Goal: Information Seeking & Learning: Learn about a topic

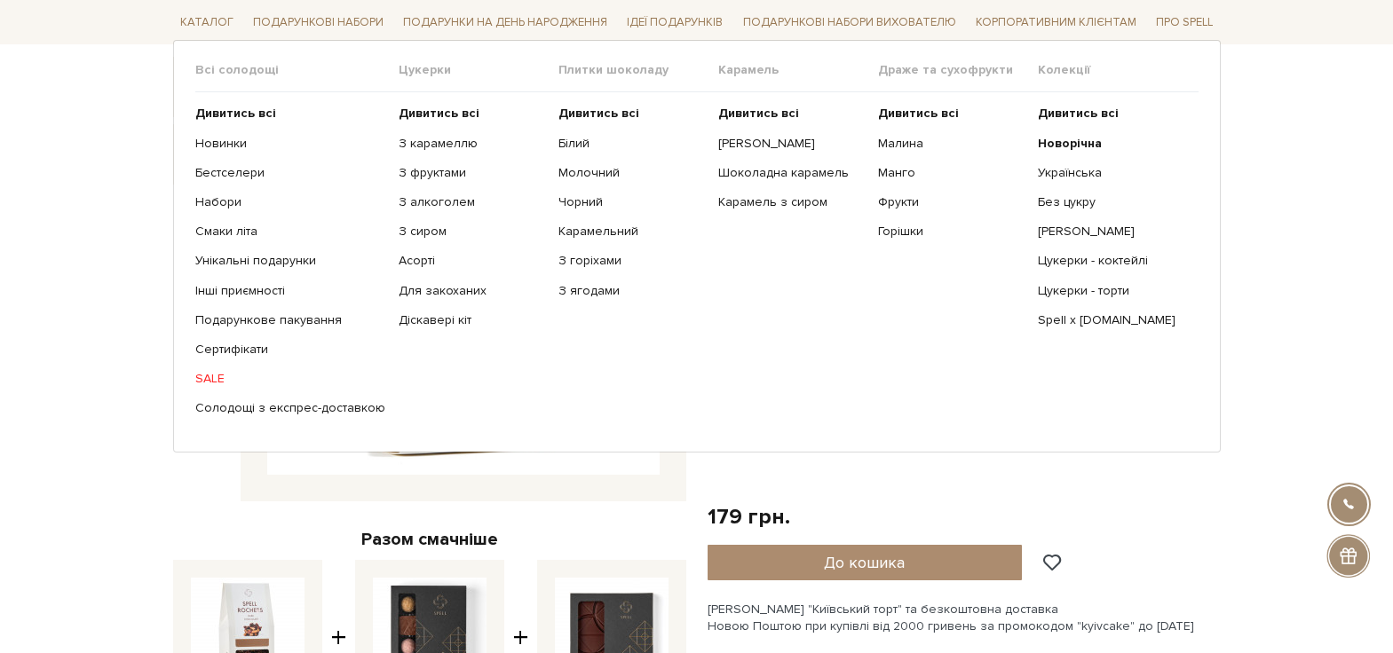
scroll to position [178, 0]
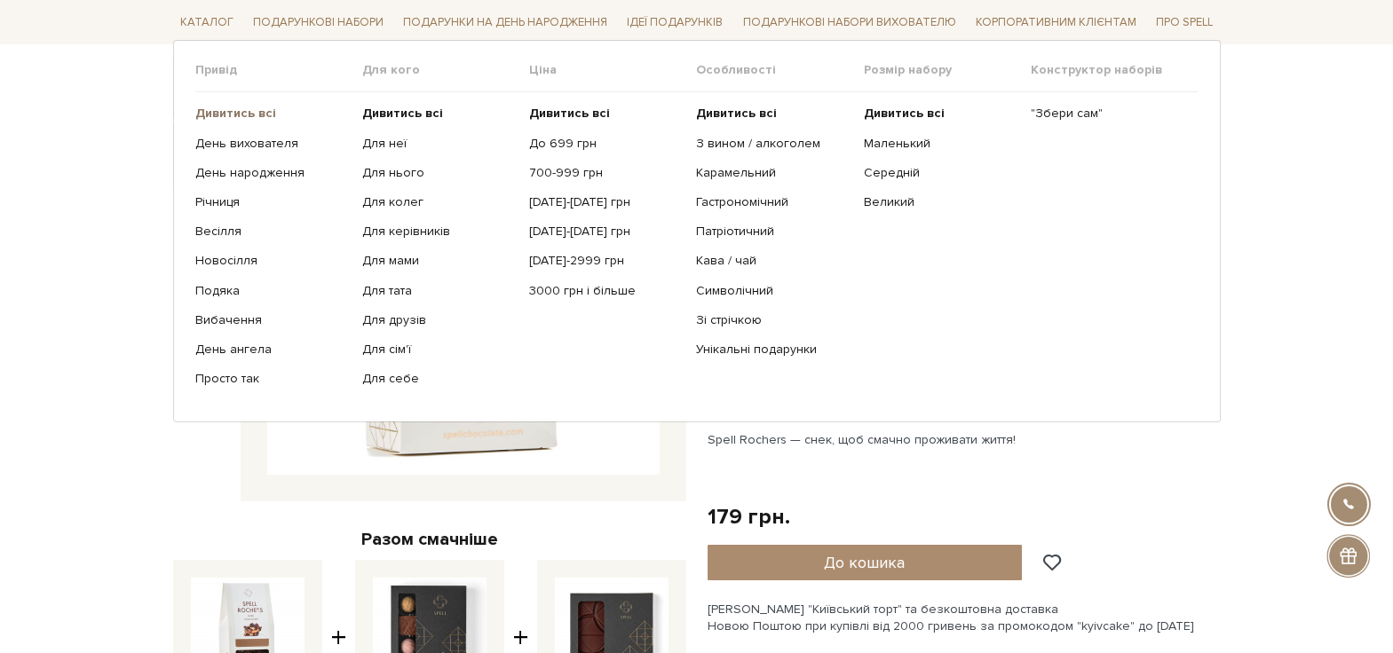
click at [247, 113] on b "Дивитись всі" at bounding box center [235, 113] width 81 height 15
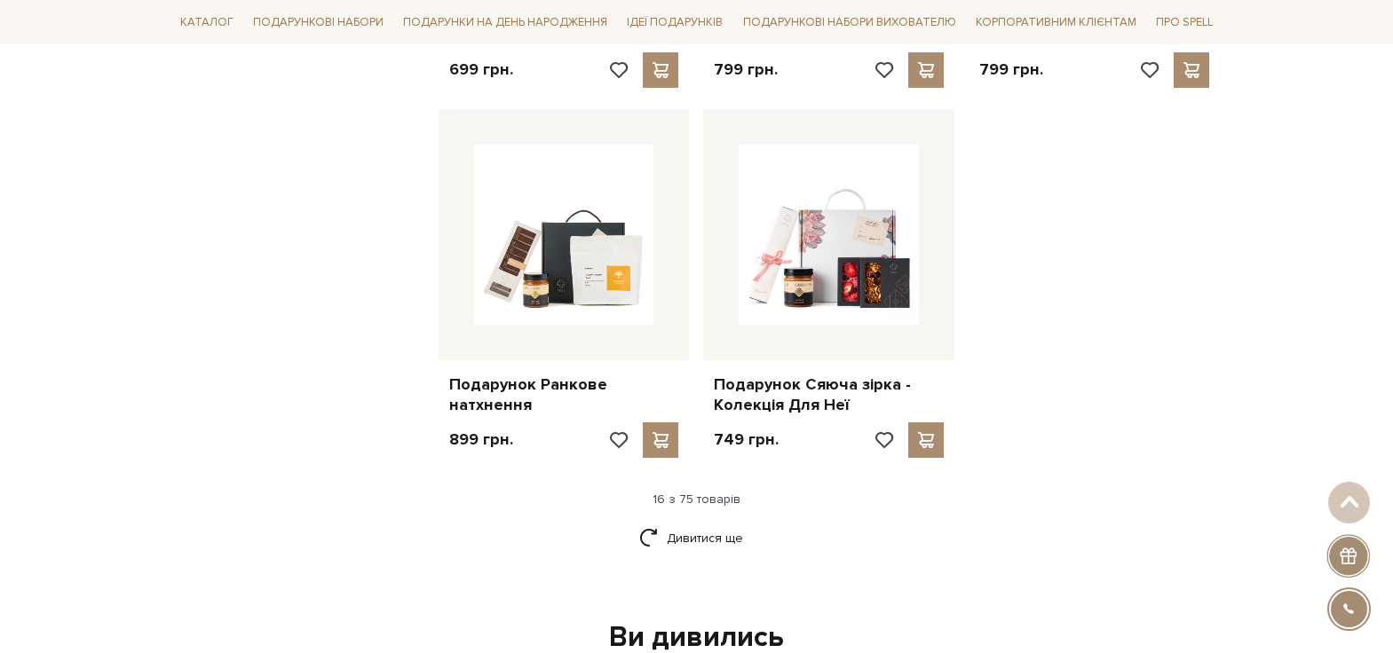
scroll to position [2130, 0]
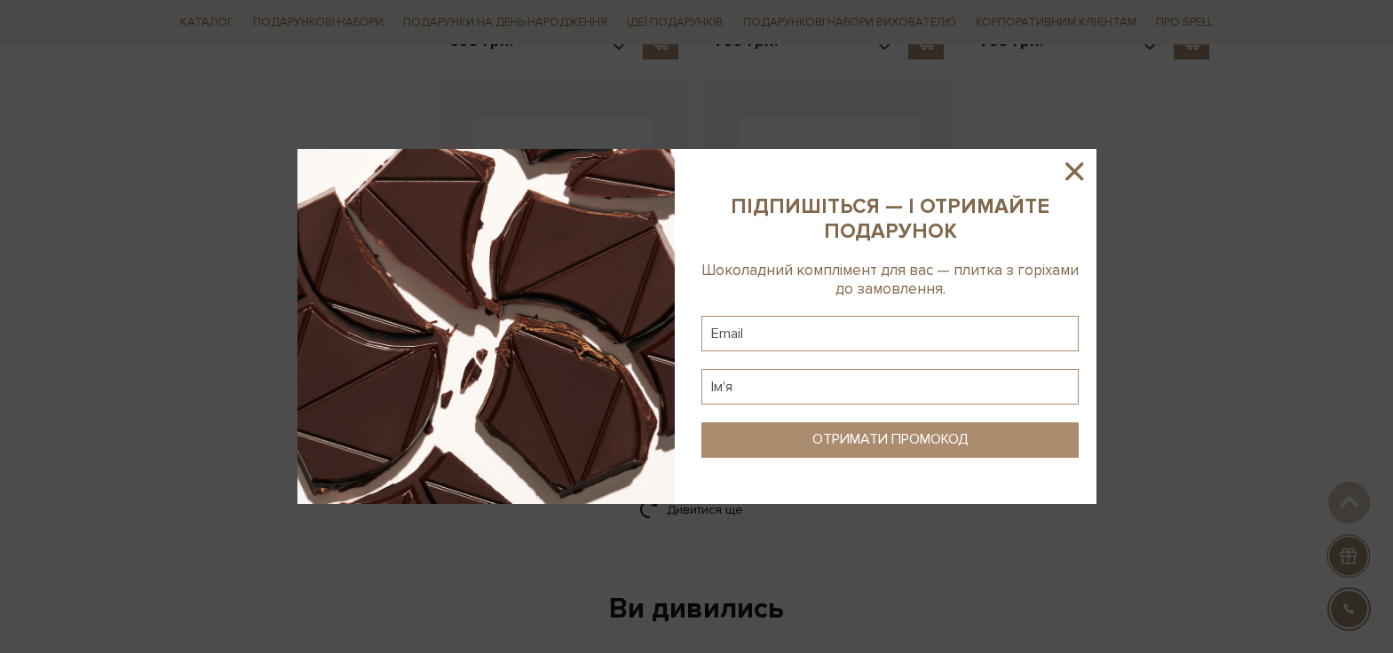
click at [704, 493] on div at bounding box center [696, 326] width 1393 height 653
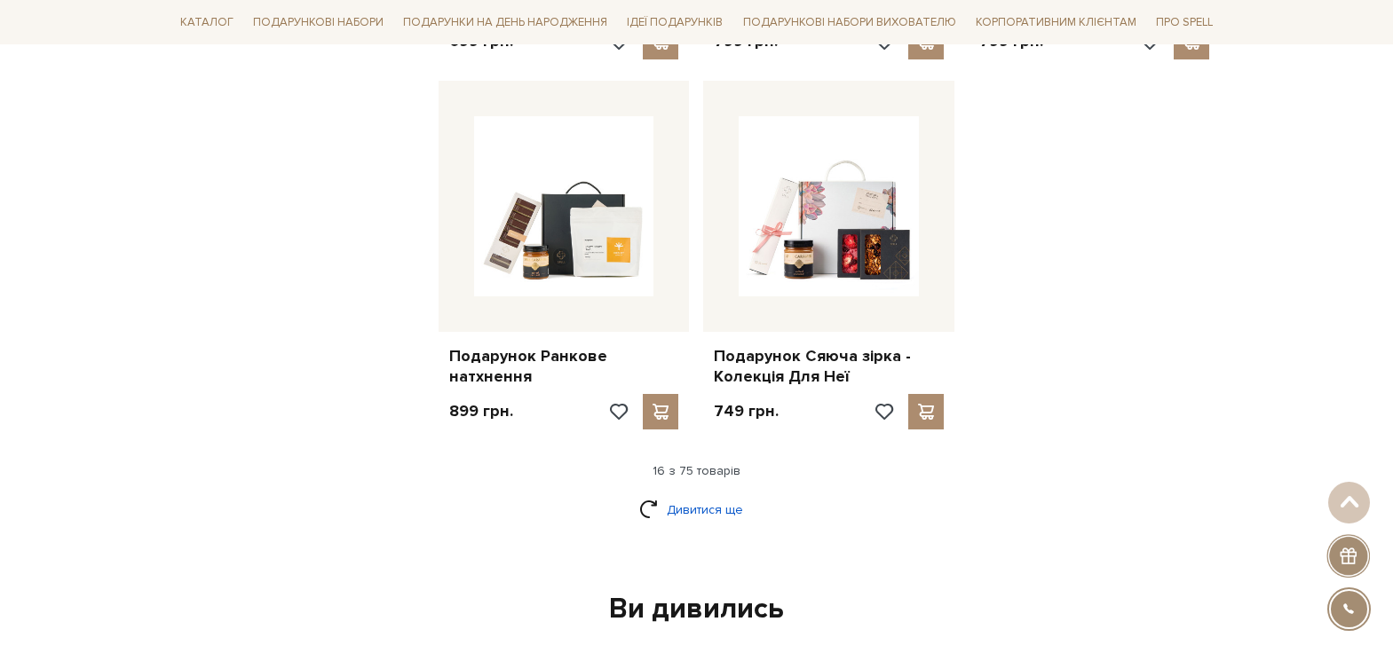
click at [710, 494] on link "Дивитися ще" at bounding box center [696, 509] width 115 height 31
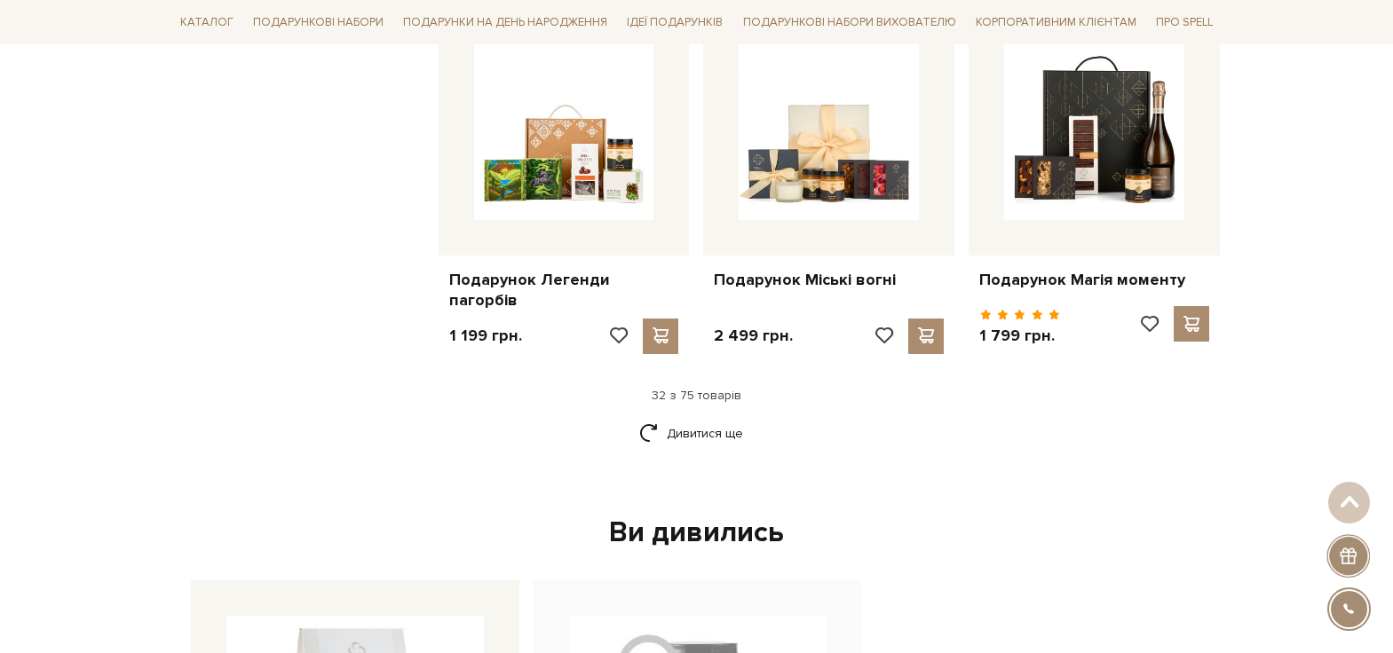
scroll to position [4083, 0]
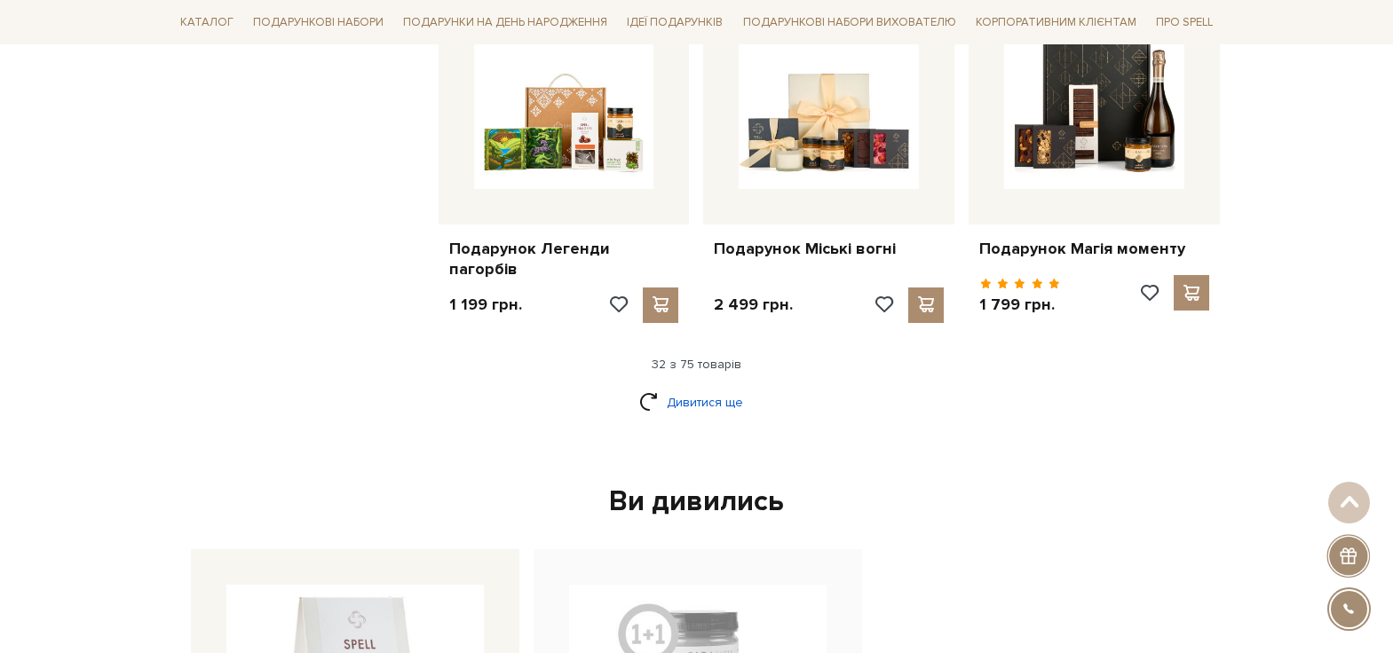
click at [740, 404] on link "Дивитися ще" at bounding box center [696, 402] width 115 height 31
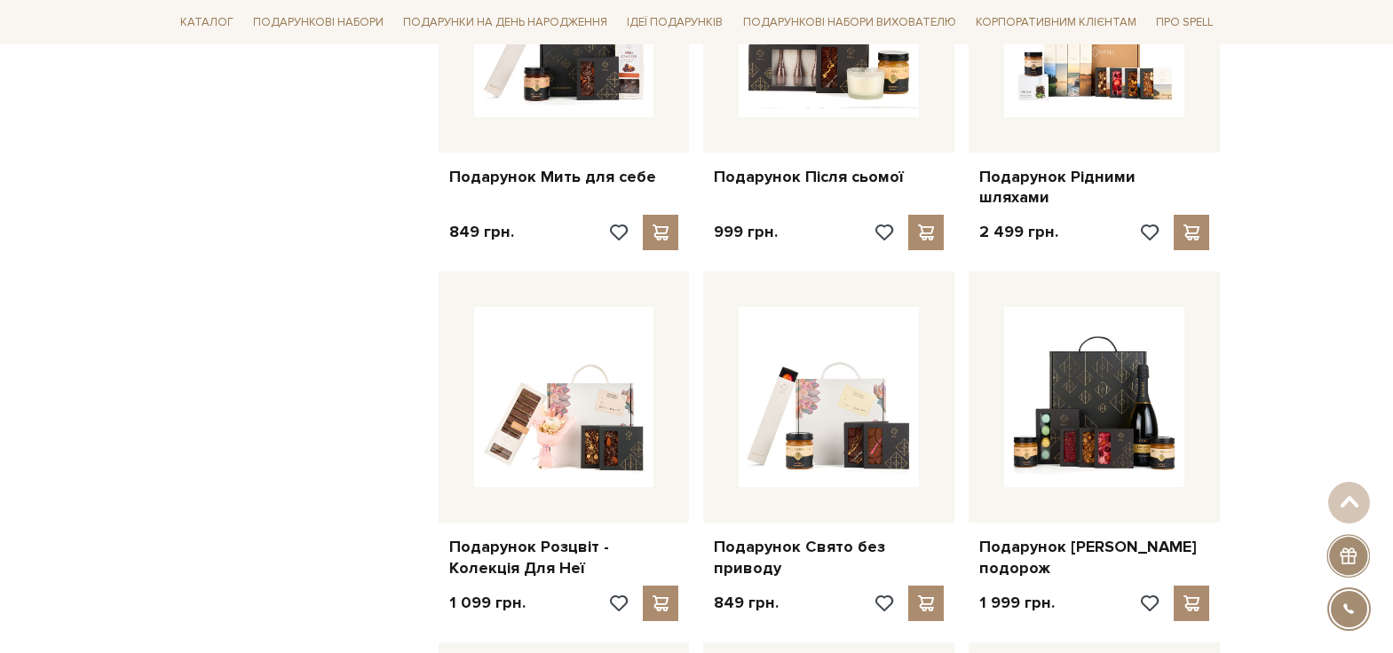
scroll to position [4527, 0]
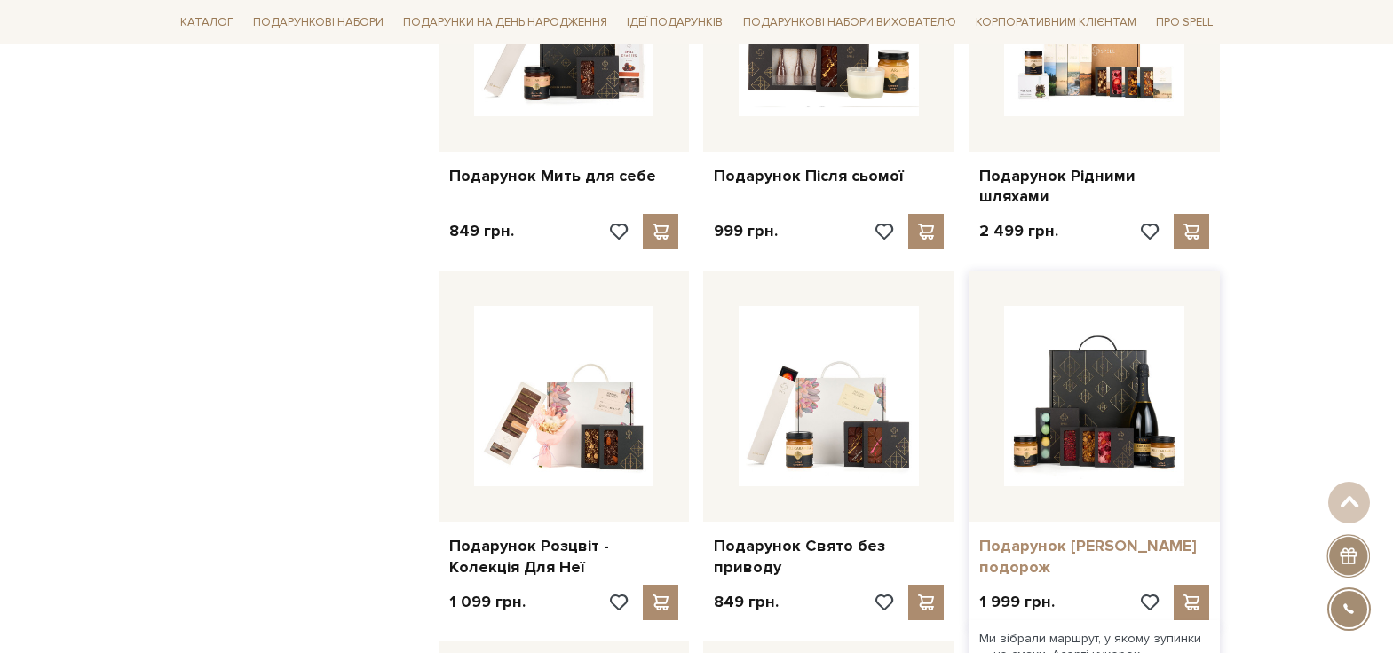
click at [1095, 536] on link "Подарунок Сирна подорож" at bounding box center [1094, 557] width 230 height 42
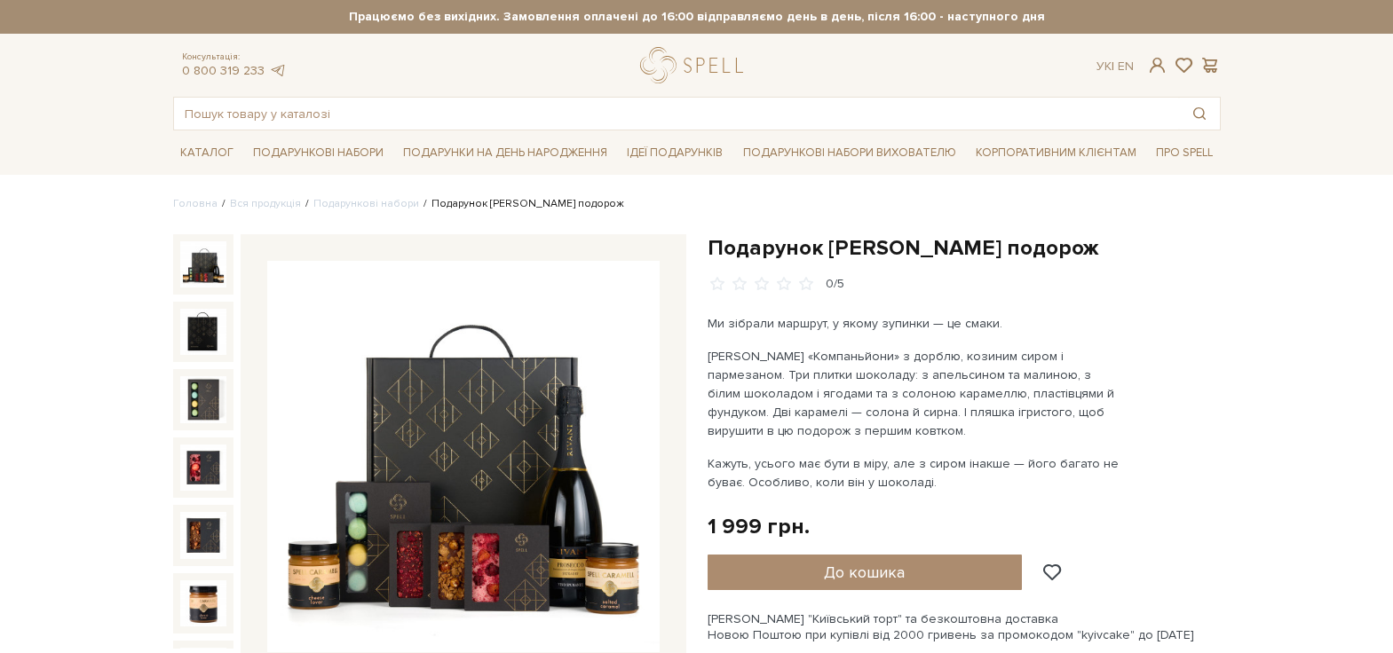
click at [435, 414] on img at bounding box center [463, 457] width 392 height 392
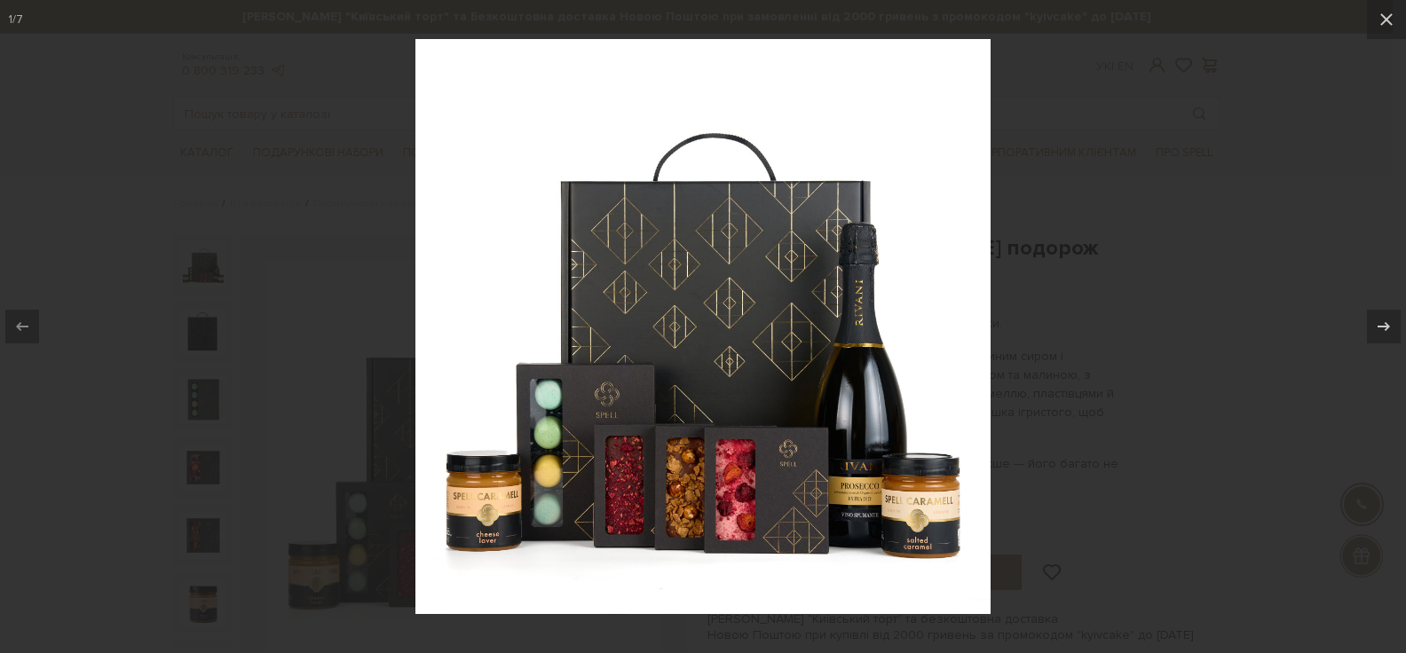
click at [1339, 193] on div at bounding box center [703, 326] width 1406 height 653
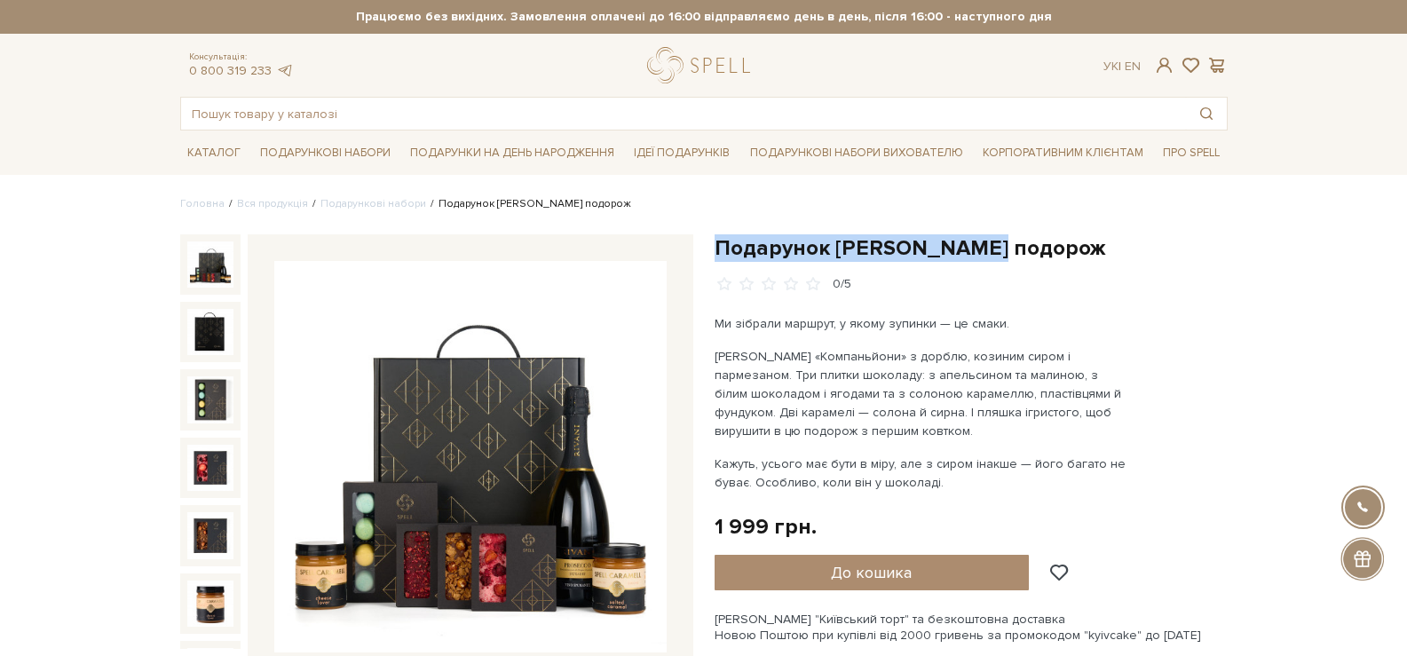
drag, startPoint x: 1008, startPoint y: 243, endPoint x: 698, endPoint y: 241, distance: 309.8
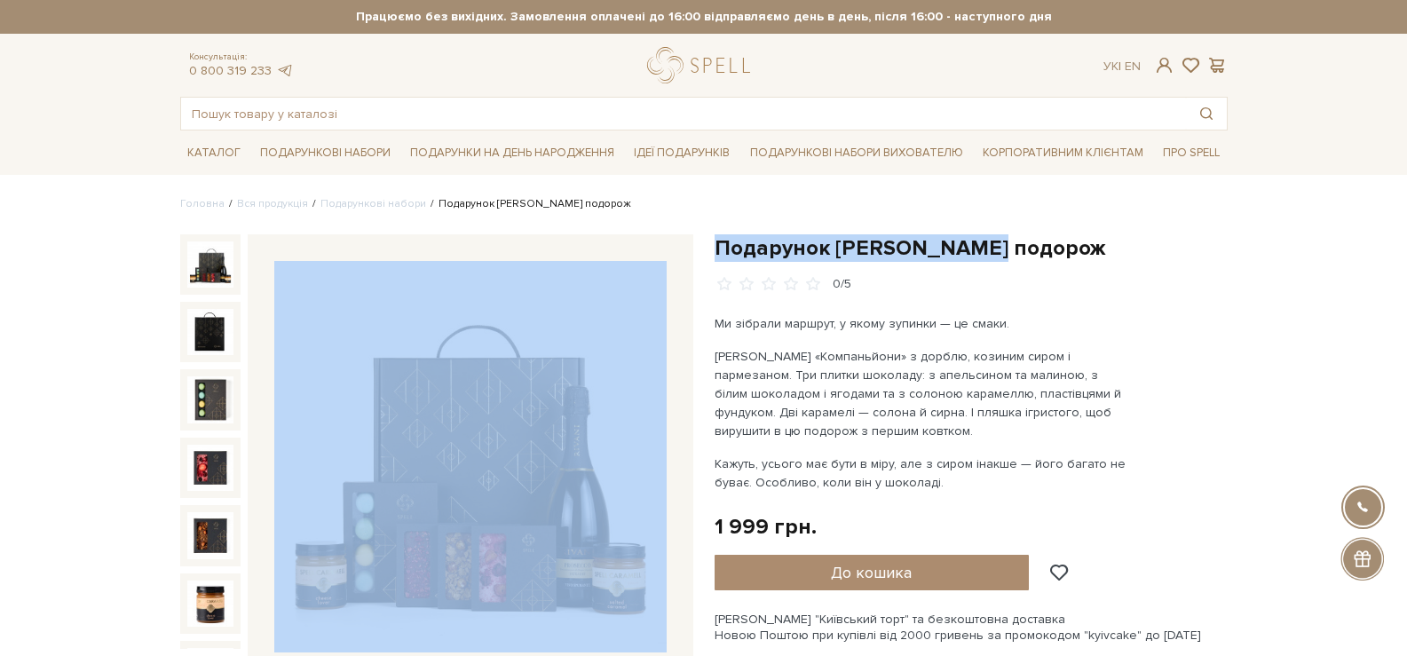
copy div "Разом смачніше Подарунок Сирна подорож 1 999 грн. + Набір цукерок Побачення нао…"
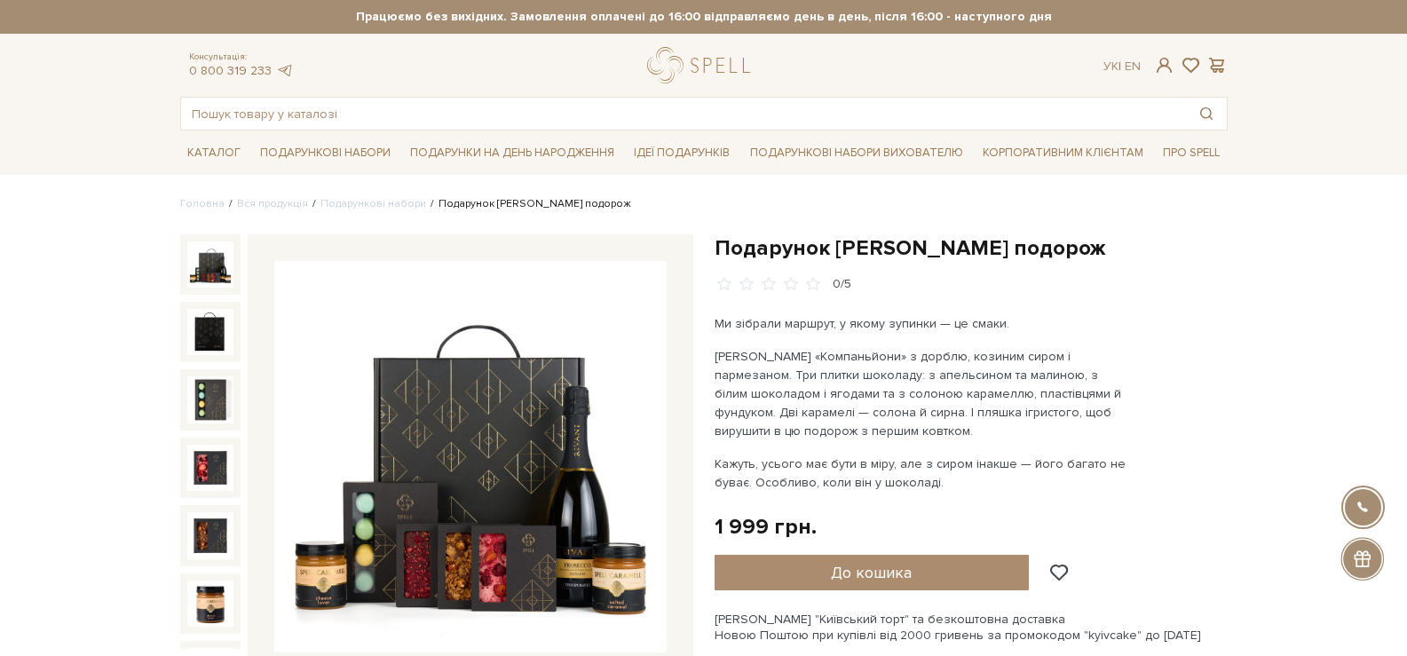
click at [978, 317] on p "Ми зібрали маршрут, у якому зупинки — це смаки." at bounding box center [923, 323] width 416 height 19
drag, startPoint x: 985, startPoint y: 252, endPoint x: 706, endPoint y: 226, distance: 280.8
copy h1 "Подарунок [PERSON_NAME] подорож"
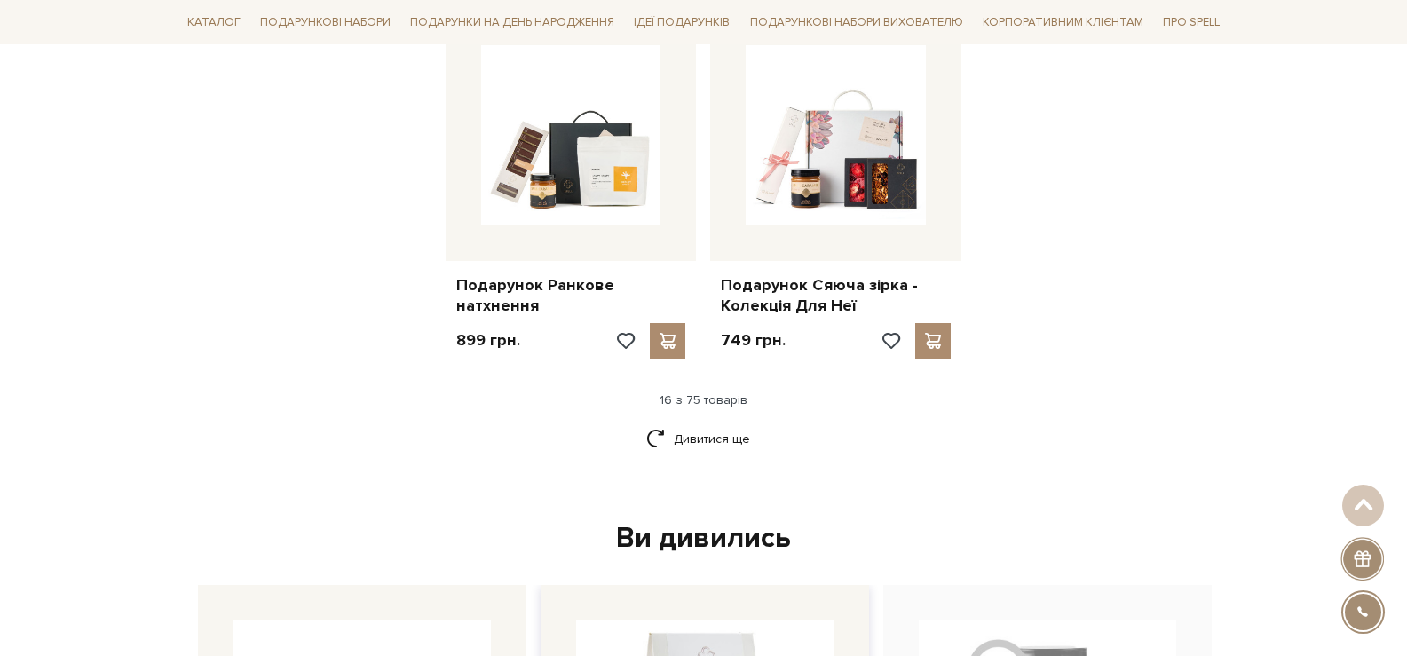
scroll to position [2485, 0]
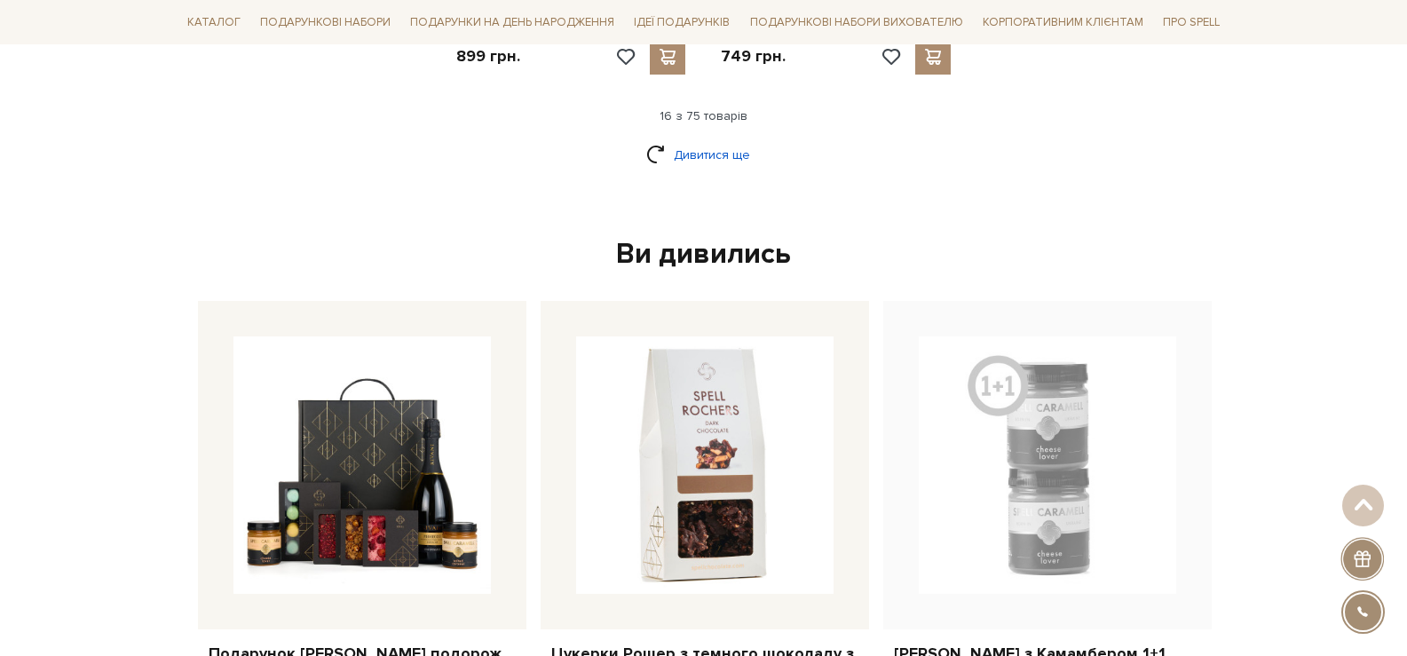
click at [748, 147] on link "Дивитися ще" at bounding box center [703, 154] width 115 height 31
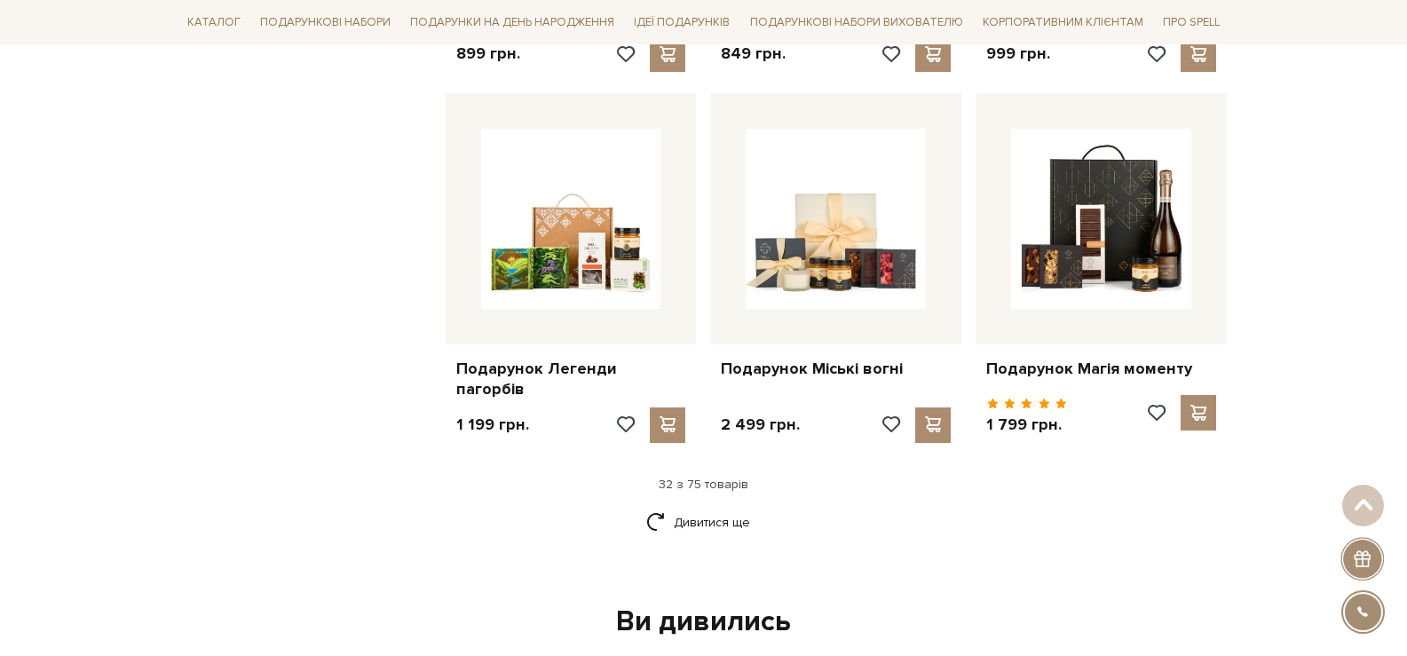
scroll to position [3995, 0]
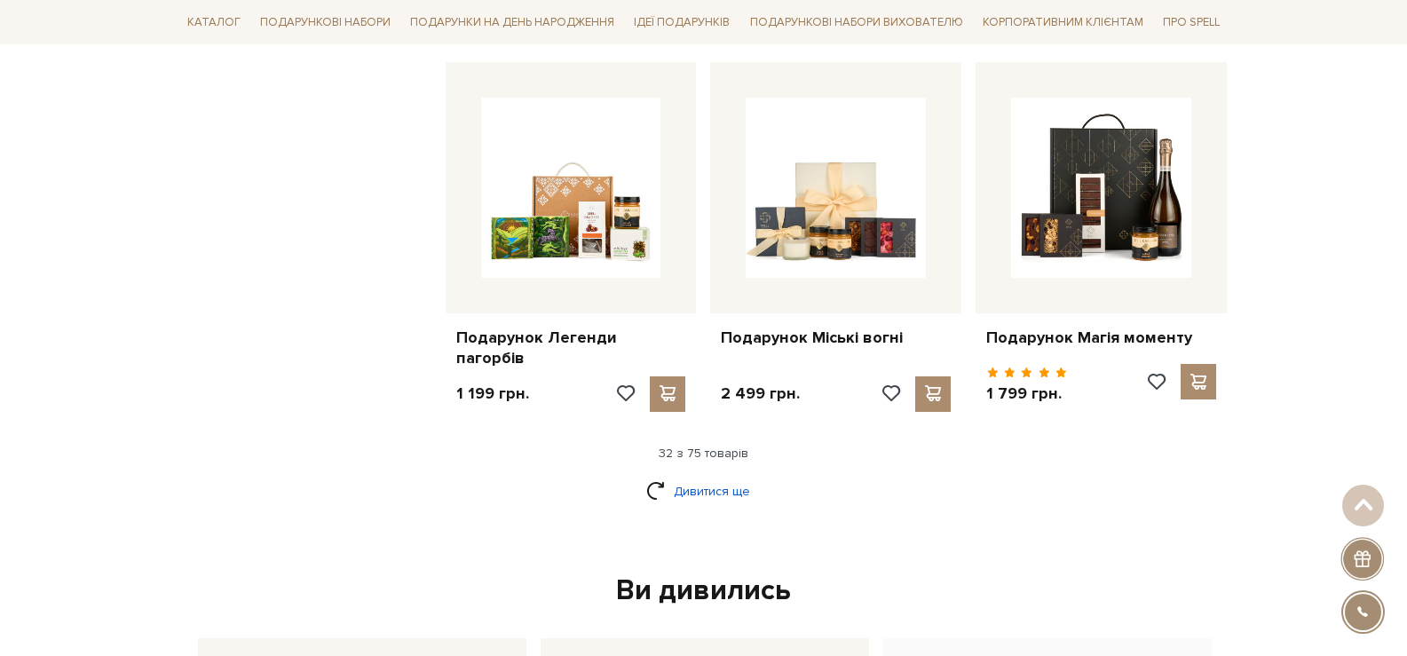
click at [711, 491] on link "Дивитися ще" at bounding box center [703, 491] width 115 height 31
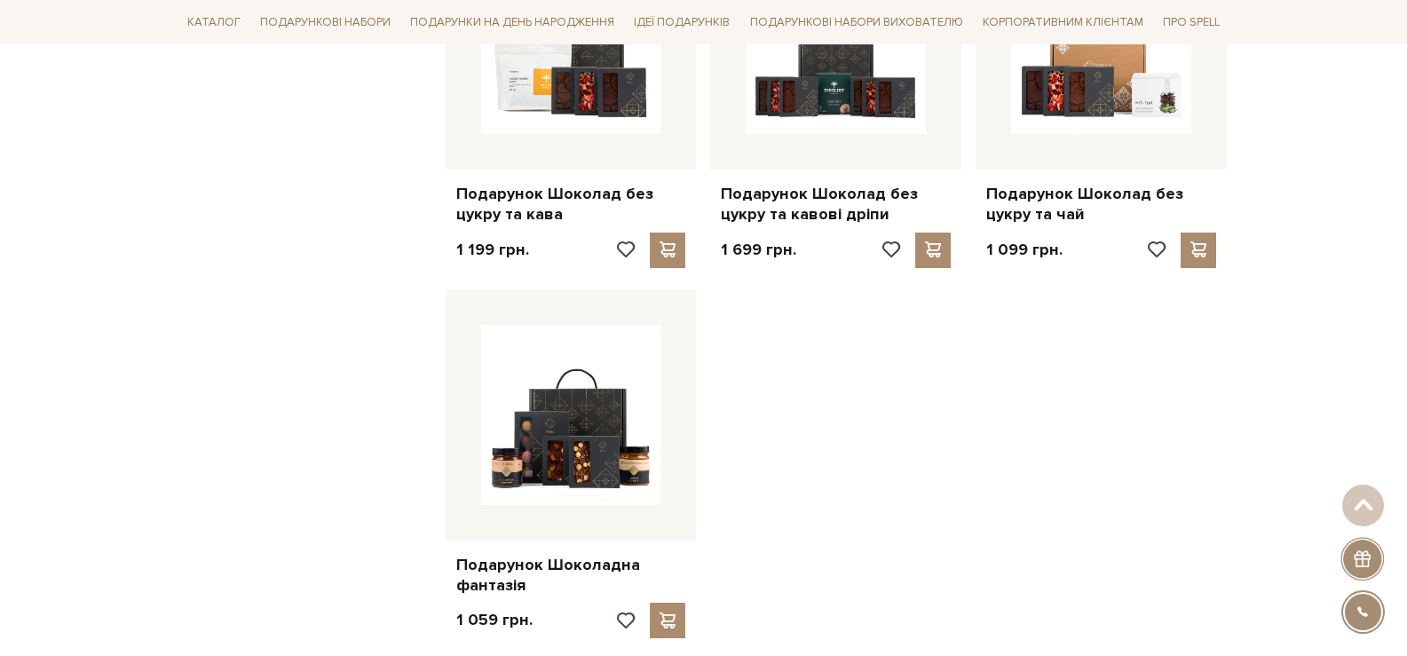
scroll to position [6302, 0]
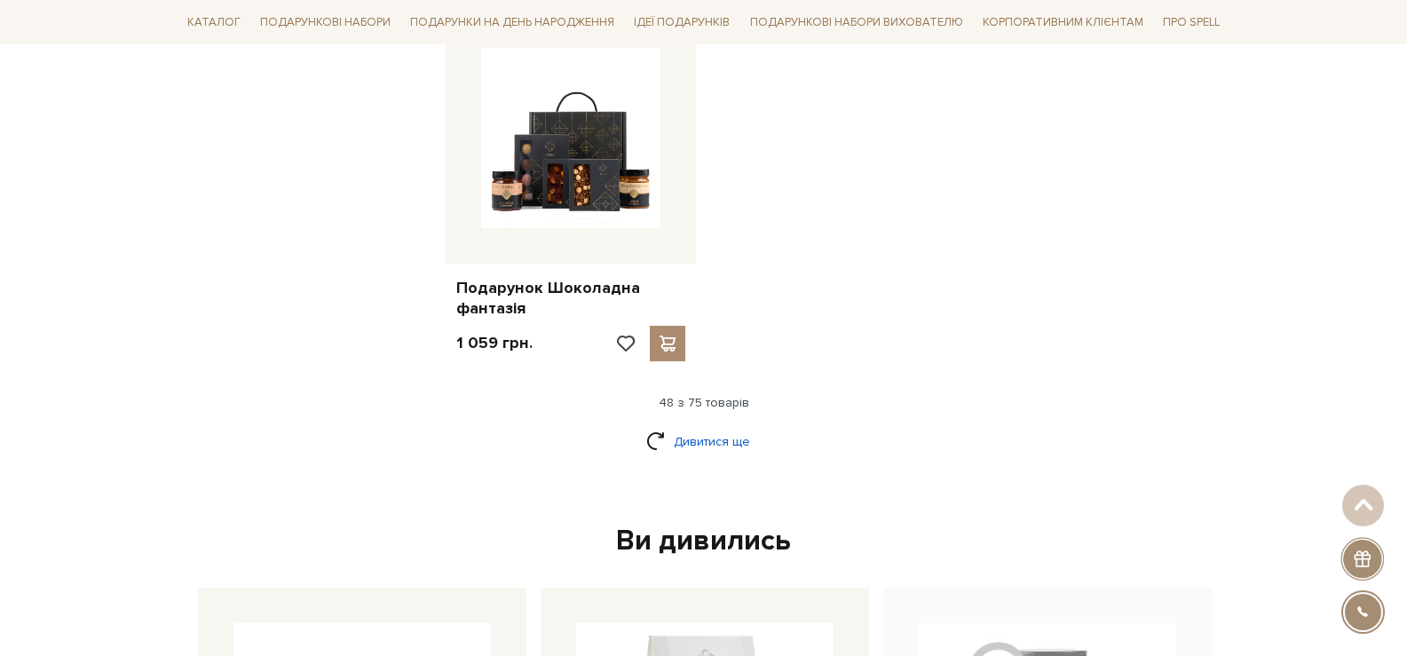
click at [688, 426] on link "Дивитися ще" at bounding box center [703, 441] width 115 height 31
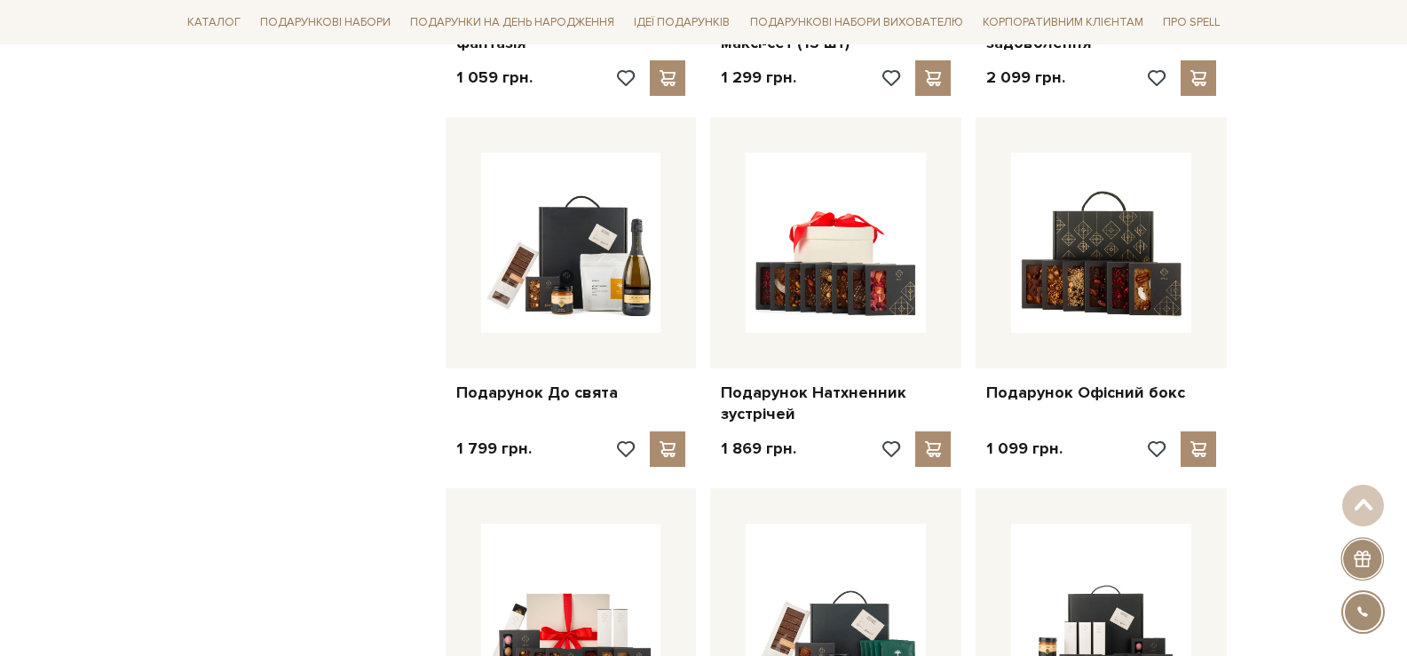
scroll to position [6569, 0]
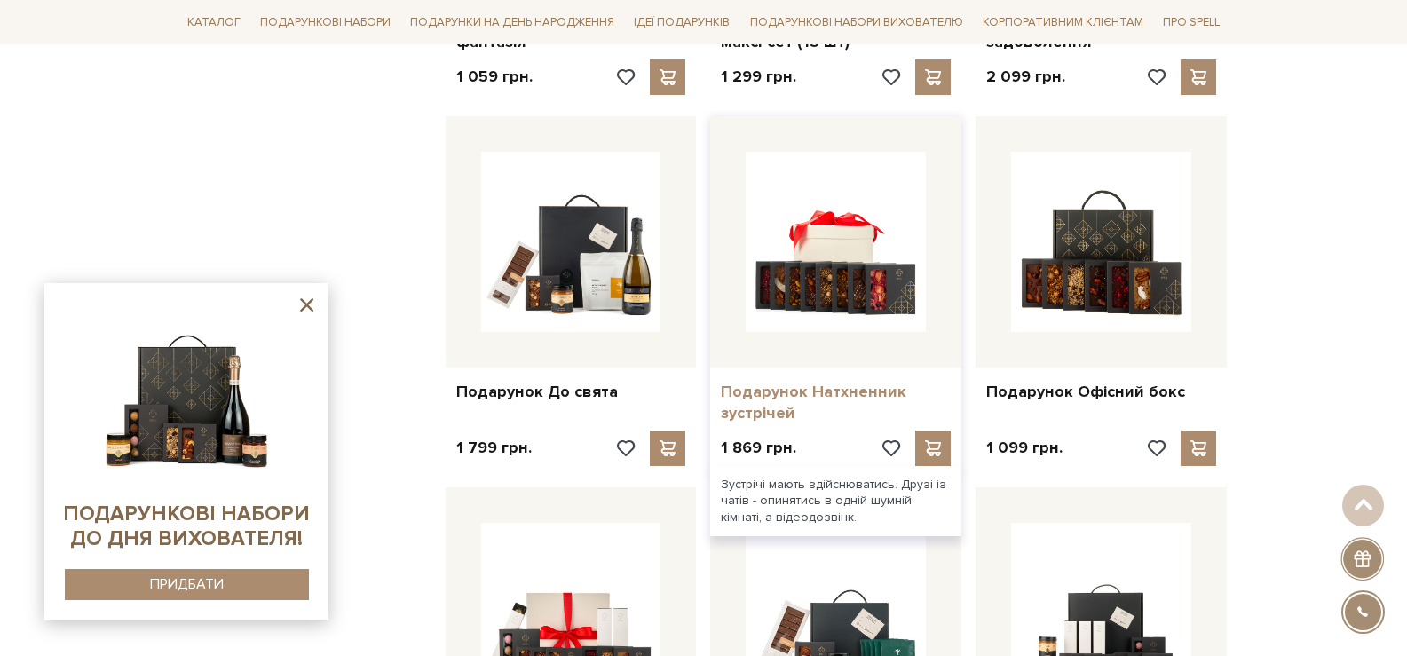
click at [782, 382] on link "Подарунок Натхненник зустрічей" at bounding box center [836, 403] width 230 height 42
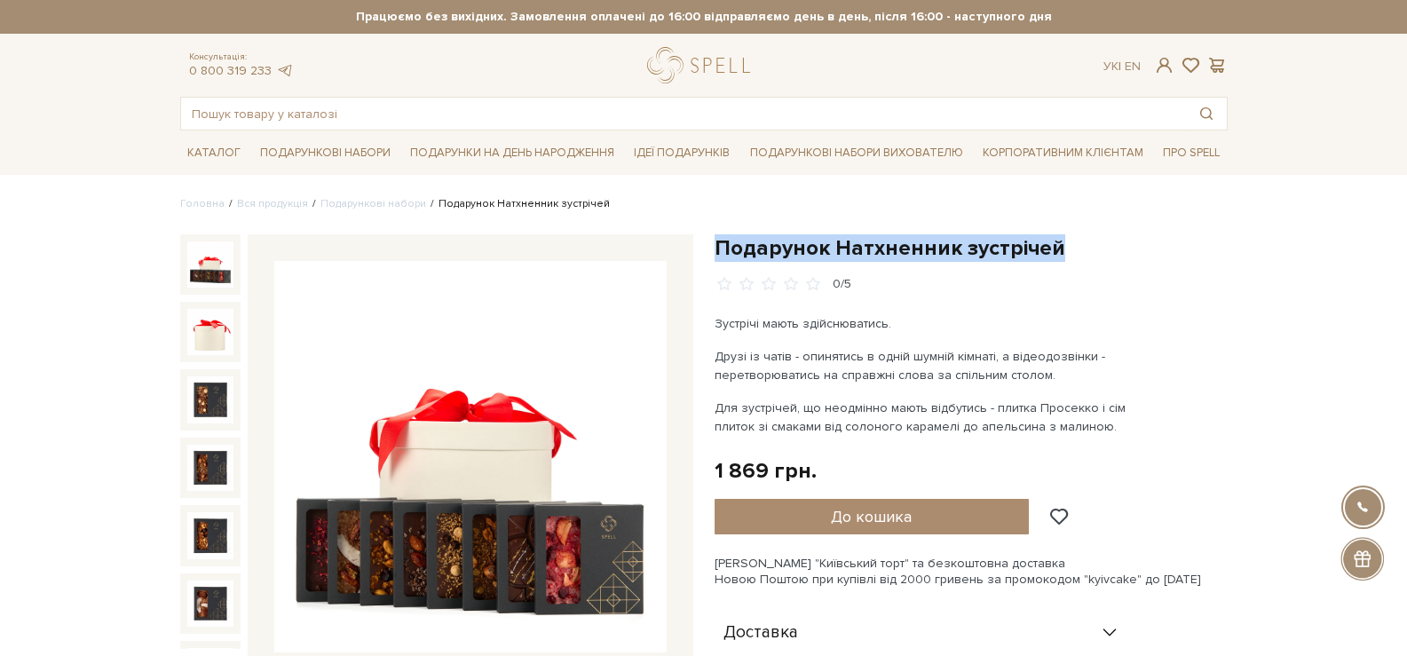
drag, startPoint x: 1022, startPoint y: 236, endPoint x: 714, endPoint y: 242, distance: 308.1
click at [715, 242] on h1 "Подарунок Натхненник зустрічей" at bounding box center [971, 248] width 513 height 28
copy h1 "Подарунок Натхненник зустрічей"
click at [210, 273] on img at bounding box center [210, 264] width 46 height 46
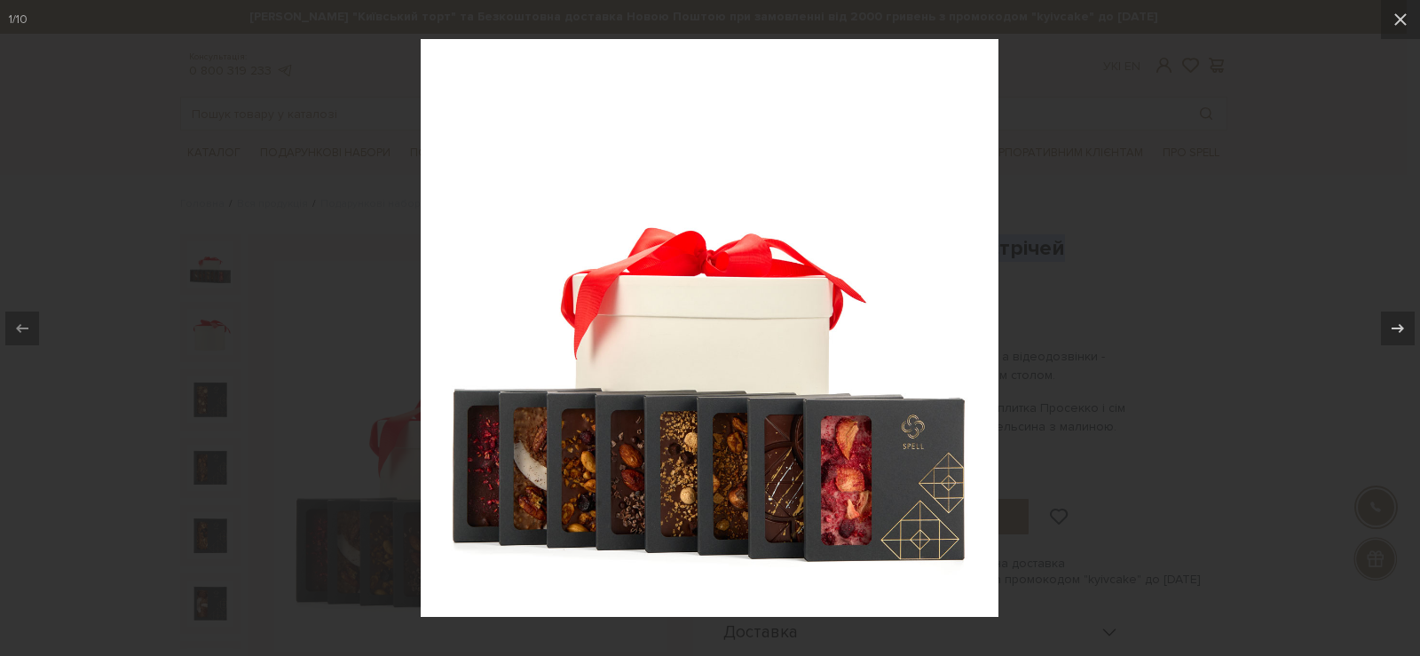
click at [1244, 282] on div at bounding box center [710, 328] width 1420 height 656
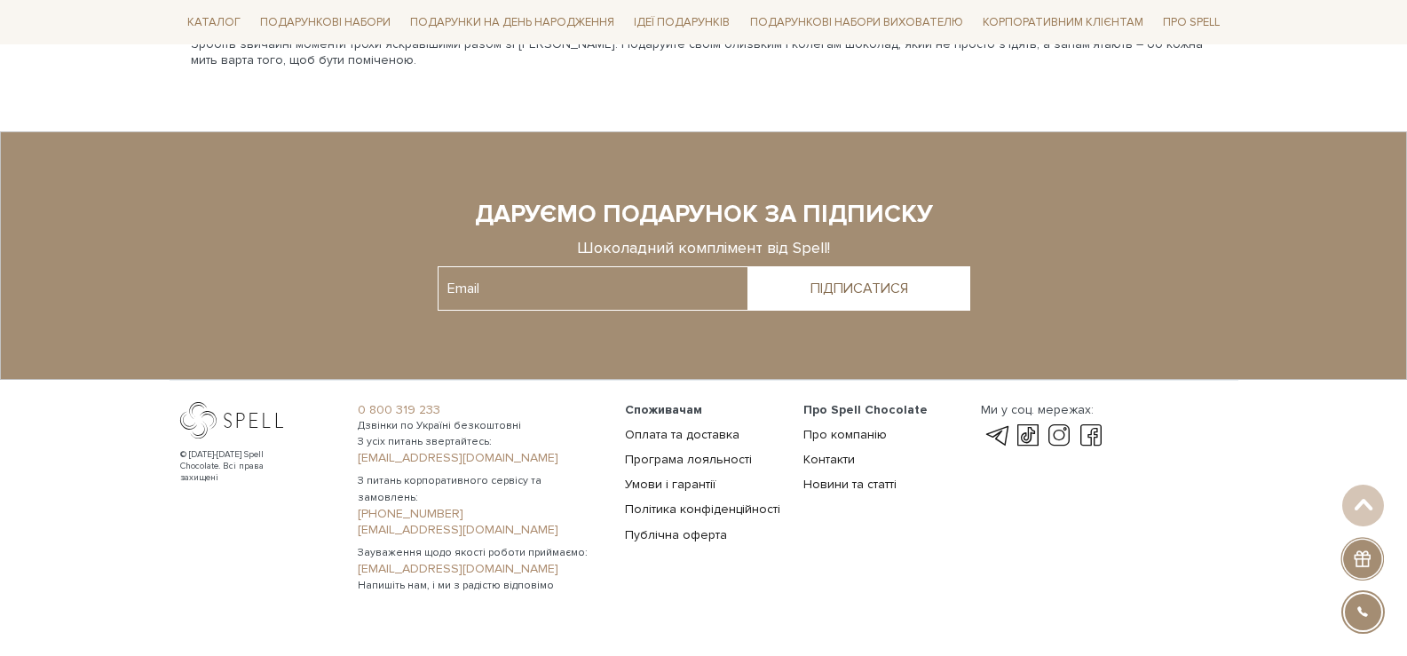
scroll to position [105, 0]
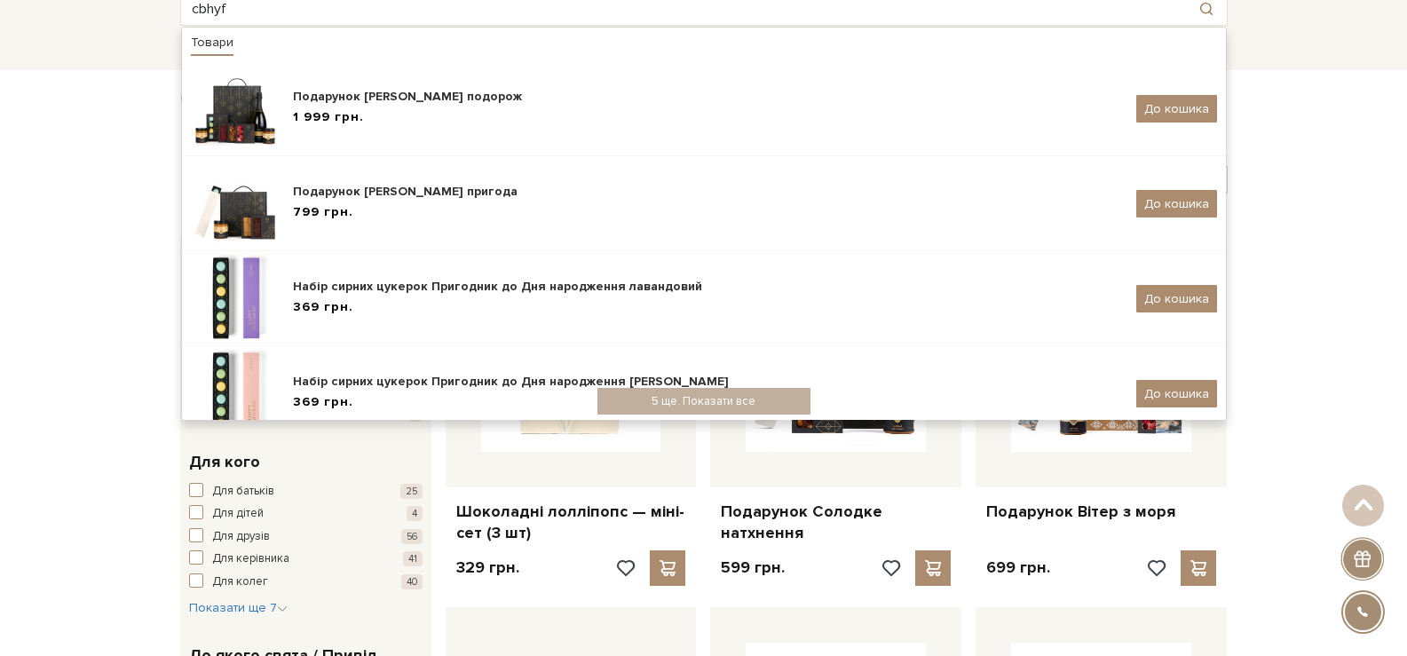
type input "cbhyf"
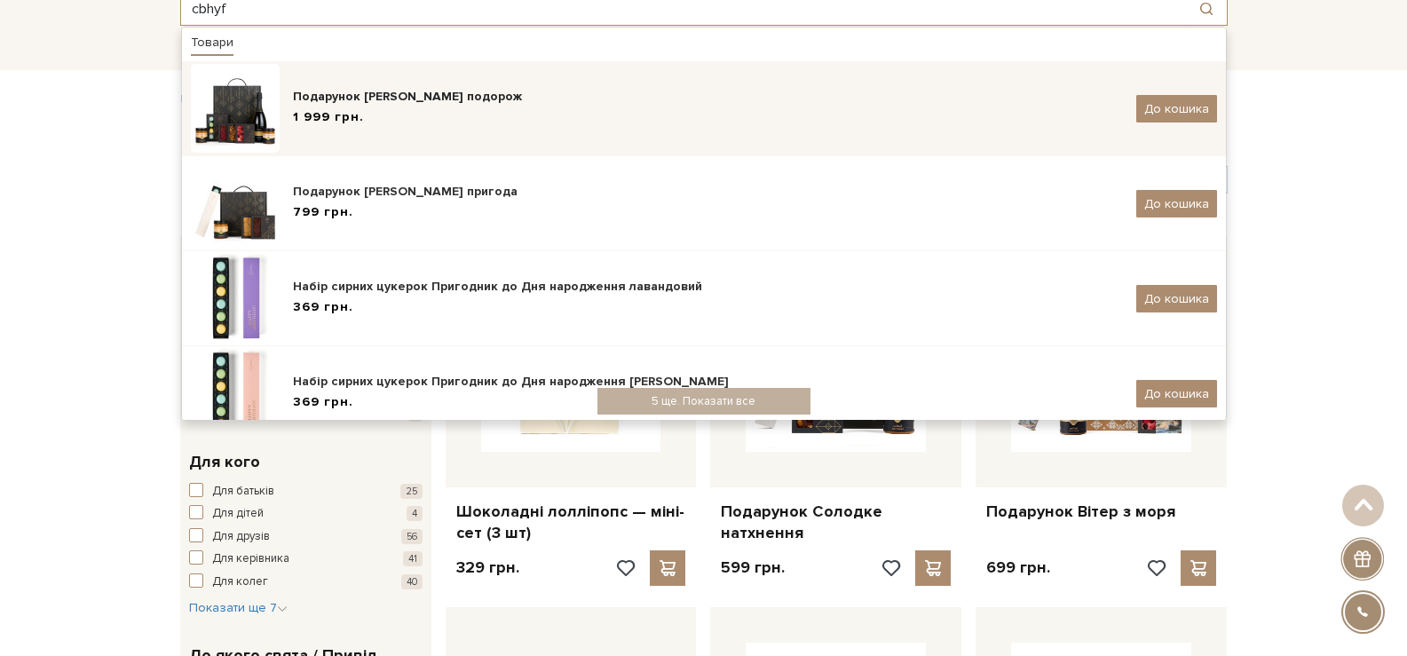
click at [669, 108] on div "1 999 грн." at bounding box center [708, 117] width 830 height 19
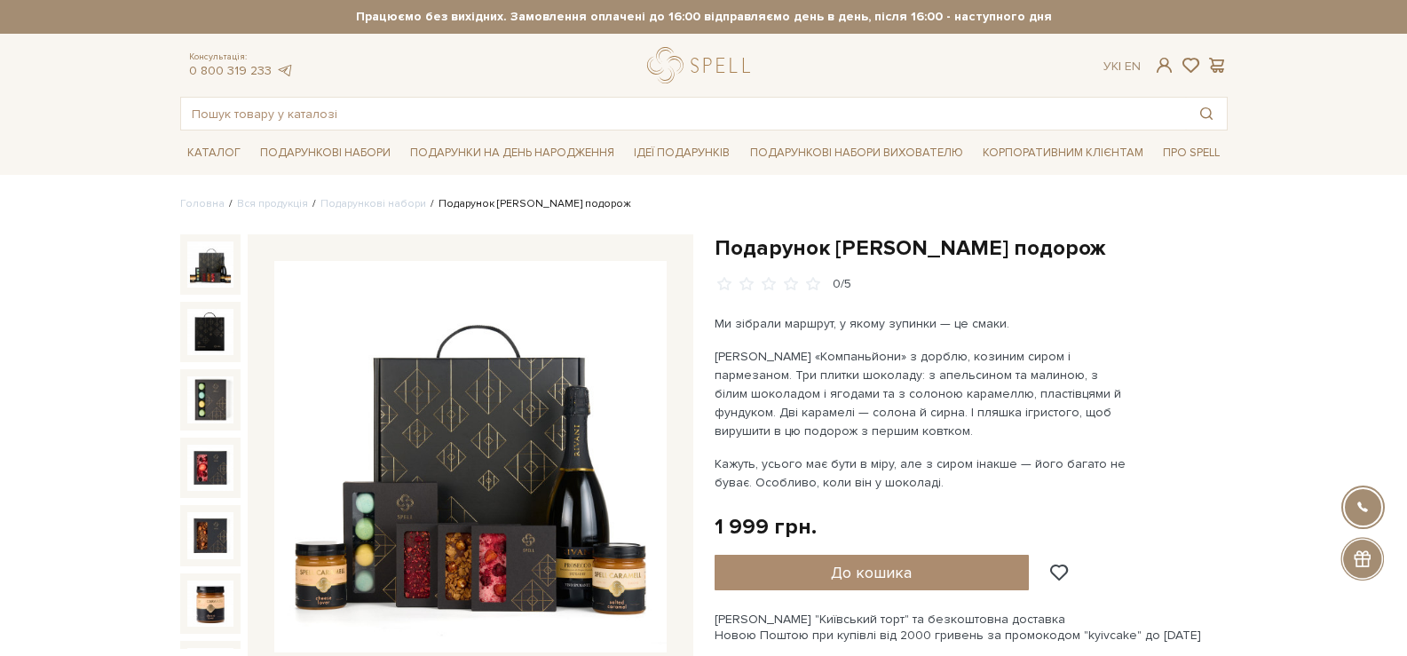
click at [433, 434] on img at bounding box center [470, 457] width 392 height 392
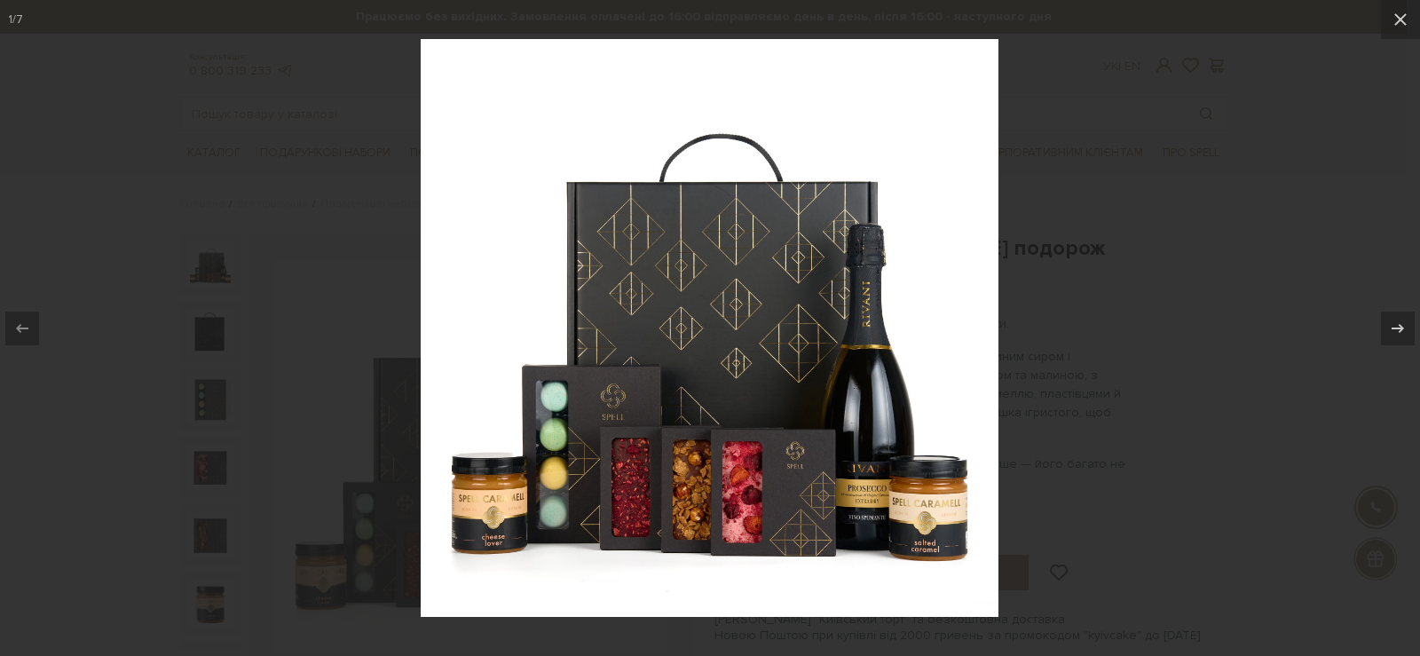
click at [1130, 224] on div at bounding box center [710, 328] width 1420 height 656
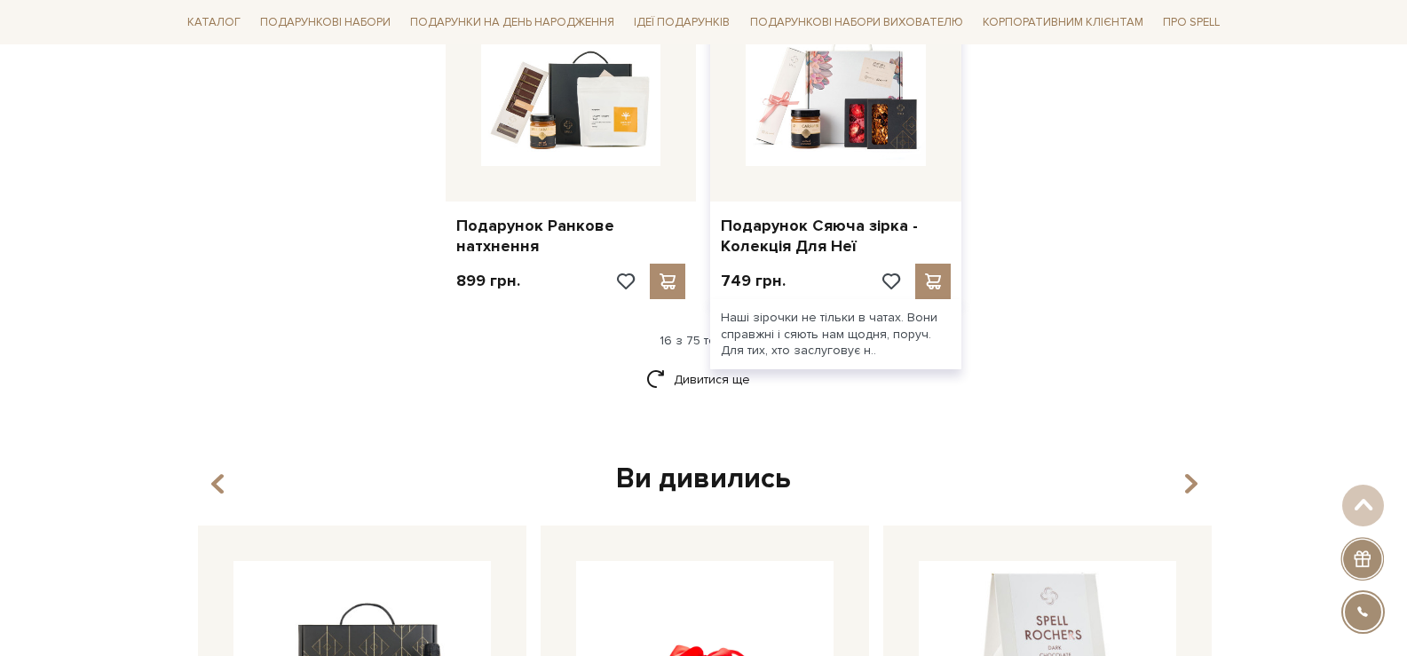
scroll to position [2251, 0]
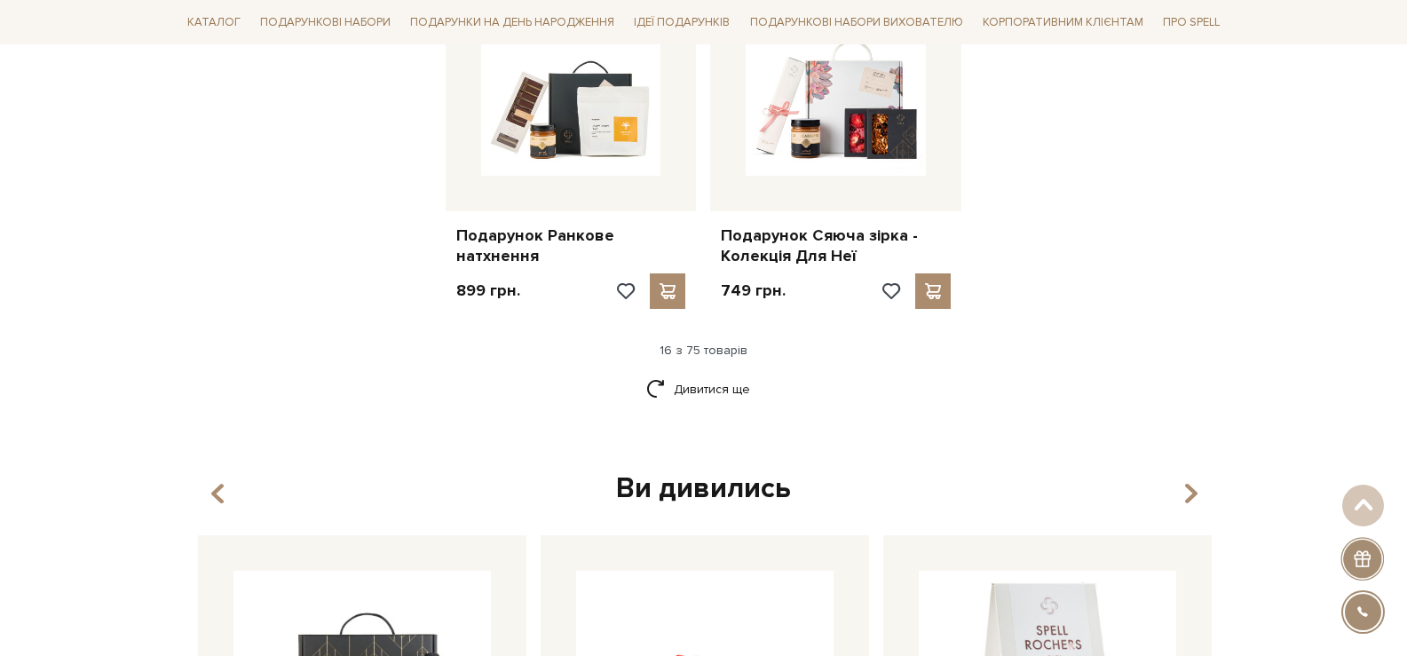
click at [736, 378] on link "Дивитися ще" at bounding box center [703, 389] width 115 height 31
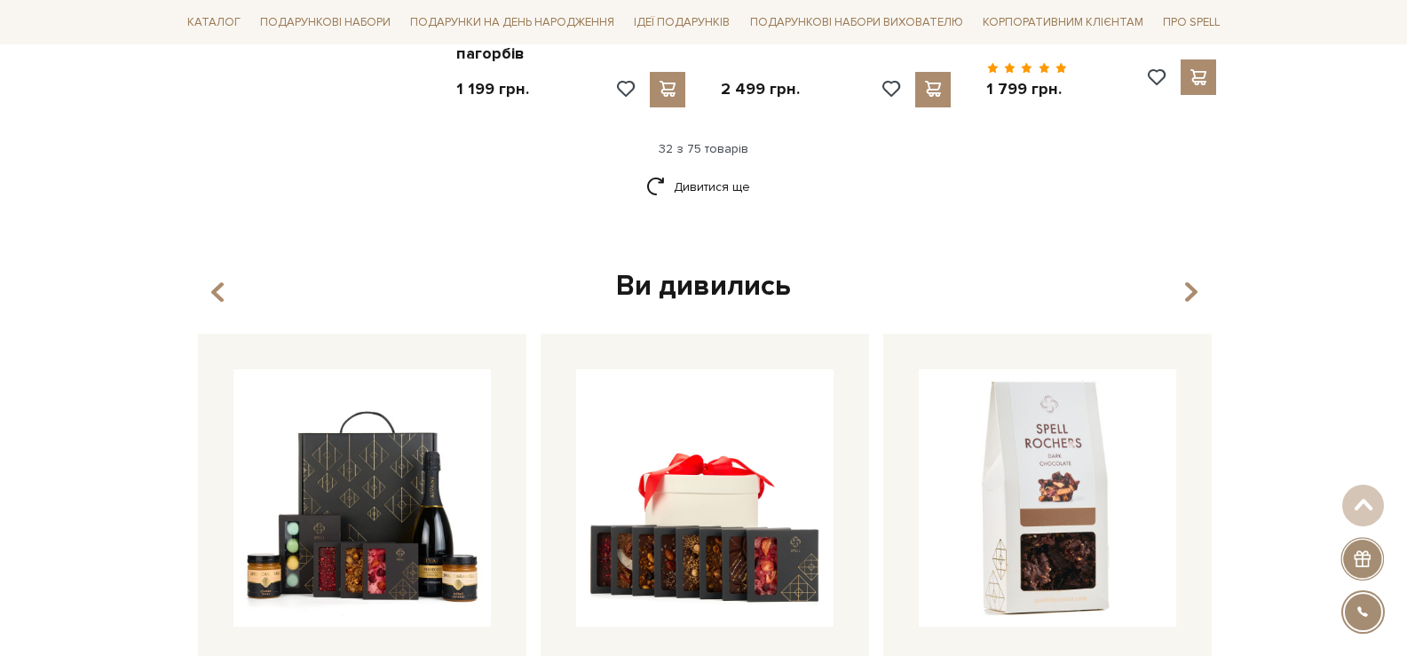
scroll to position [4293, 0]
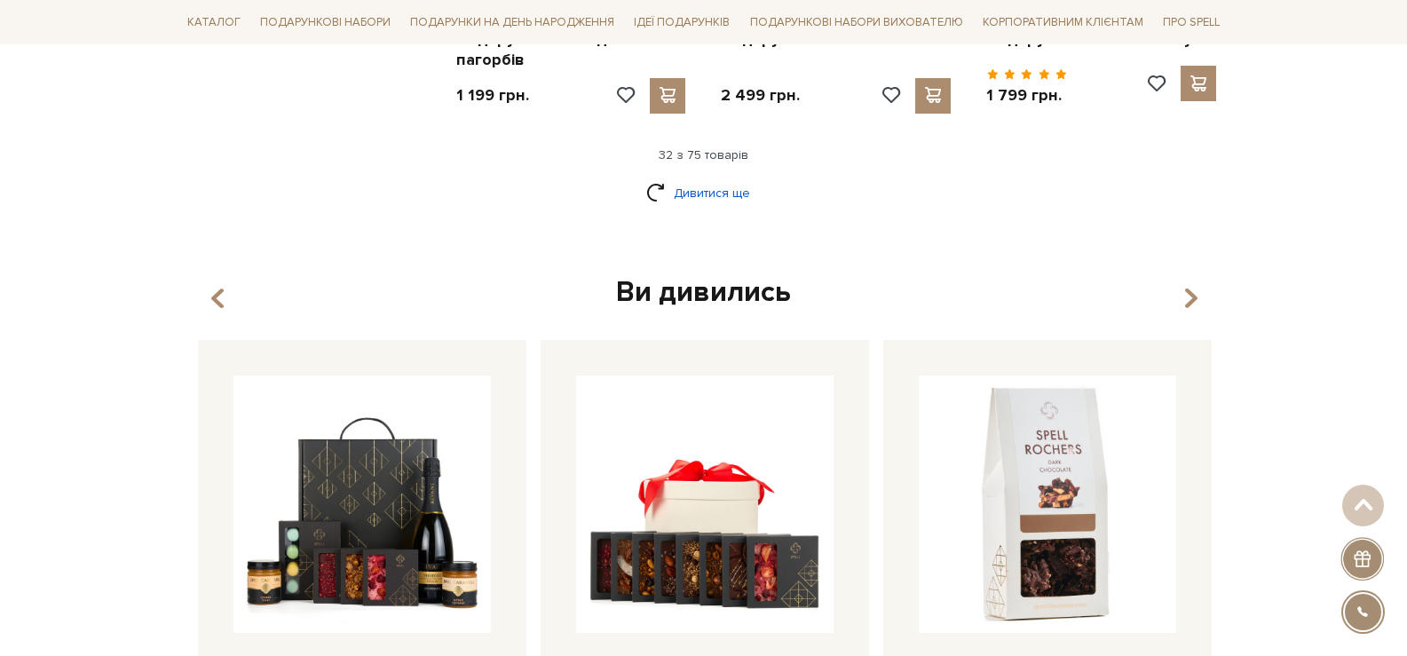
click at [719, 193] on link "Дивитися ще" at bounding box center [703, 193] width 115 height 31
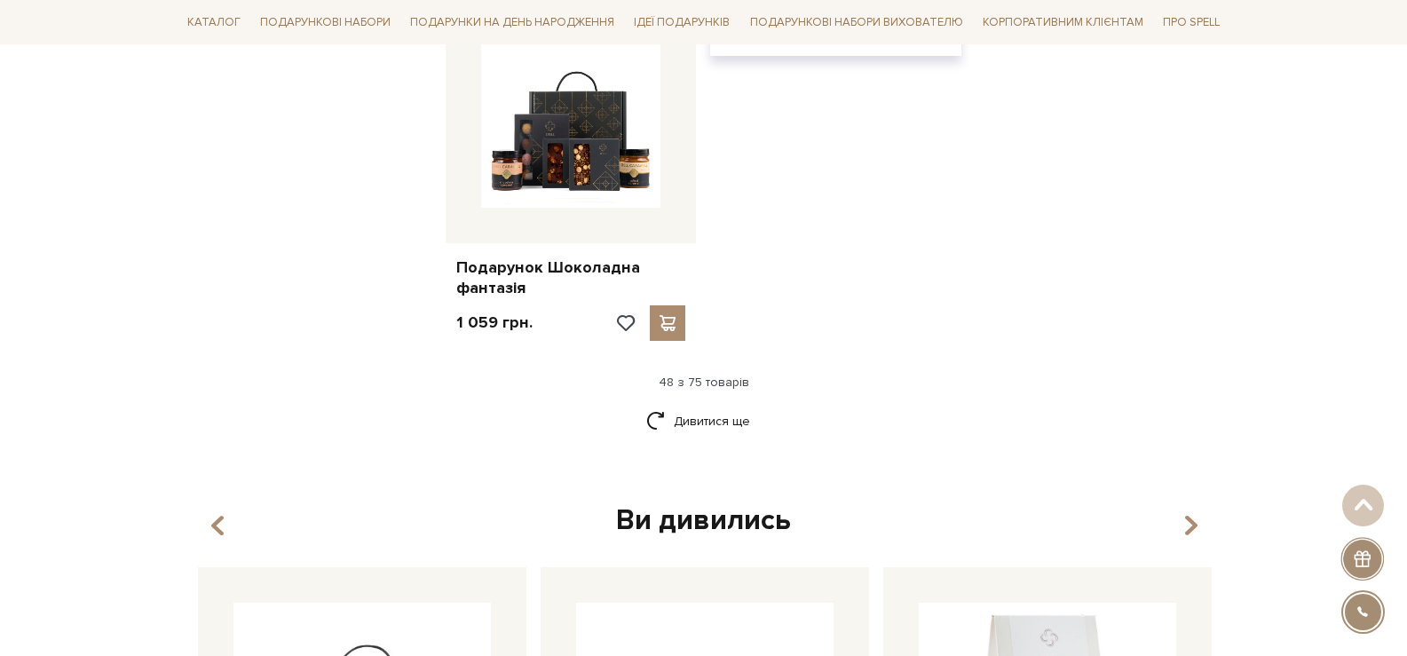
scroll to position [6512, 0]
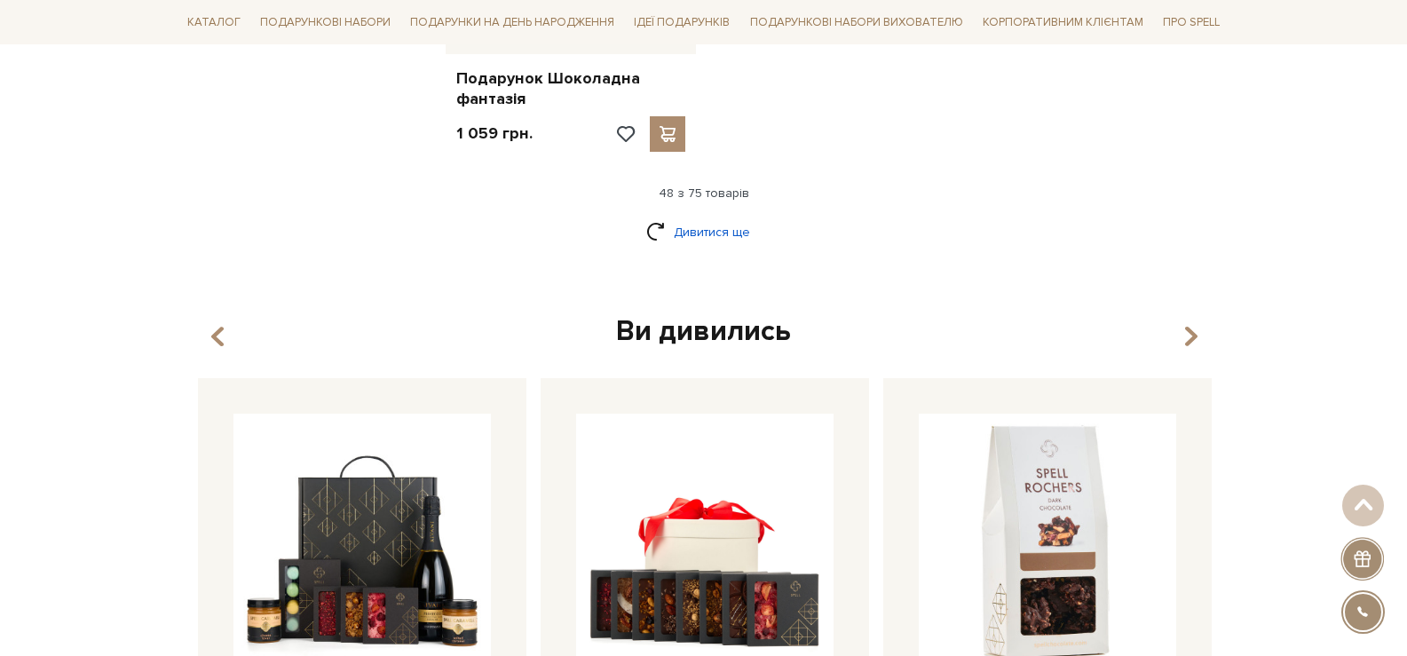
click at [727, 217] on link "Дивитися ще" at bounding box center [703, 232] width 115 height 31
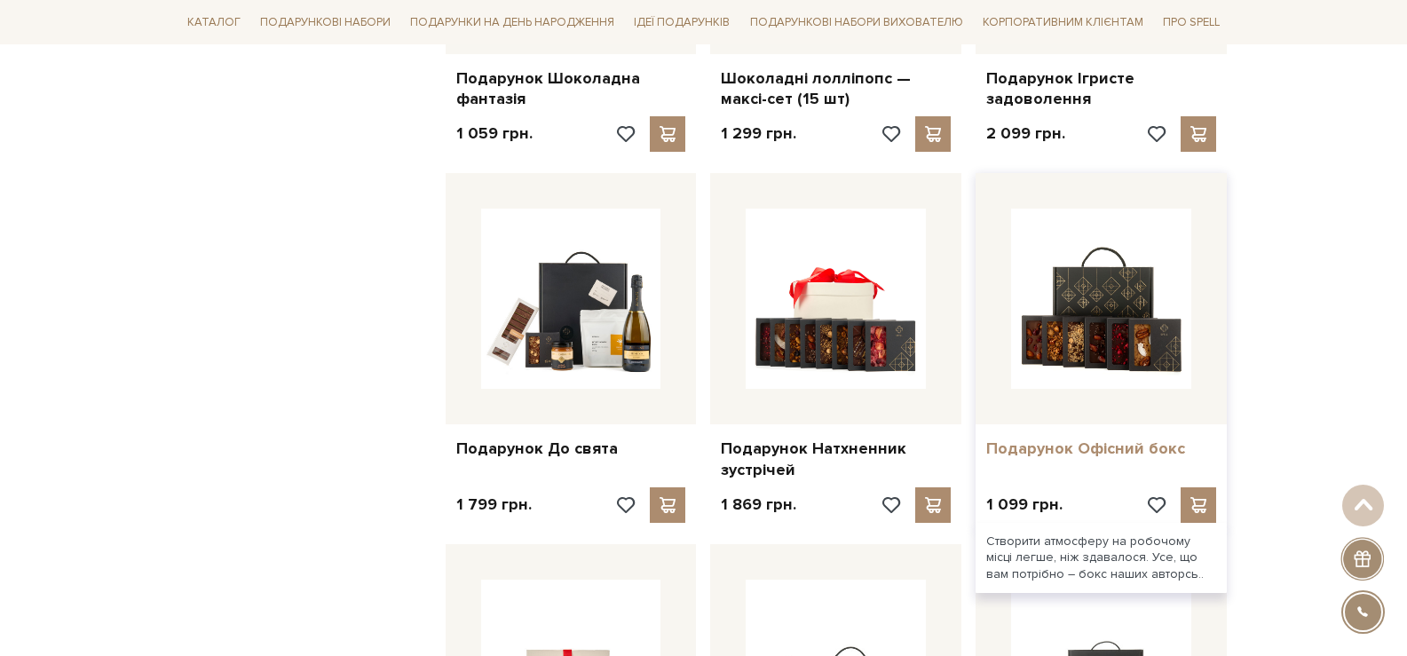
click at [1083, 439] on link "Подарунок Офісний бокс" at bounding box center [1101, 449] width 230 height 20
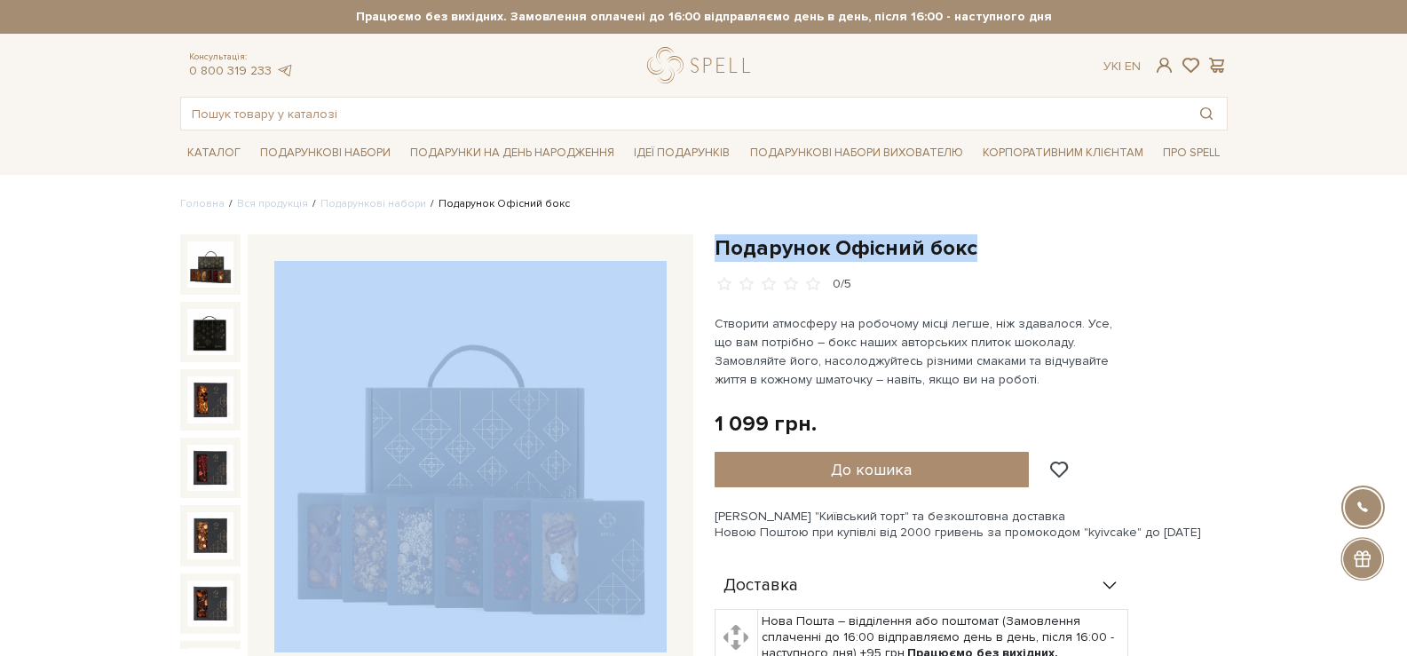
drag, startPoint x: 899, startPoint y: 233, endPoint x: 722, endPoint y: 249, distance: 178.3
click at [707, 249] on div "Подарунок Офісний бокс 0/5 Створити атмосферу на робочому місці легше, ніж здав…" at bounding box center [971, 613] width 534 height 759
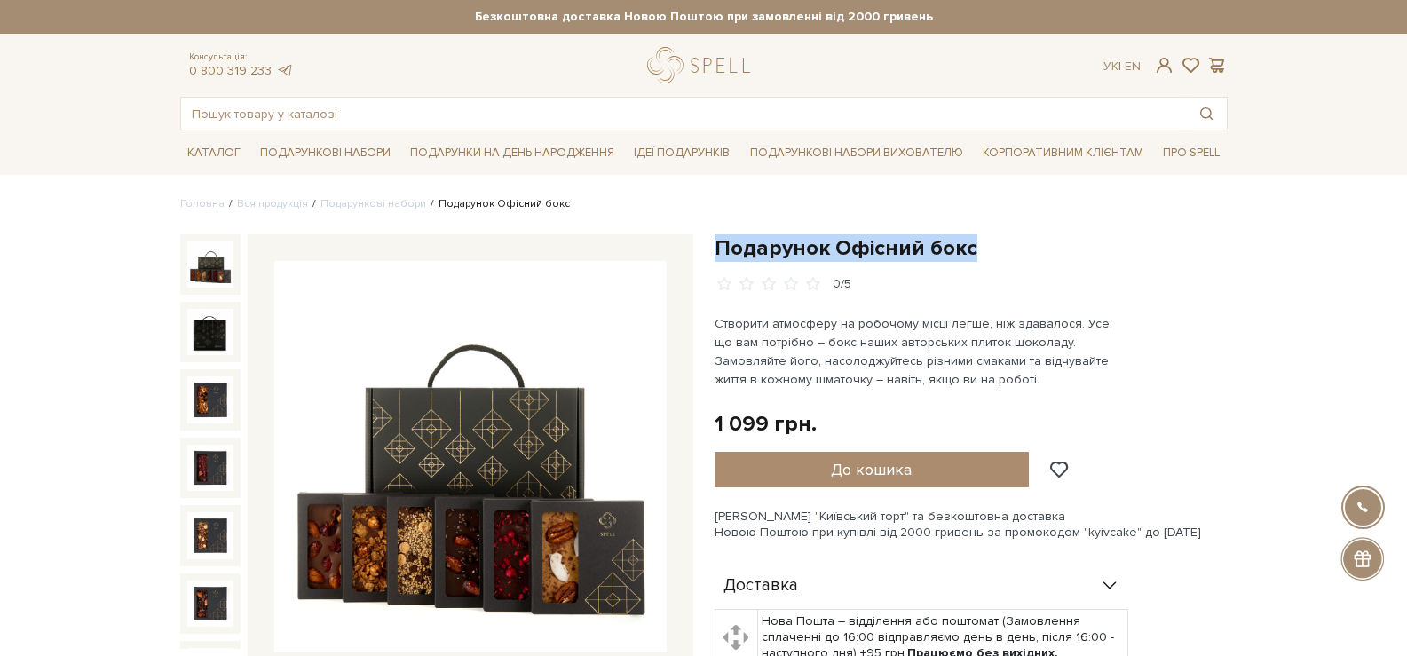
click at [469, 403] on img at bounding box center [470, 457] width 392 height 392
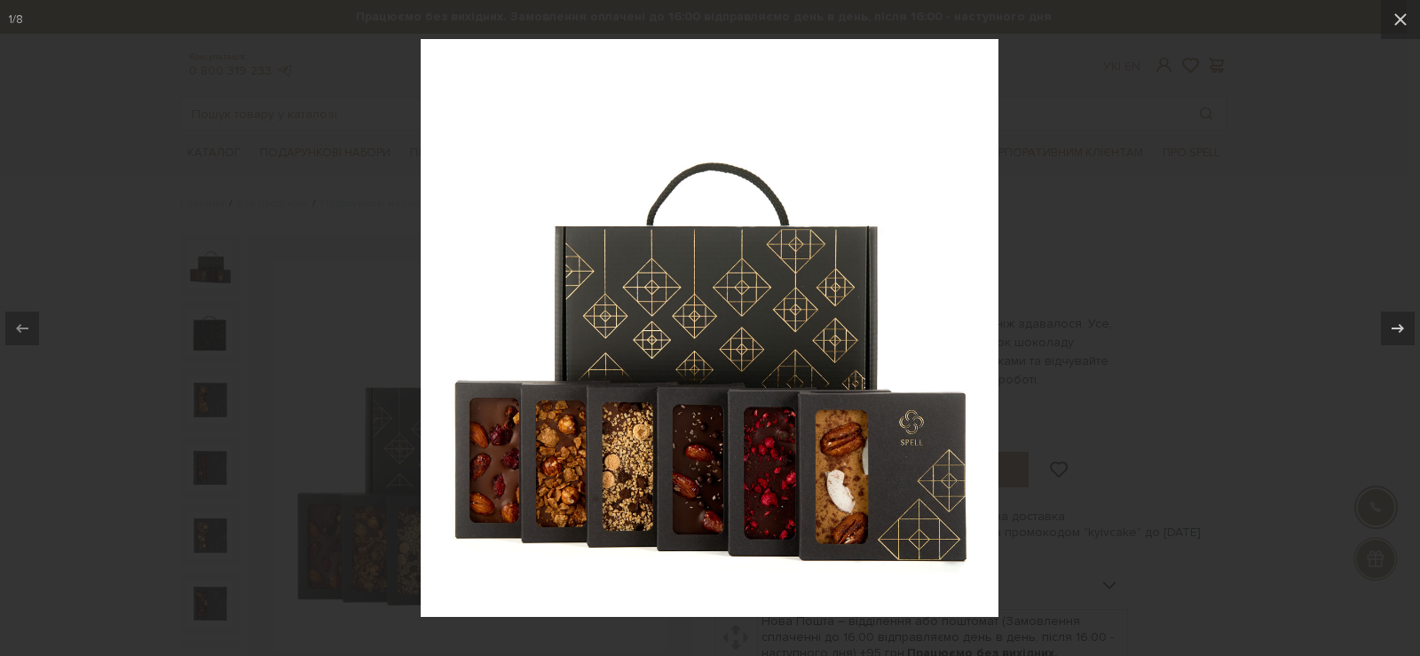
drag, startPoint x: 1248, startPoint y: 20, endPoint x: 1104, endPoint y: 39, distance: 145.1
click at [1248, 20] on div at bounding box center [710, 328] width 1420 height 656
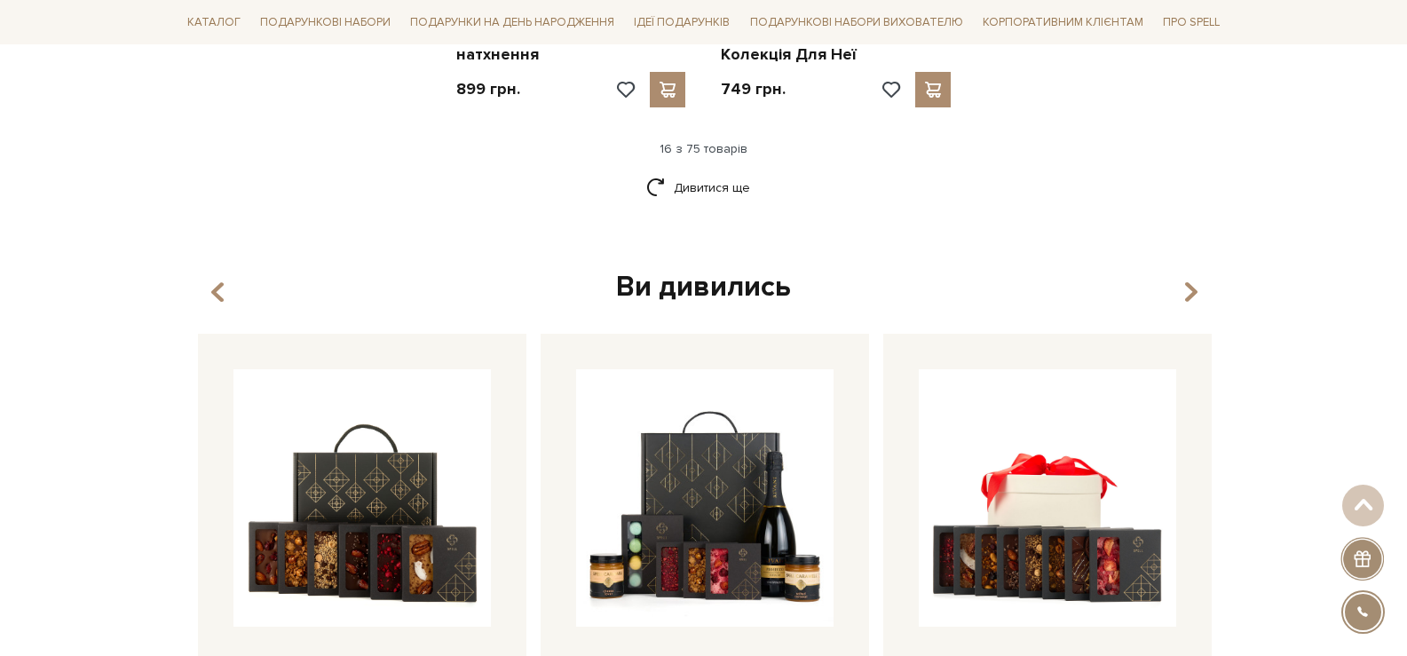
scroll to position [2332, 0]
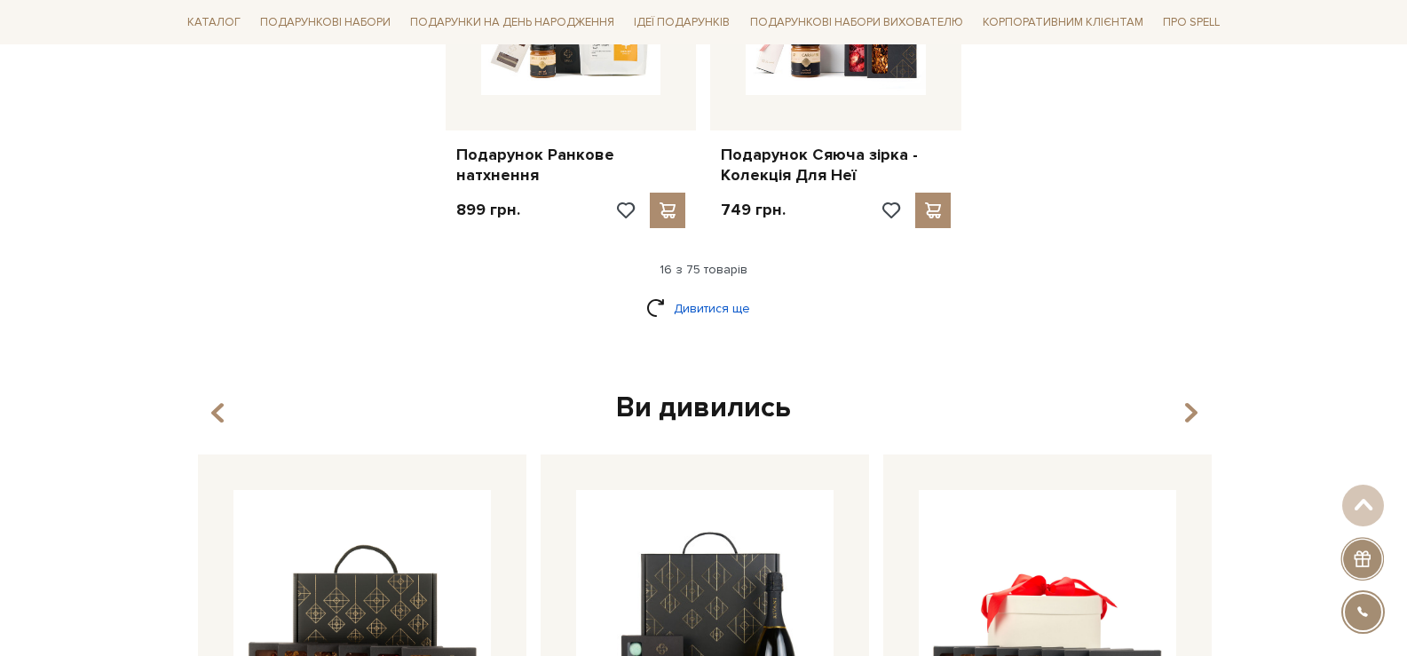
click at [714, 299] on link "Дивитися ще" at bounding box center [703, 308] width 115 height 31
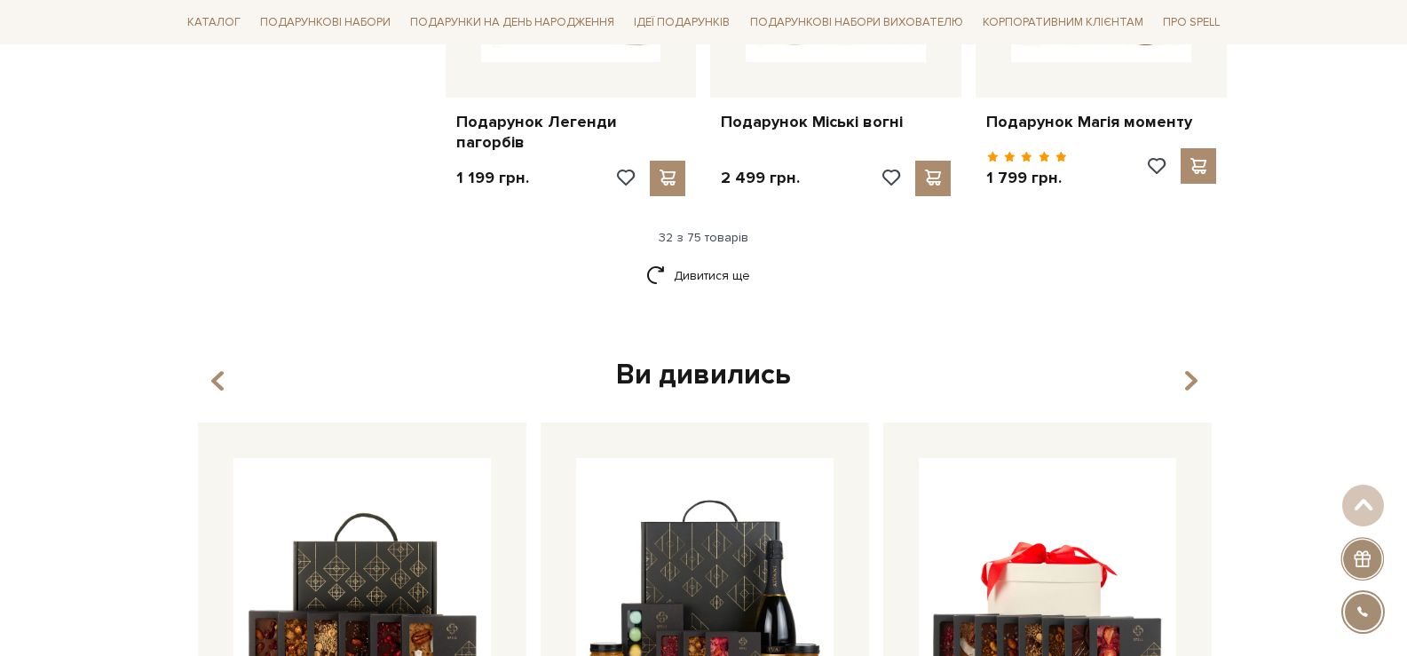
scroll to position [4070, 0]
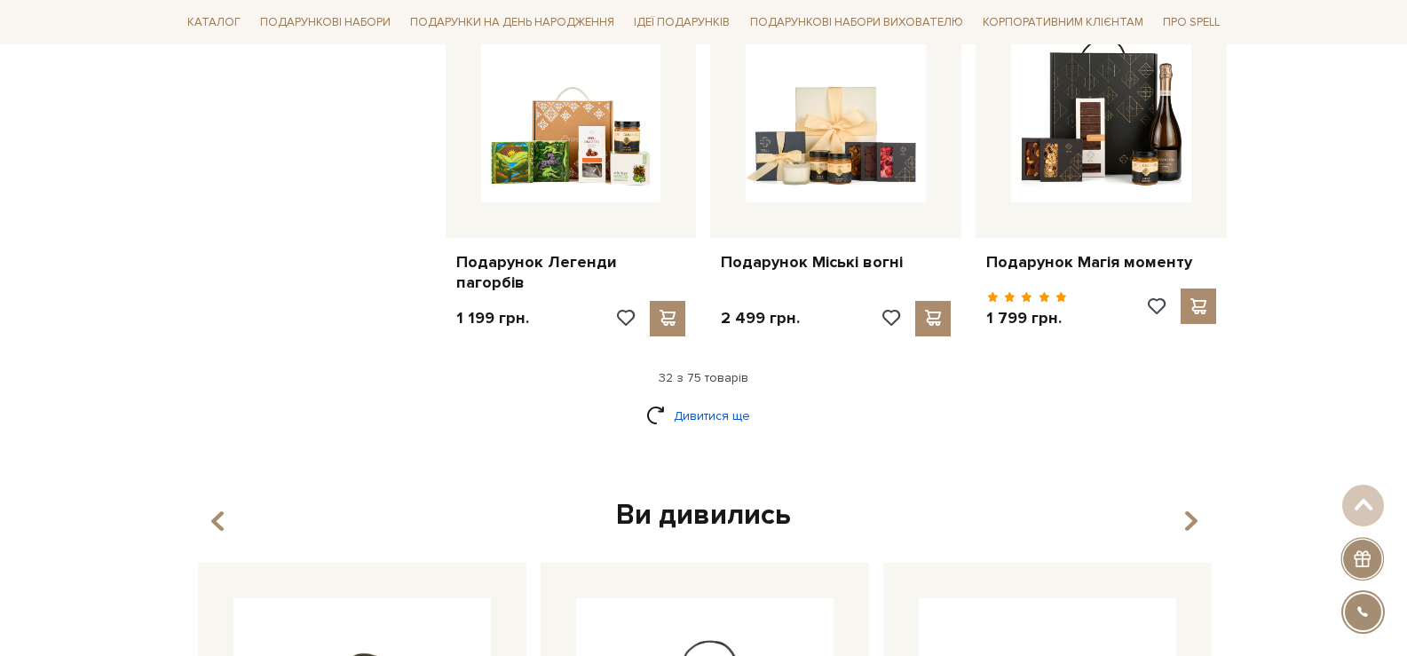
click at [715, 427] on link "Дивитися ще" at bounding box center [703, 415] width 115 height 31
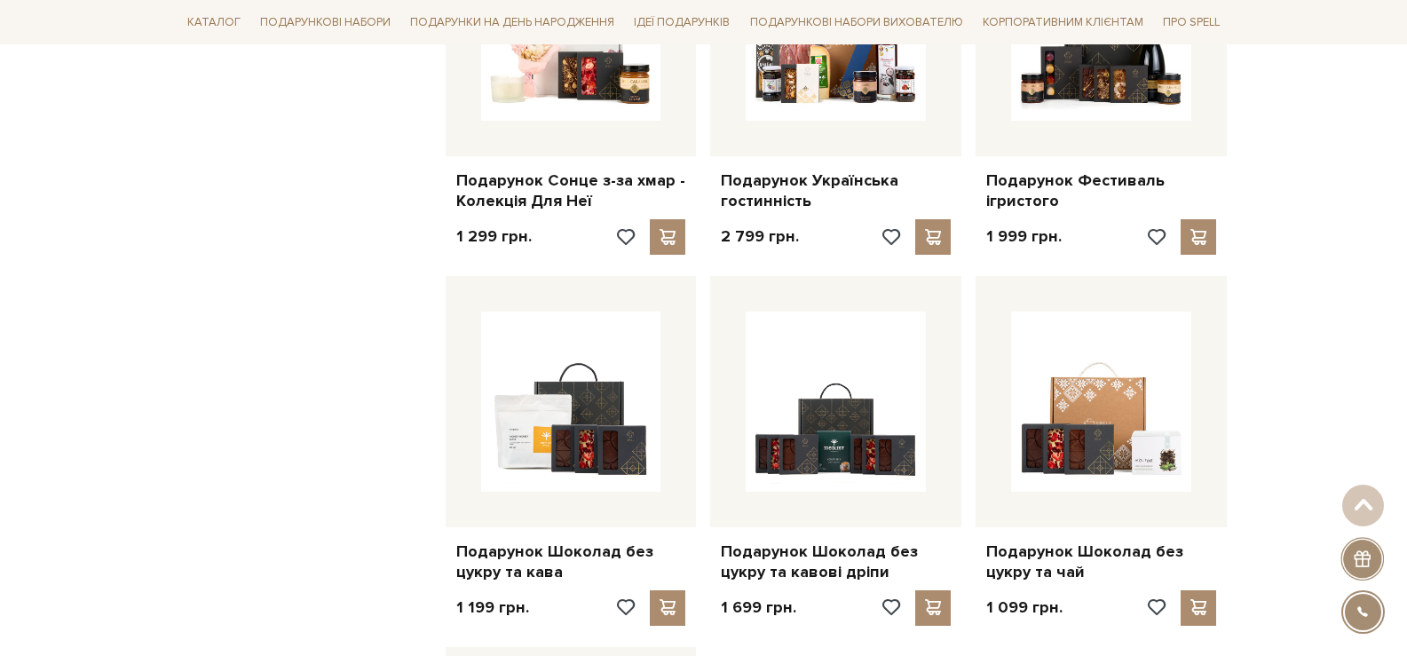
scroll to position [6200, 0]
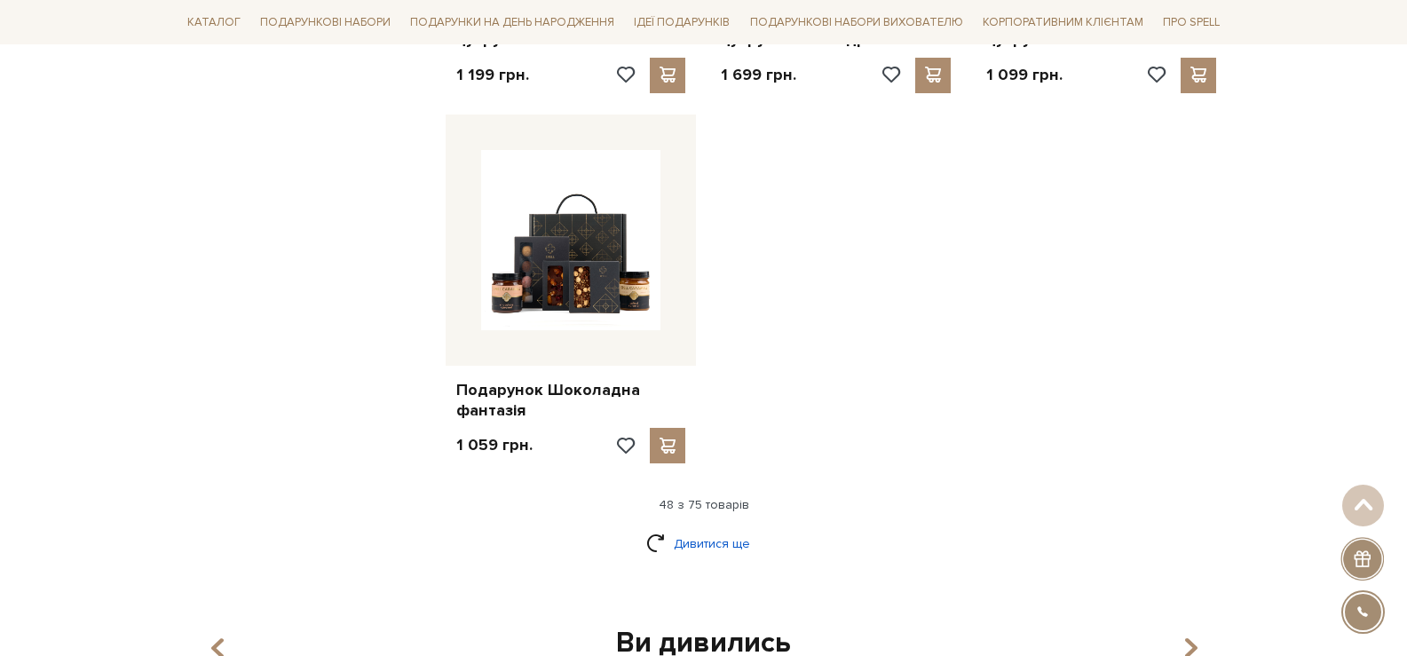
click at [699, 531] on link "Дивитися ще" at bounding box center [703, 543] width 115 height 31
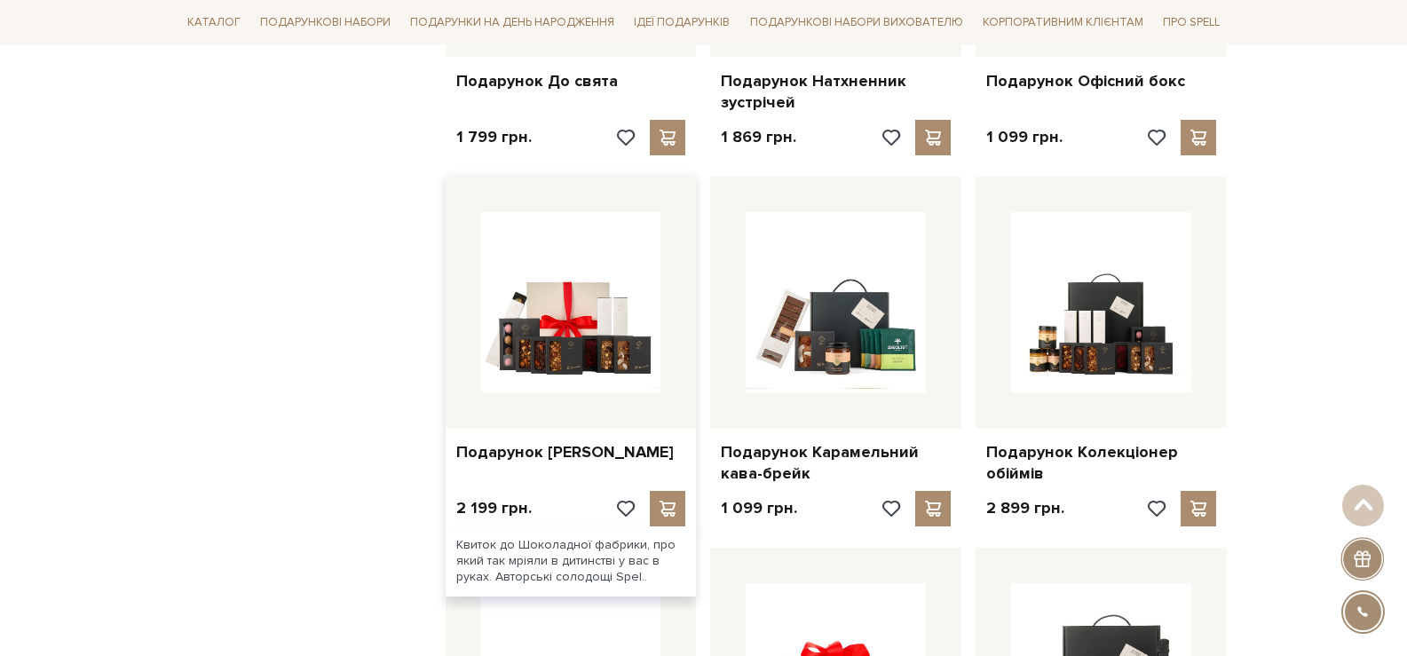
scroll to position [6911, 0]
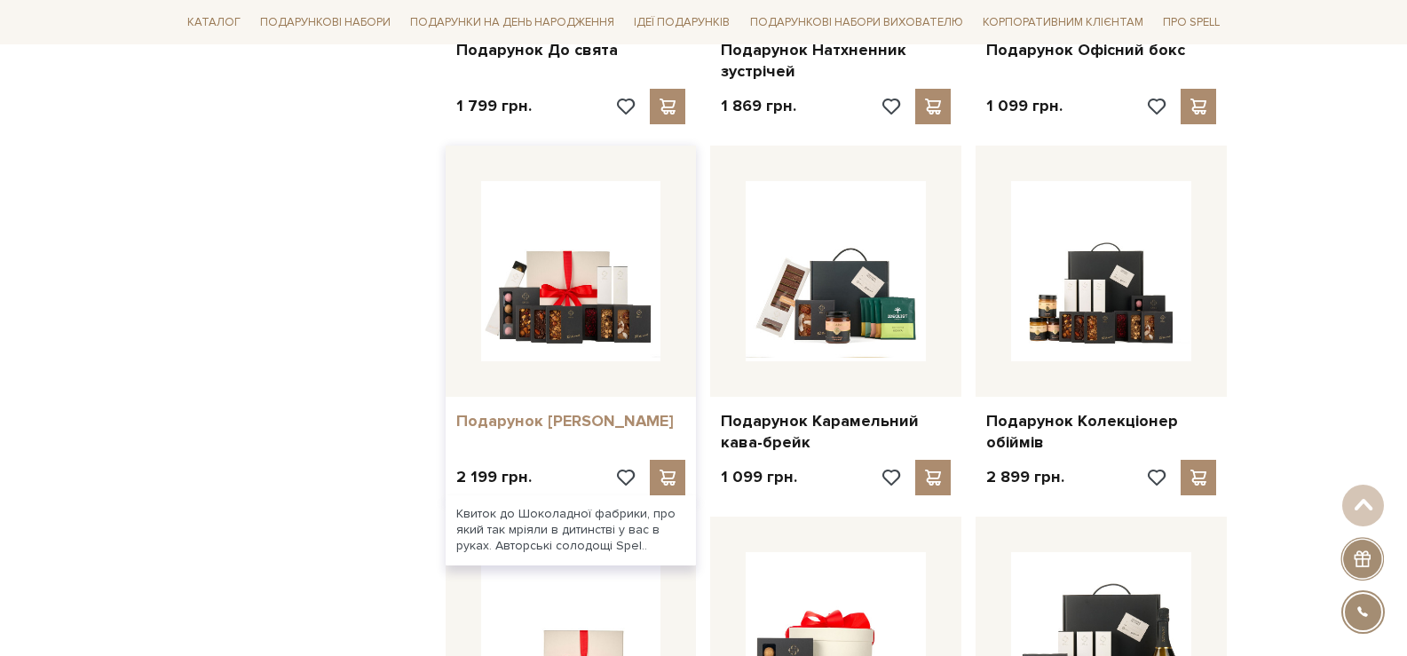
click at [524, 411] on link "Подарунок [PERSON_NAME]" at bounding box center [571, 421] width 230 height 20
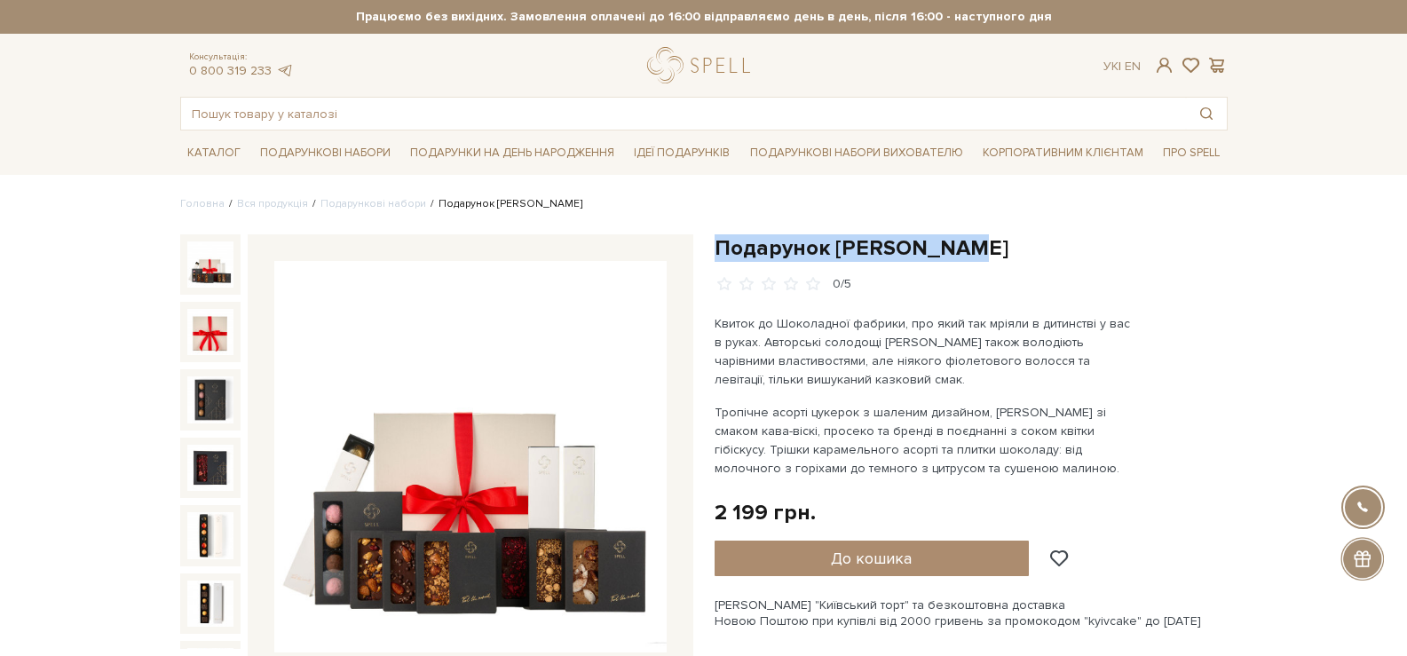
drag, startPoint x: 887, startPoint y: 229, endPoint x: 714, endPoint y: 228, distance: 173.1
click at [355, 566] on img at bounding box center [470, 457] width 392 height 392
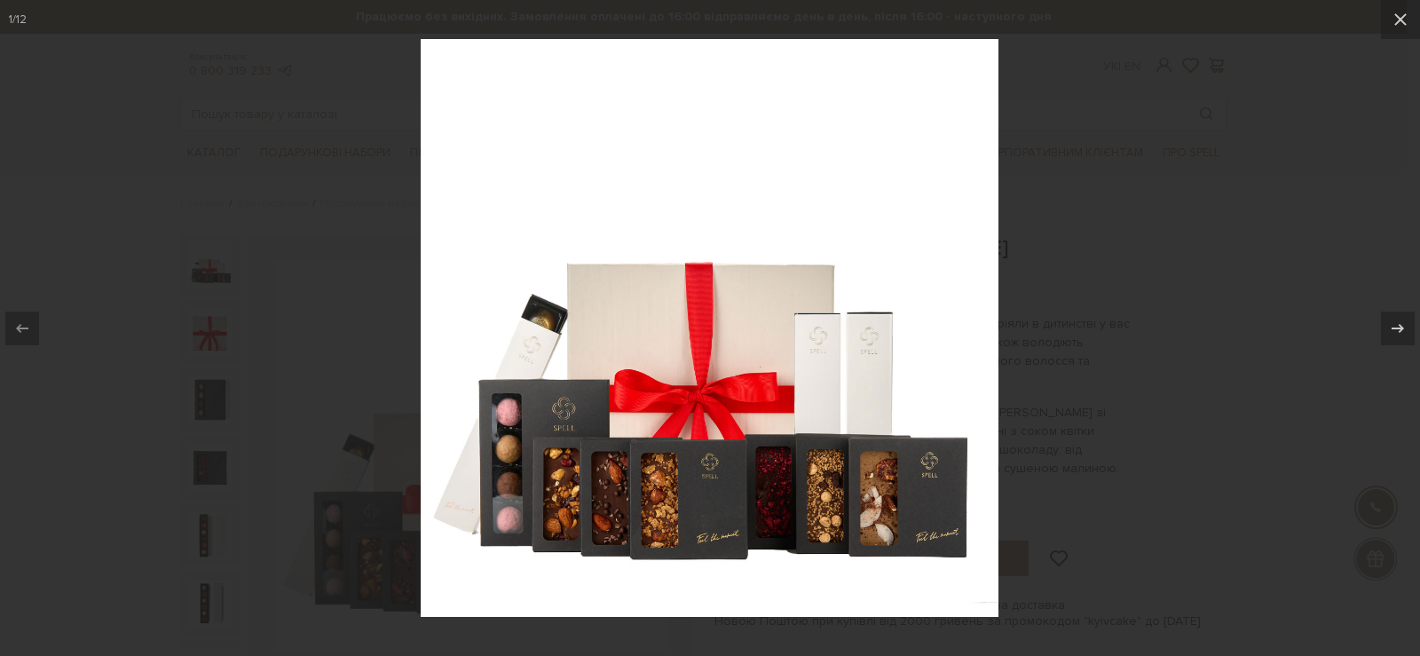
click at [1170, 137] on div at bounding box center [710, 328] width 1420 height 656
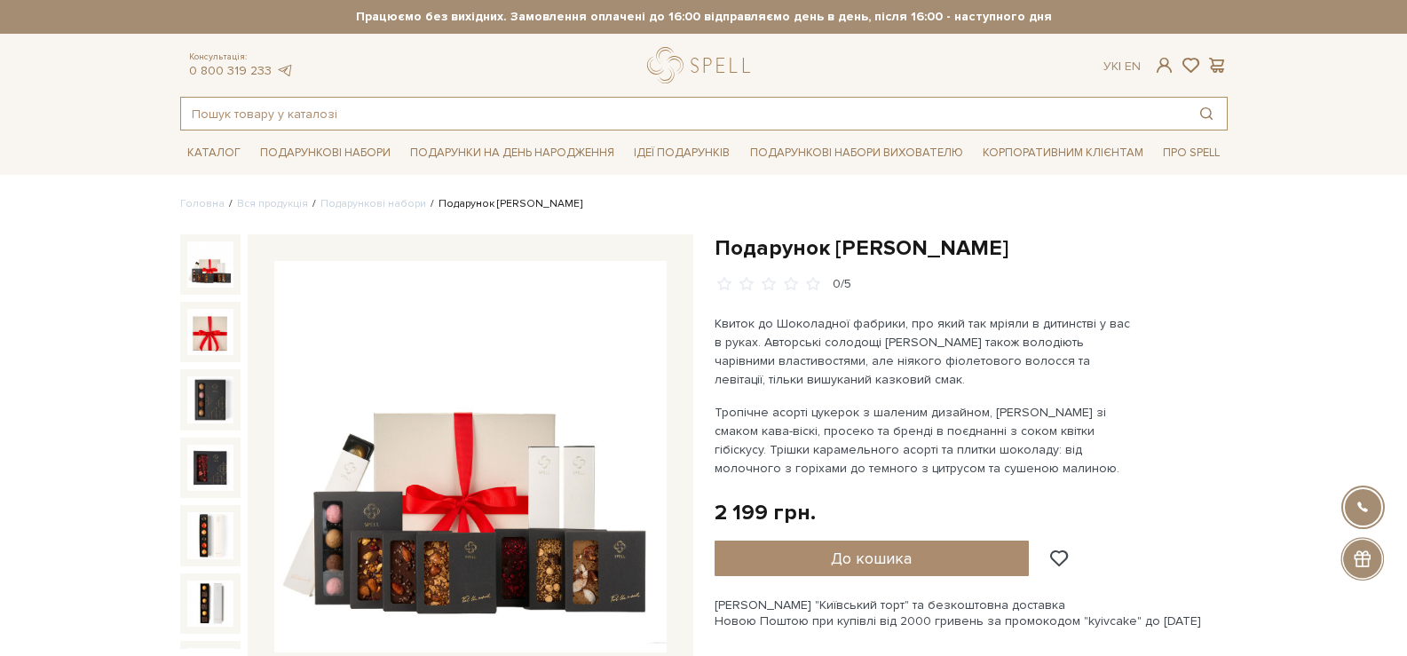
click at [722, 117] on input "text" at bounding box center [683, 114] width 1005 height 32
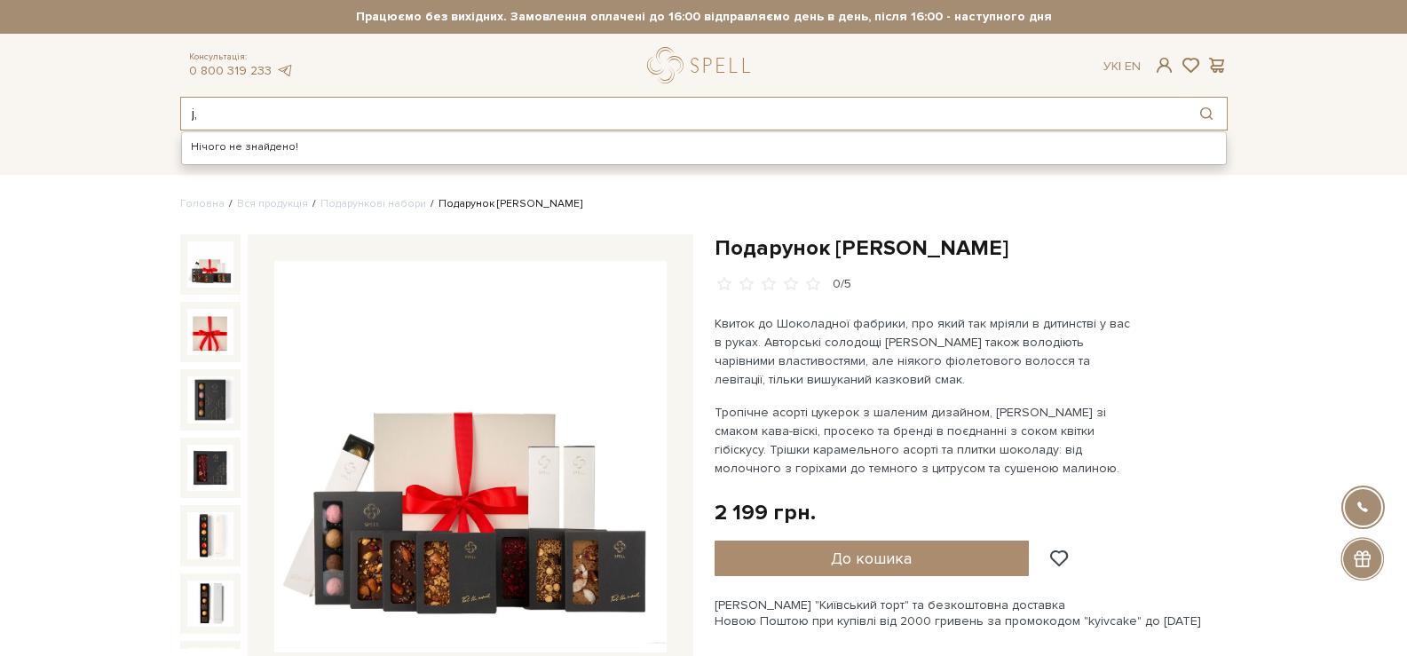
type input "j"
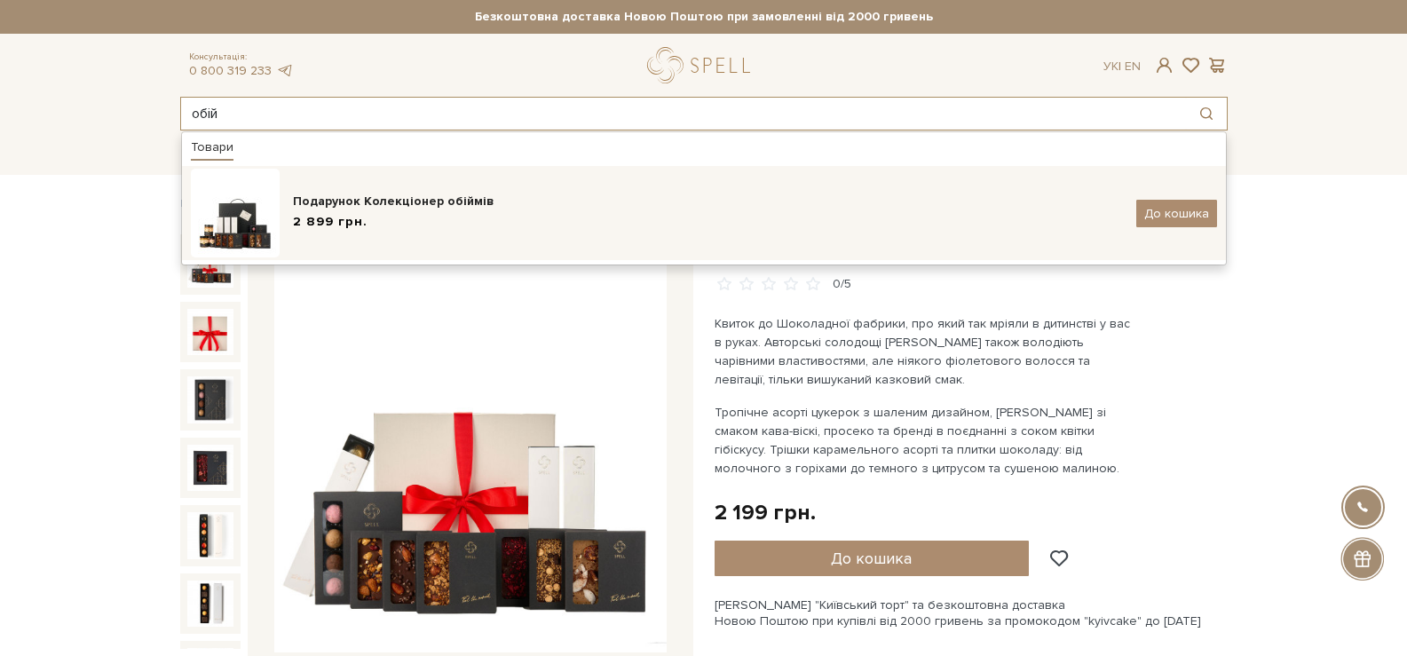
type input "обій"
click at [275, 189] on img at bounding box center [235, 213] width 89 height 89
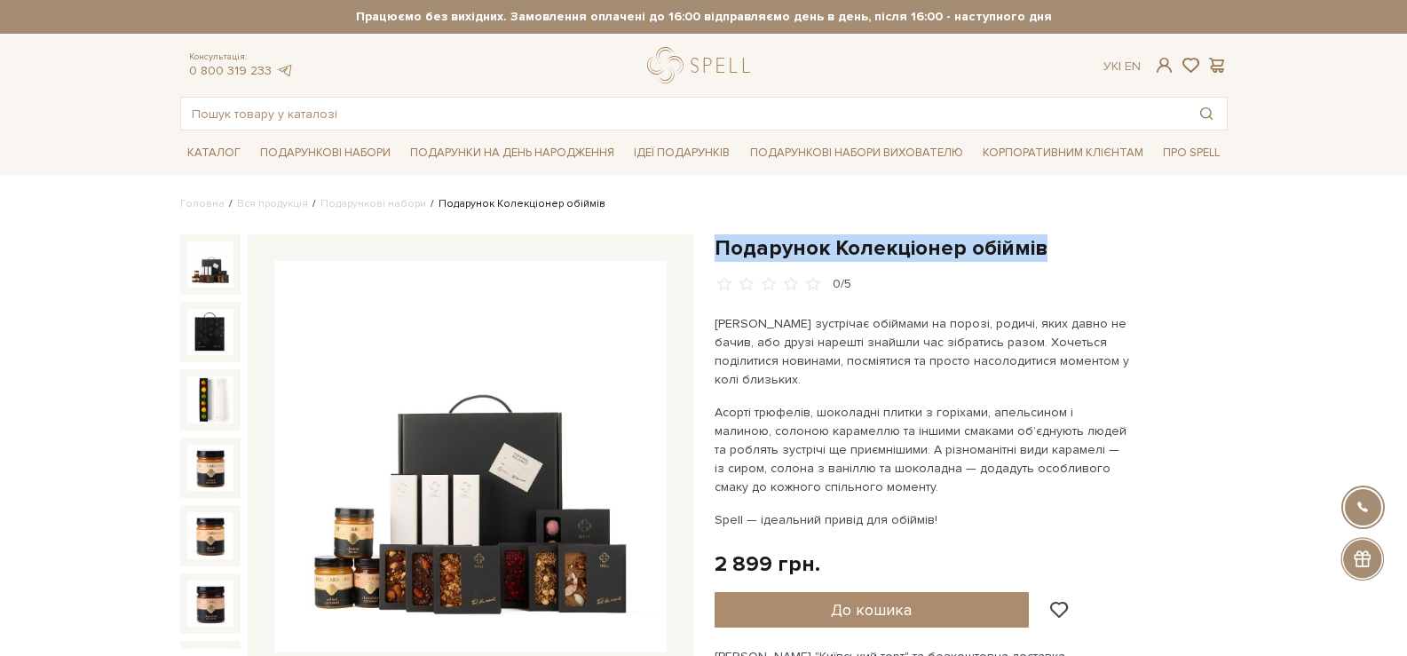
click at [715, 249] on h1 "Подарунок Колекціонер обіймів" at bounding box center [971, 248] width 513 height 28
click at [420, 394] on img at bounding box center [470, 457] width 392 height 392
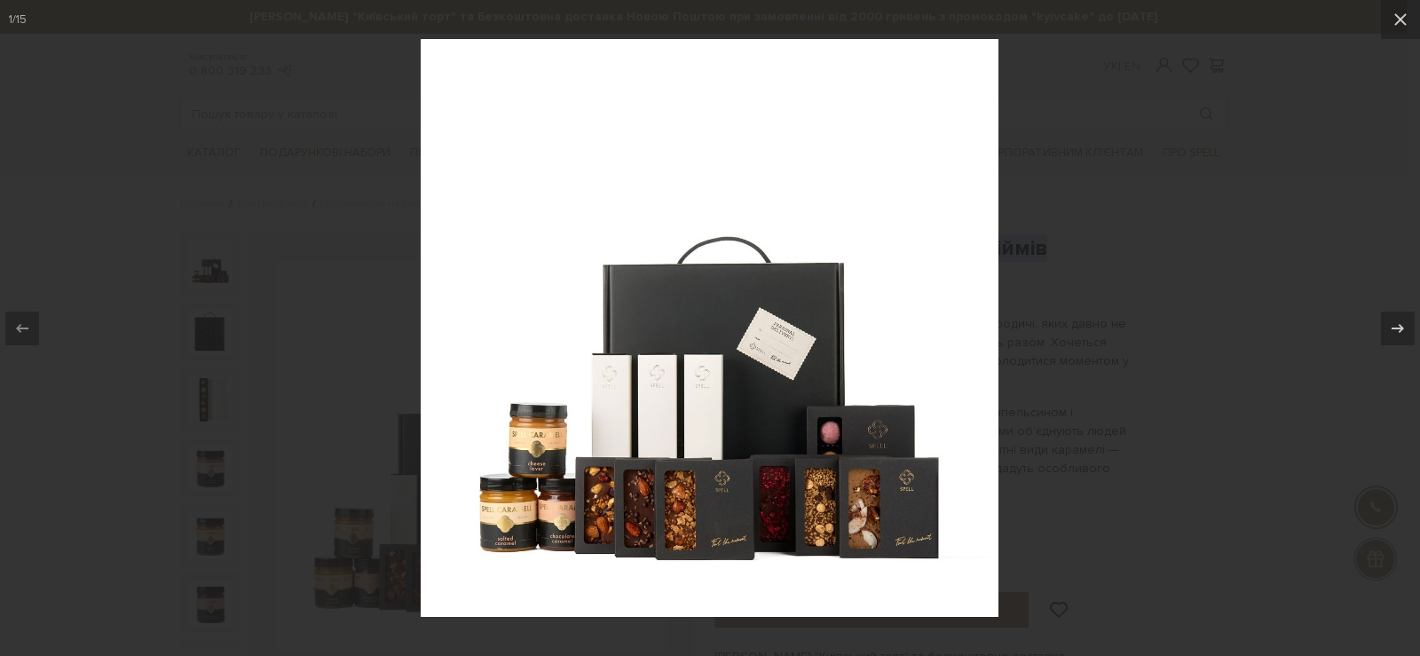
click at [1000, 344] on div at bounding box center [710, 328] width 1420 height 656
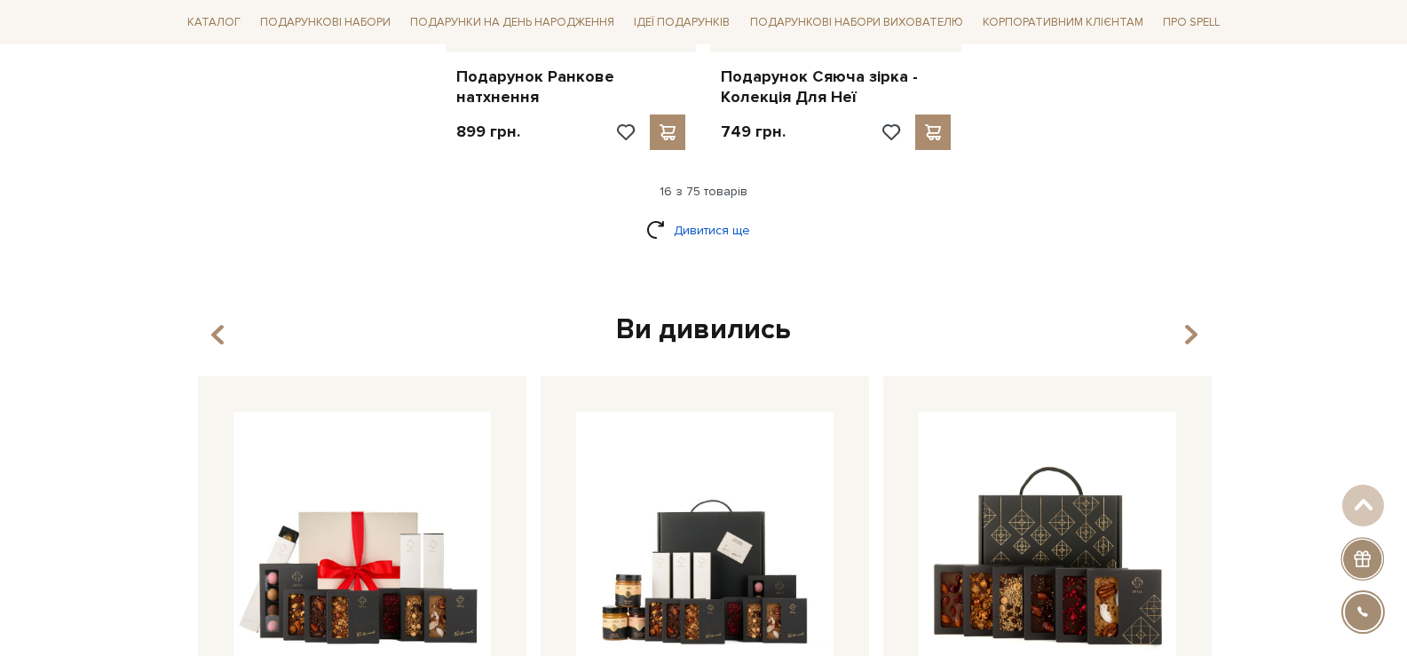
scroll to position [2275, 0]
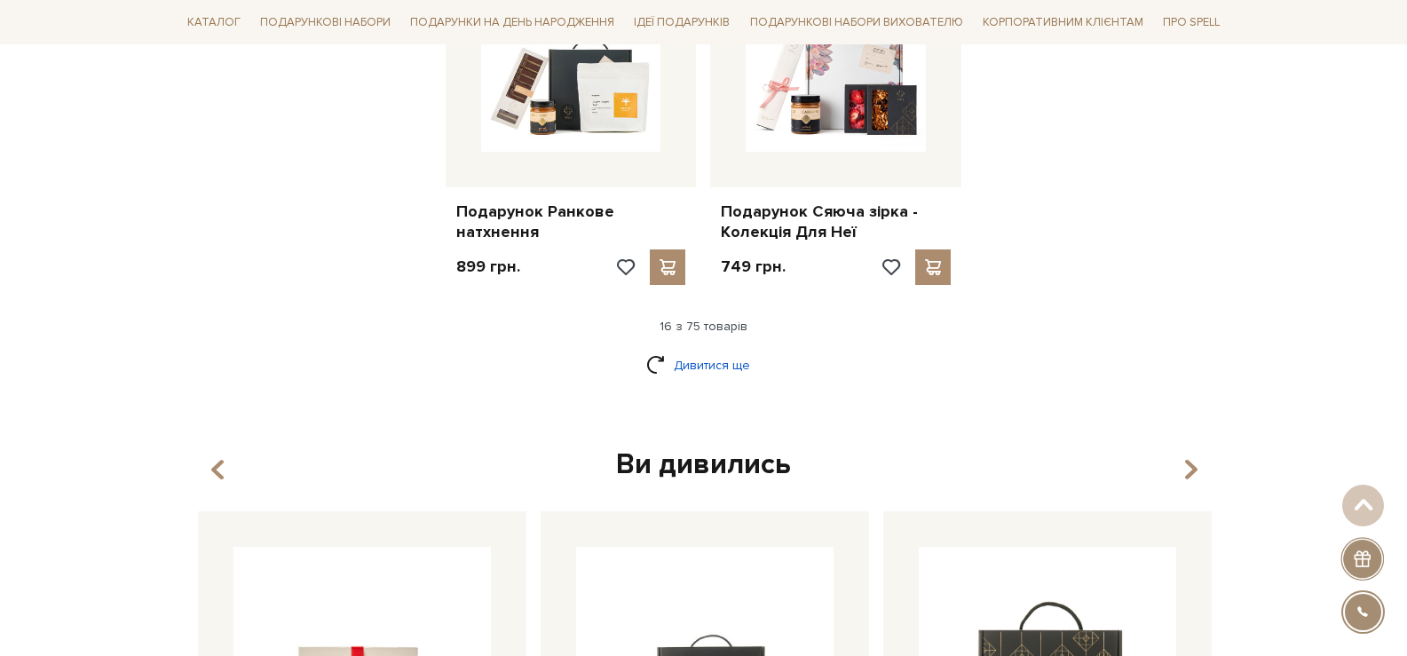
click at [743, 350] on link "Дивитися ще" at bounding box center [703, 365] width 115 height 31
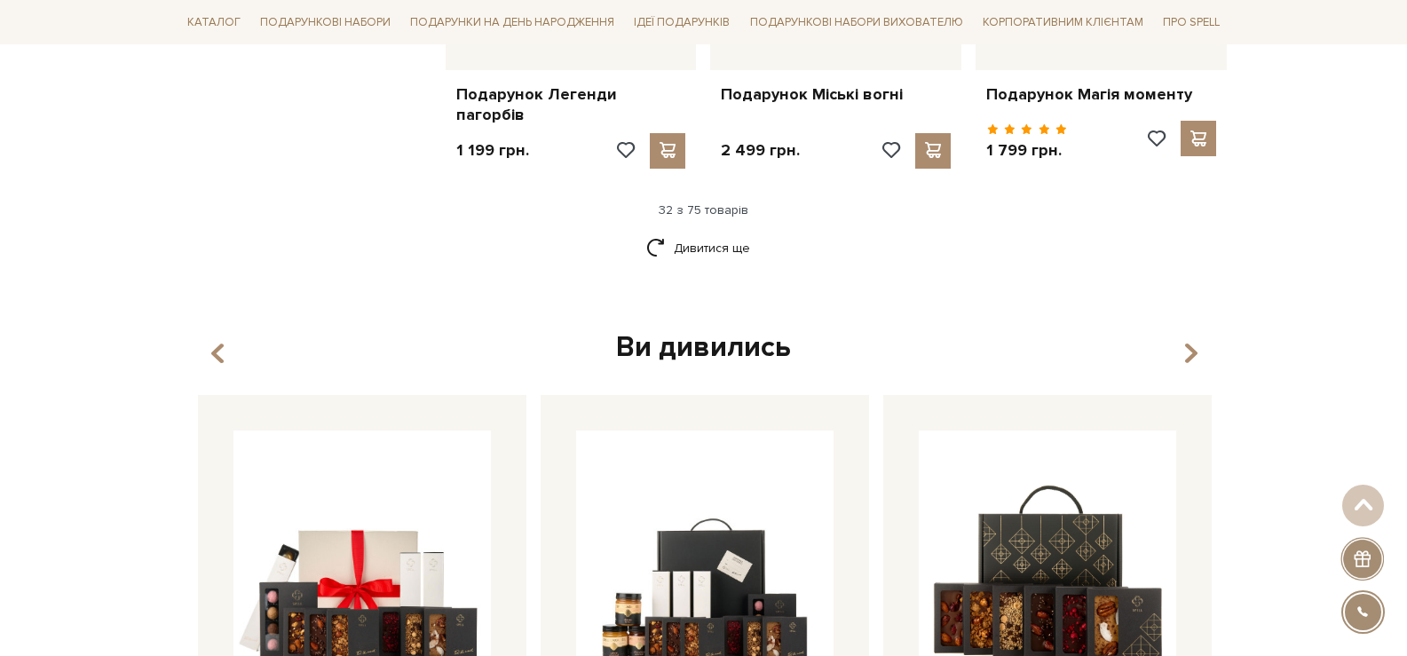
scroll to position [4228, 0]
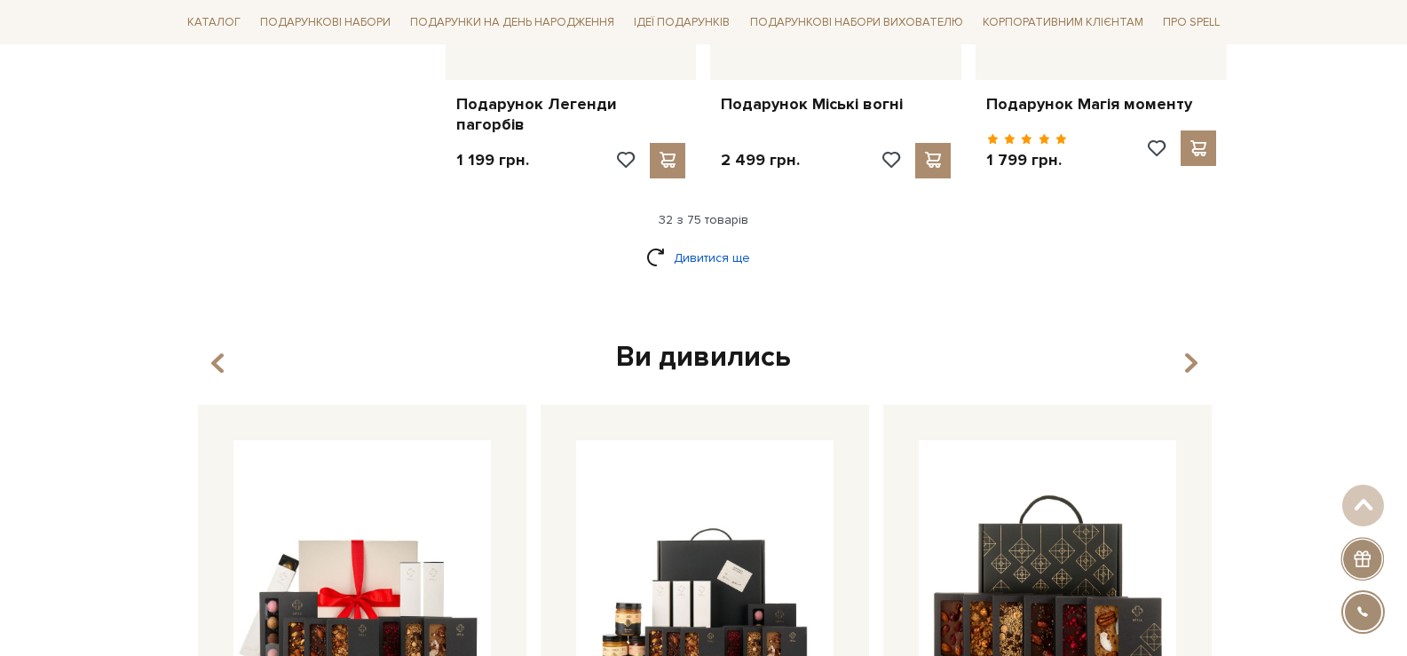
click at [695, 267] on link "Дивитися ще" at bounding box center [703, 257] width 115 height 31
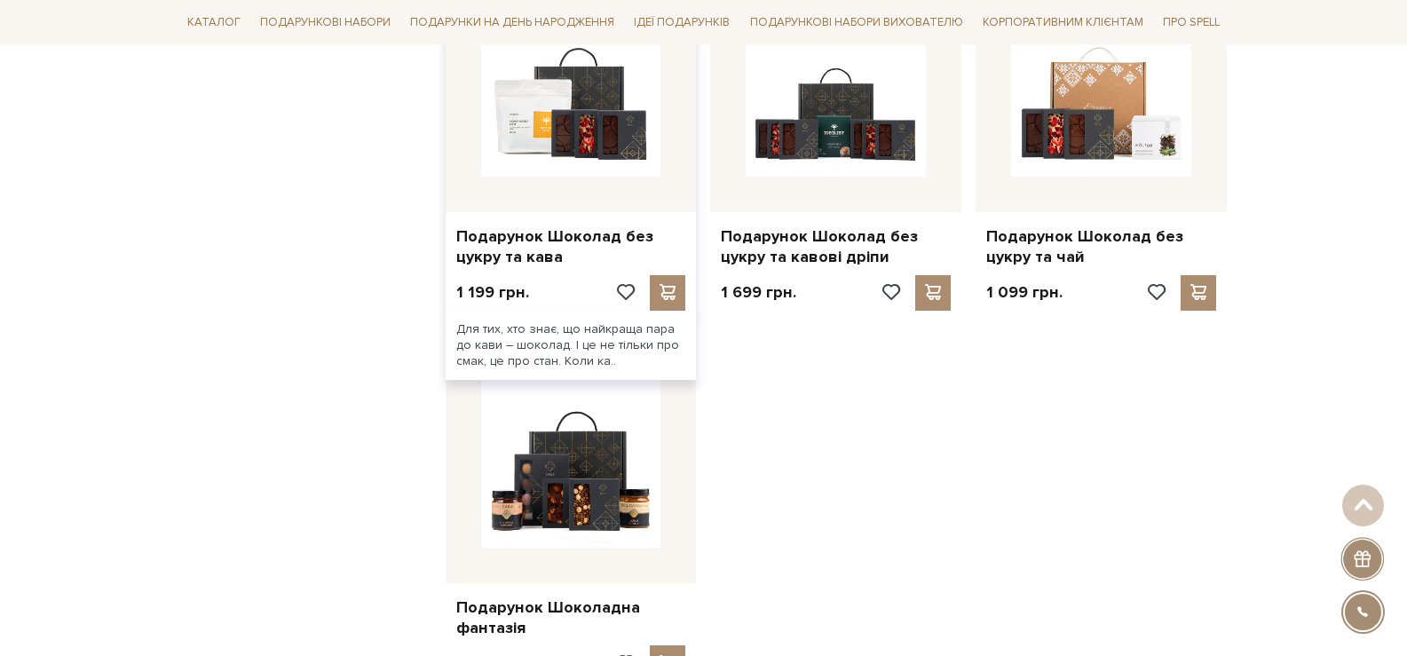
scroll to position [6181, 0]
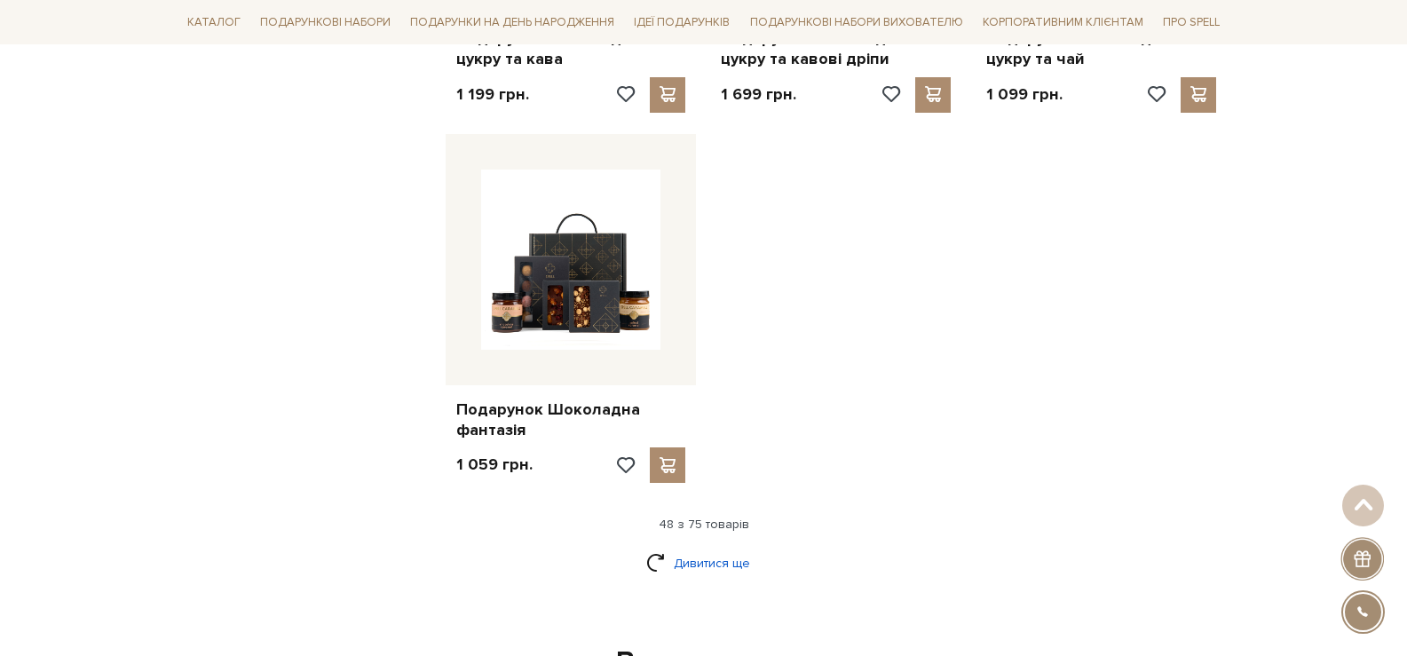
click at [726, 548] on link "Дивитися ще" at bounding box center [703, 563] width 115 height 31
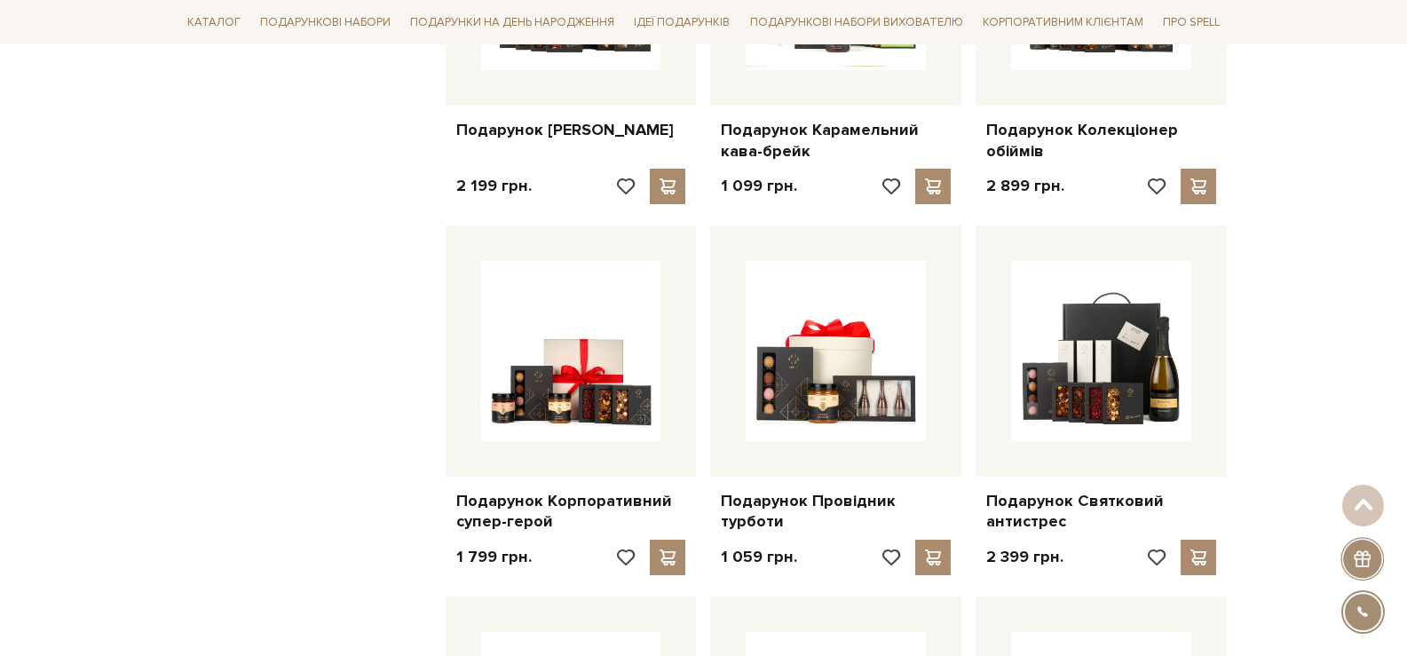
scroll to position [7246, 0]
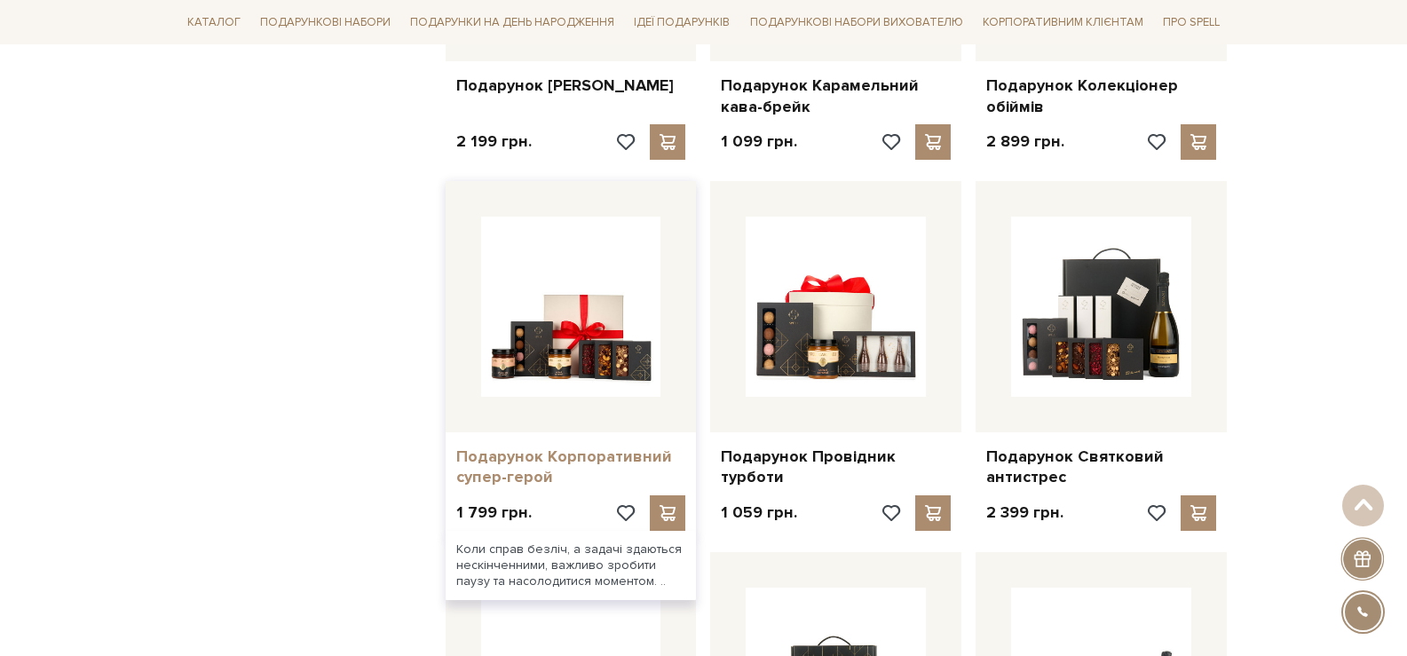
click at [492, 451] on link "Подарунок Корпоративний супер-герой" at bounding box center [571, 467] width 230 height 42
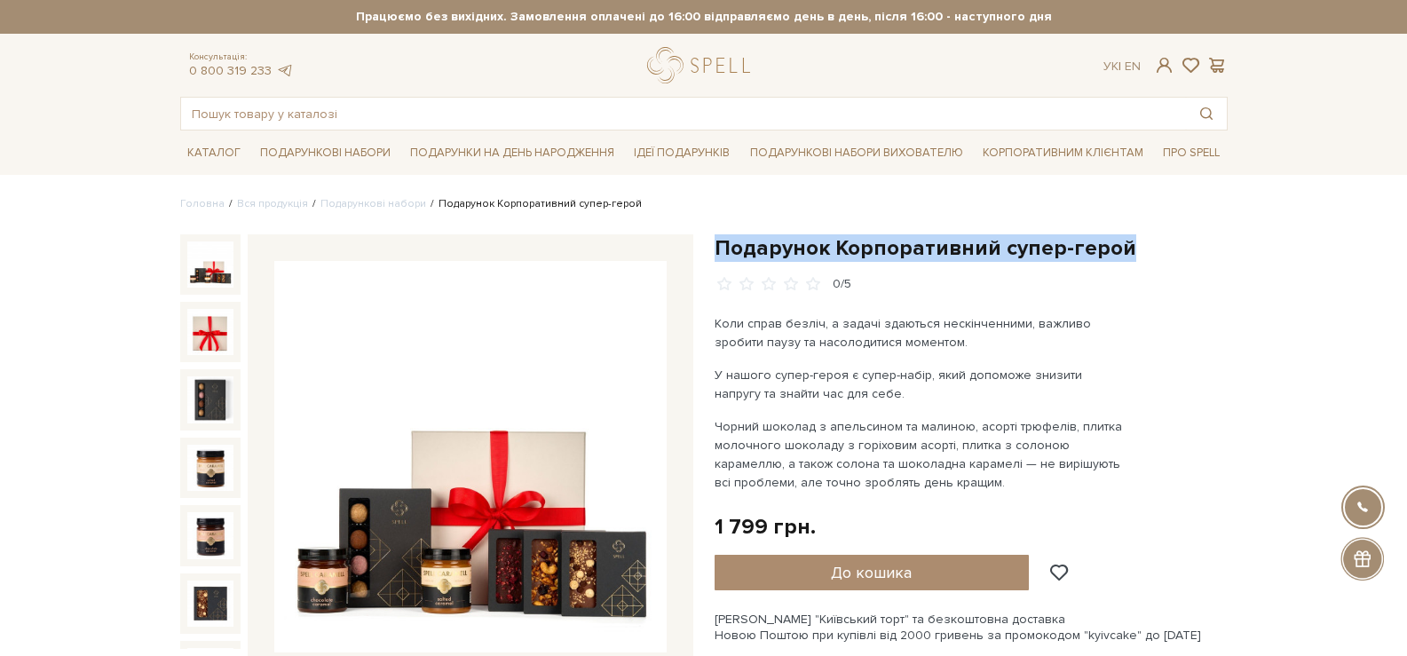
drag, startPoint x: 1131, startPoint y: 247, endPoint x: 717, endPoint y: 256, distance: 413.8
copy h1 "Подарунок Корпоративний супер-герой"
click at [430, 363] on img at bounding box center [470, 457] width 392 height 392
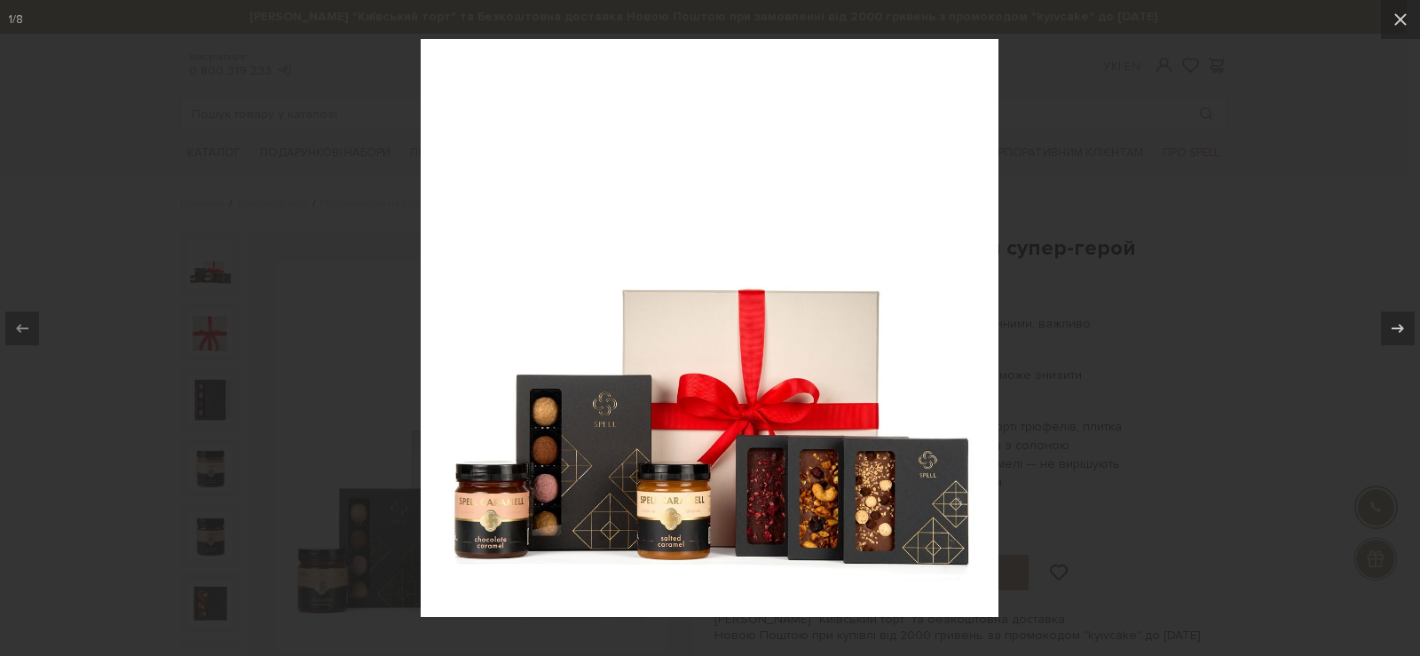
click at [1259, 86] on div at bounding box center [710, 328] width 1420 height 656
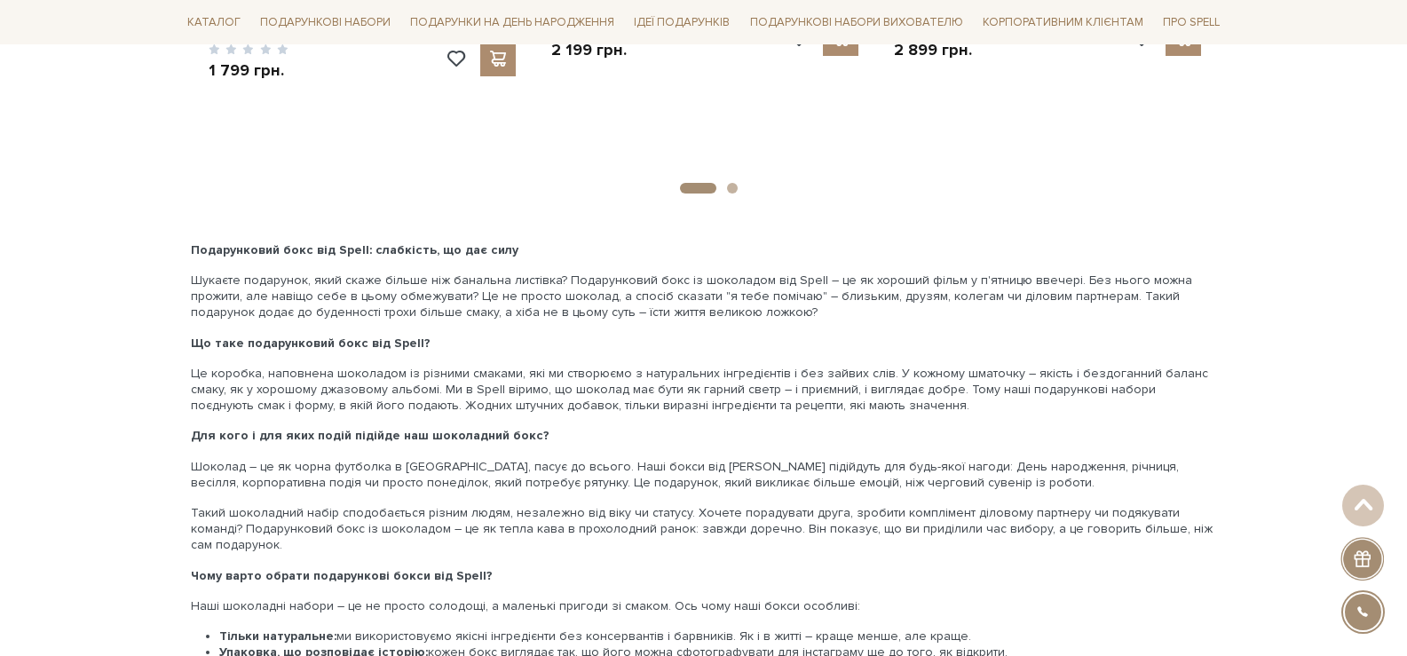
scroll to position [2893, 0]
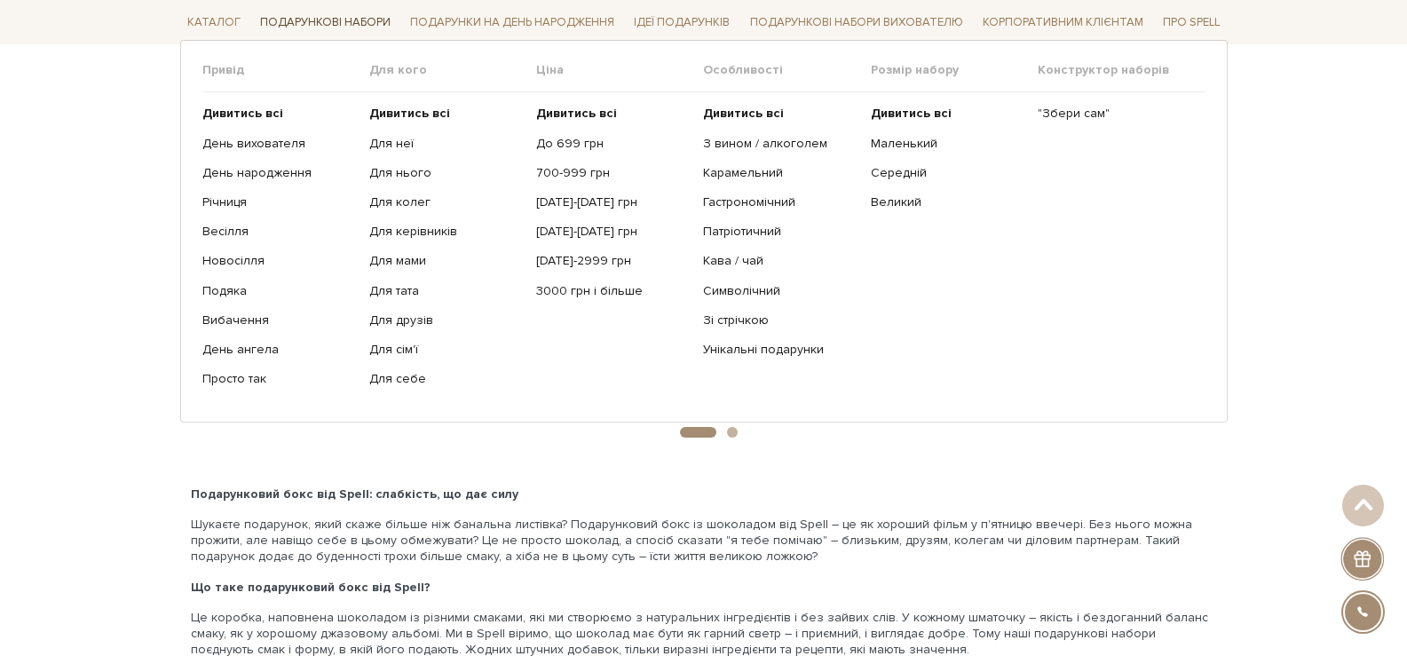
click at [332, 17] on link "Подарункові набори" at bounding box center [325, 23] width 145 height 28
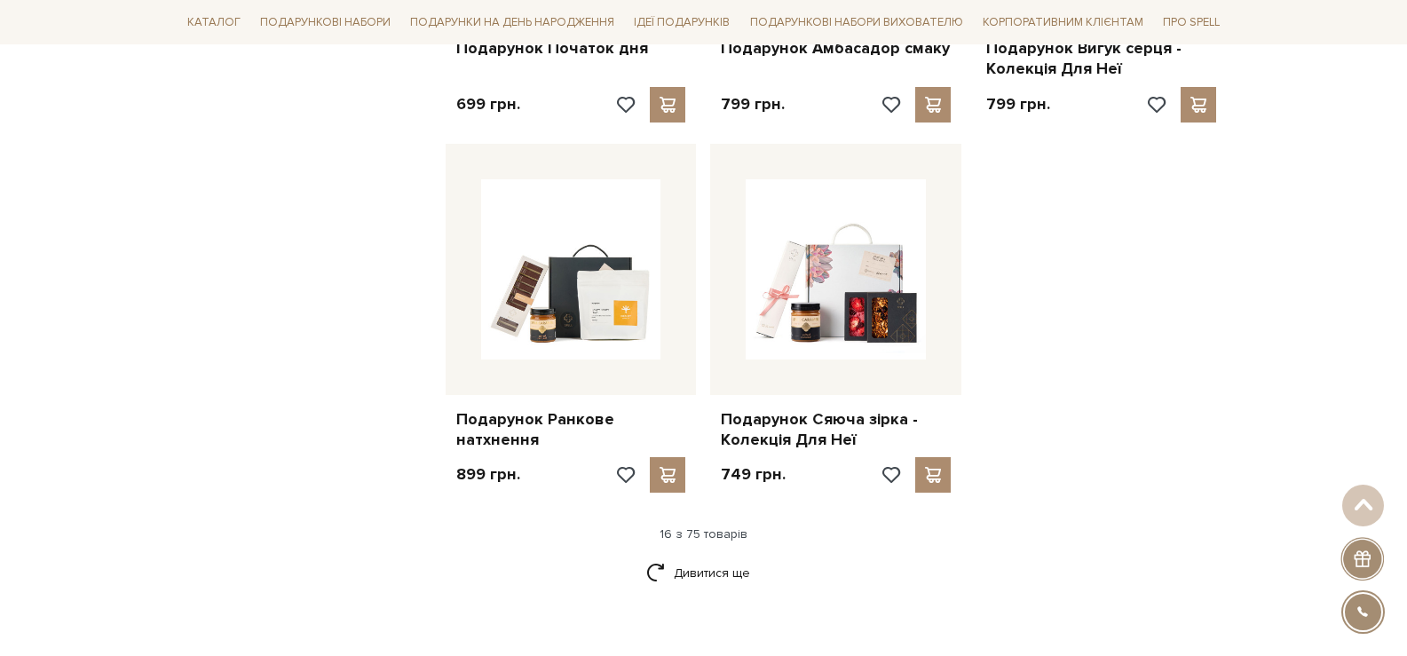
scroll to position [2219, 0]
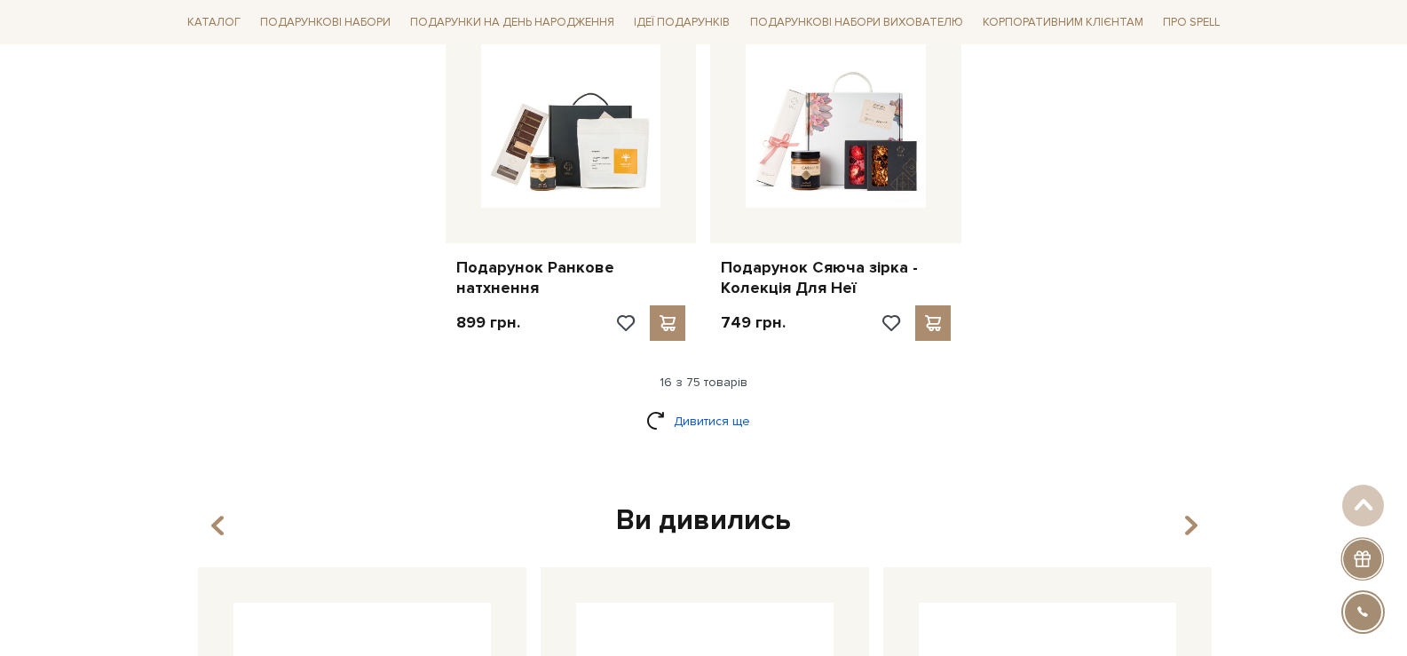
click at [718, 413] on link "Дивитися ще" at bounding box center [703, 421] width 115 height 31
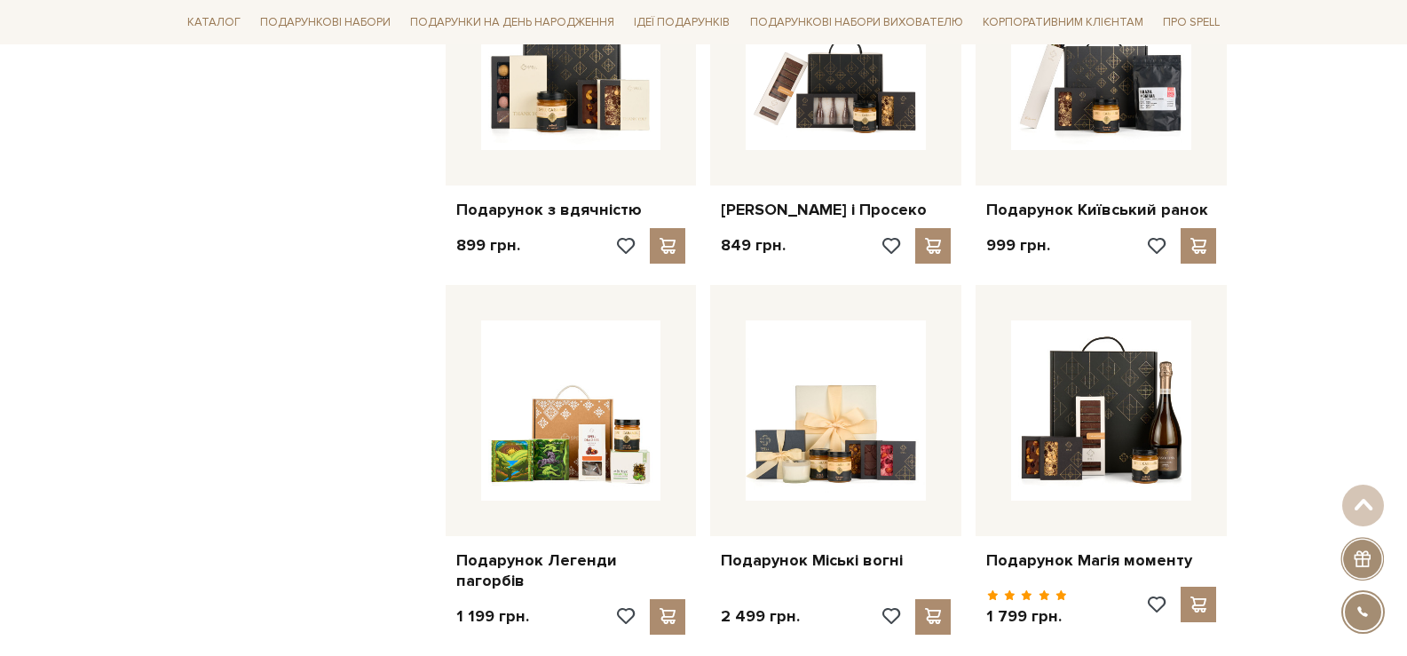
scroll to position [3995, 0]
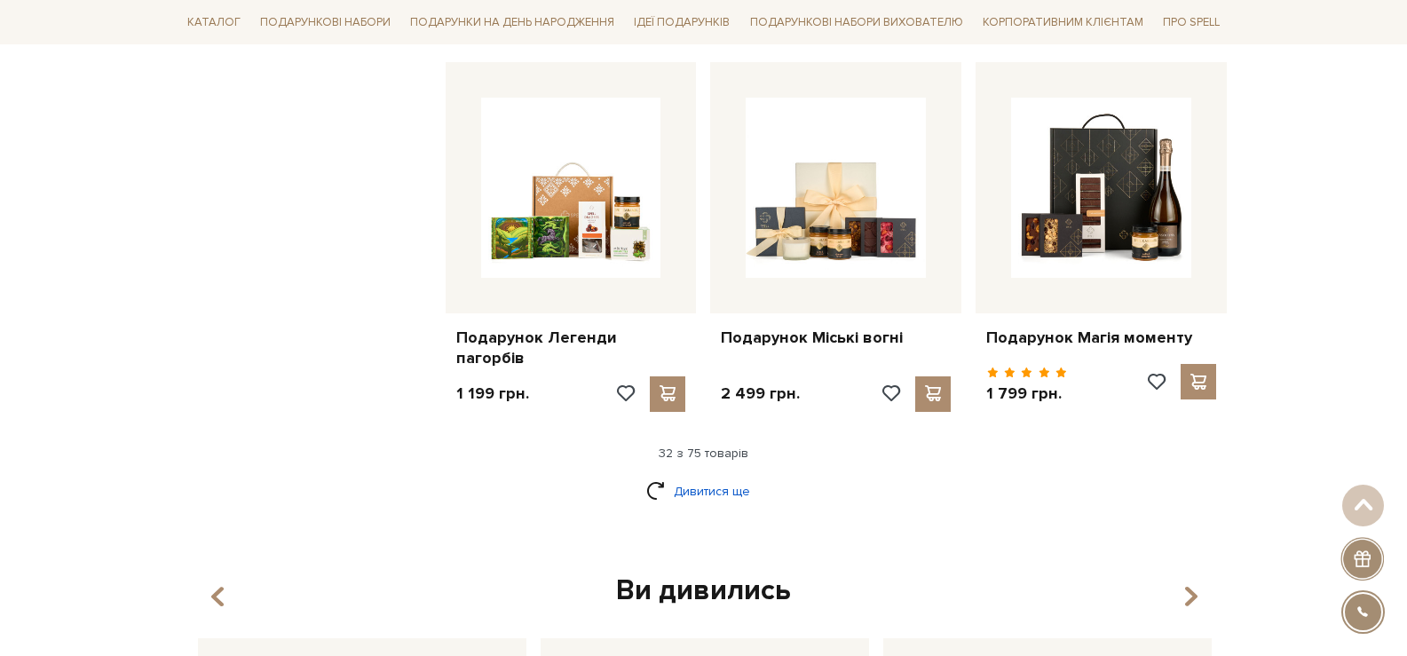
click at [692, 492] on link "Дивитися ще" at bounding box center [703, 491] width 115 height 31
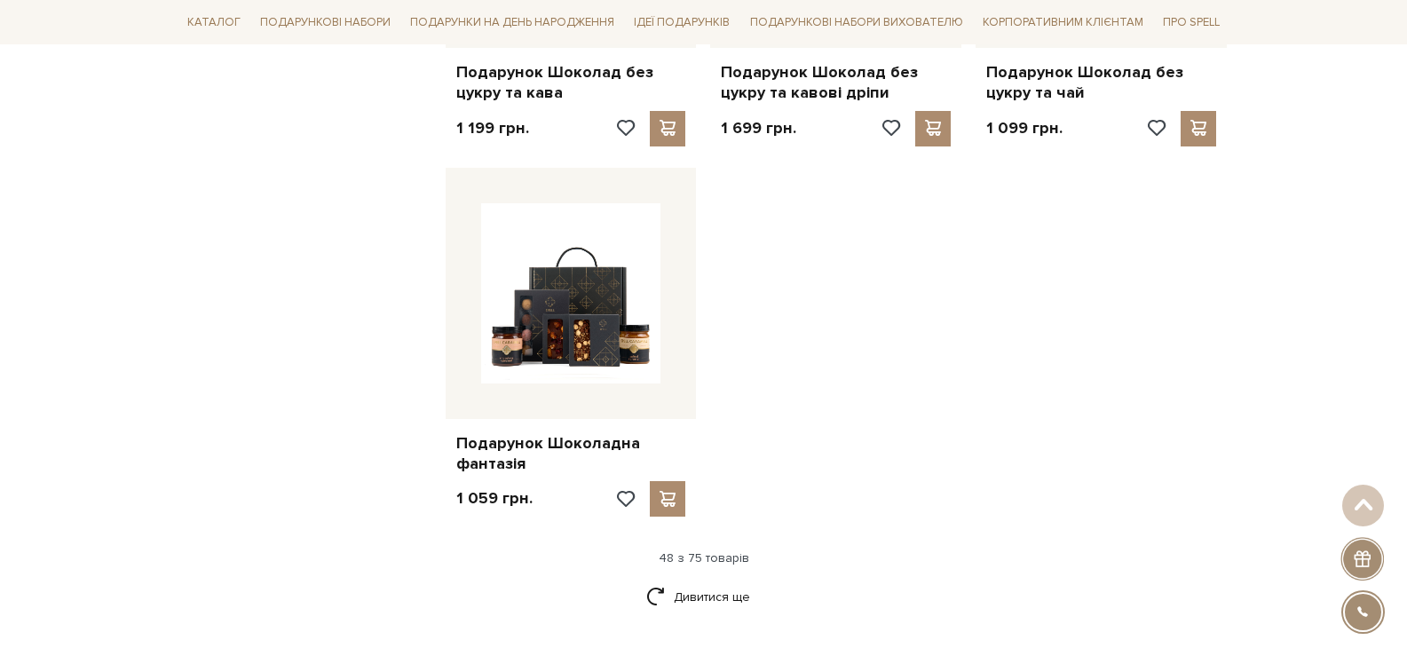
scroll to position [6302, 0]
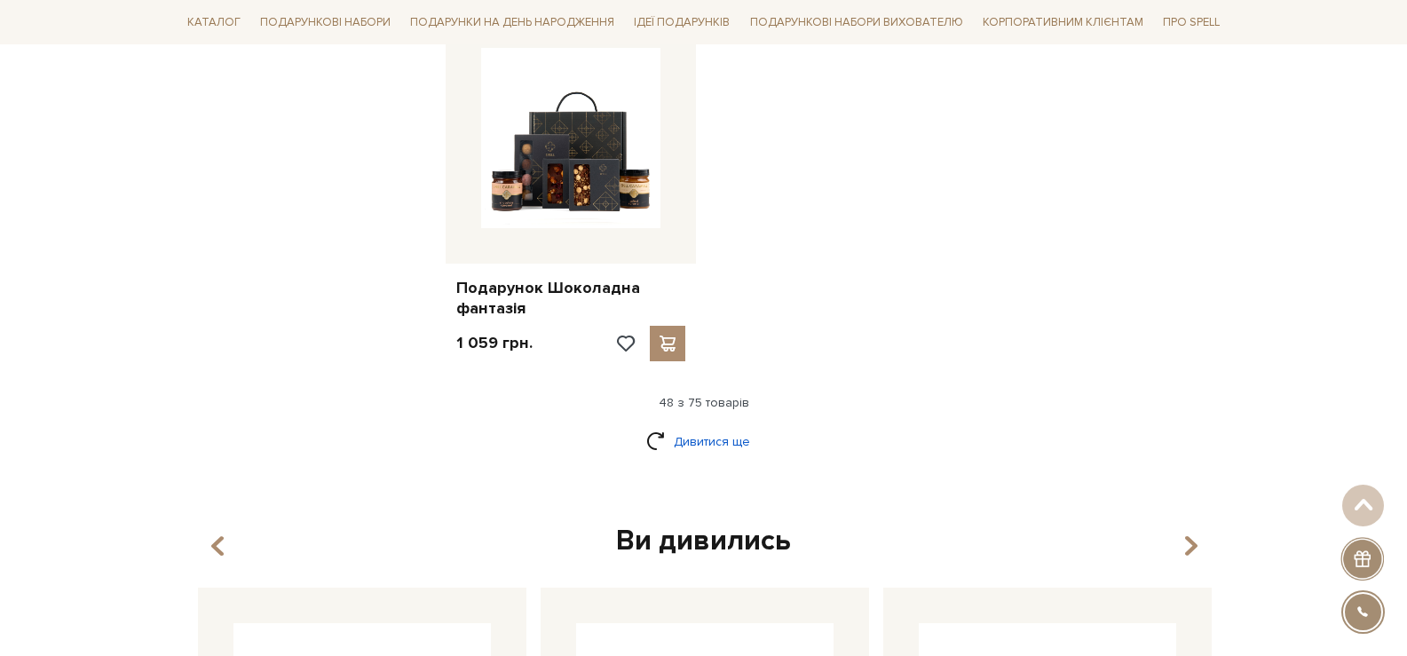
click at [723, 433] on link "Дивитися ще" at bounding box center [703, 441] width 115 height 31
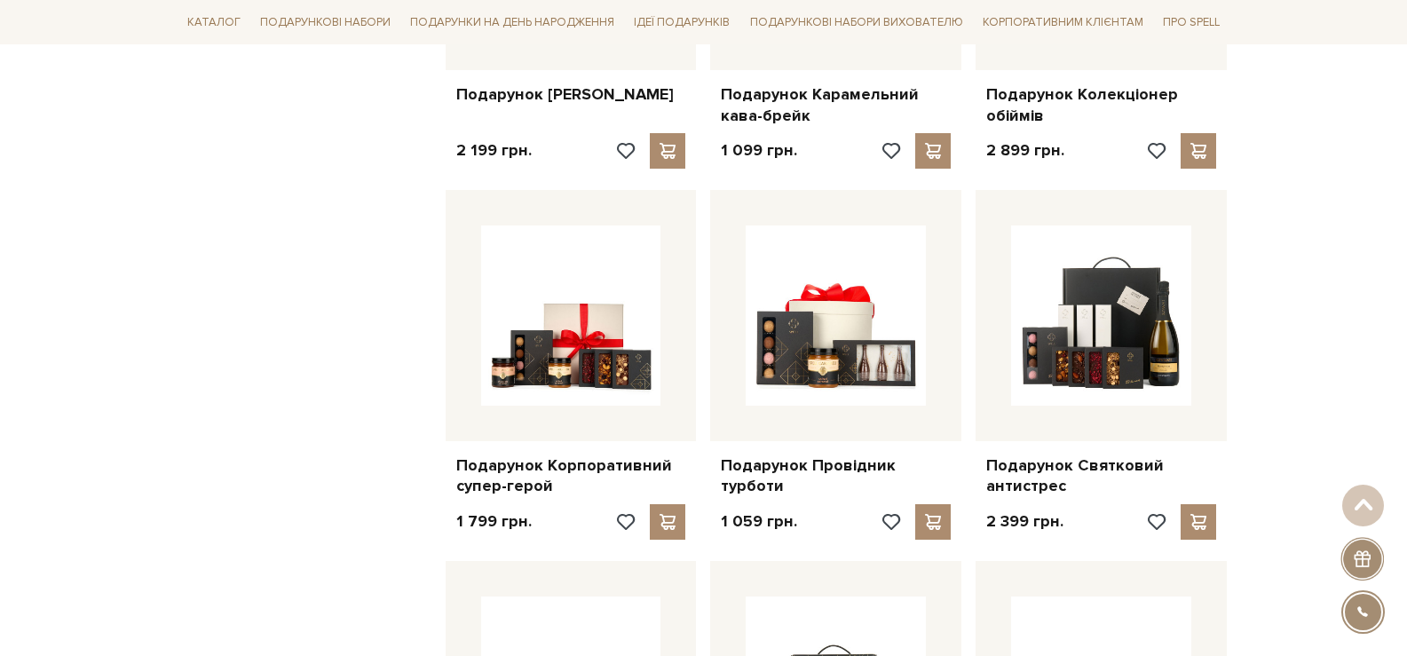
scroll to position [7279, 0]
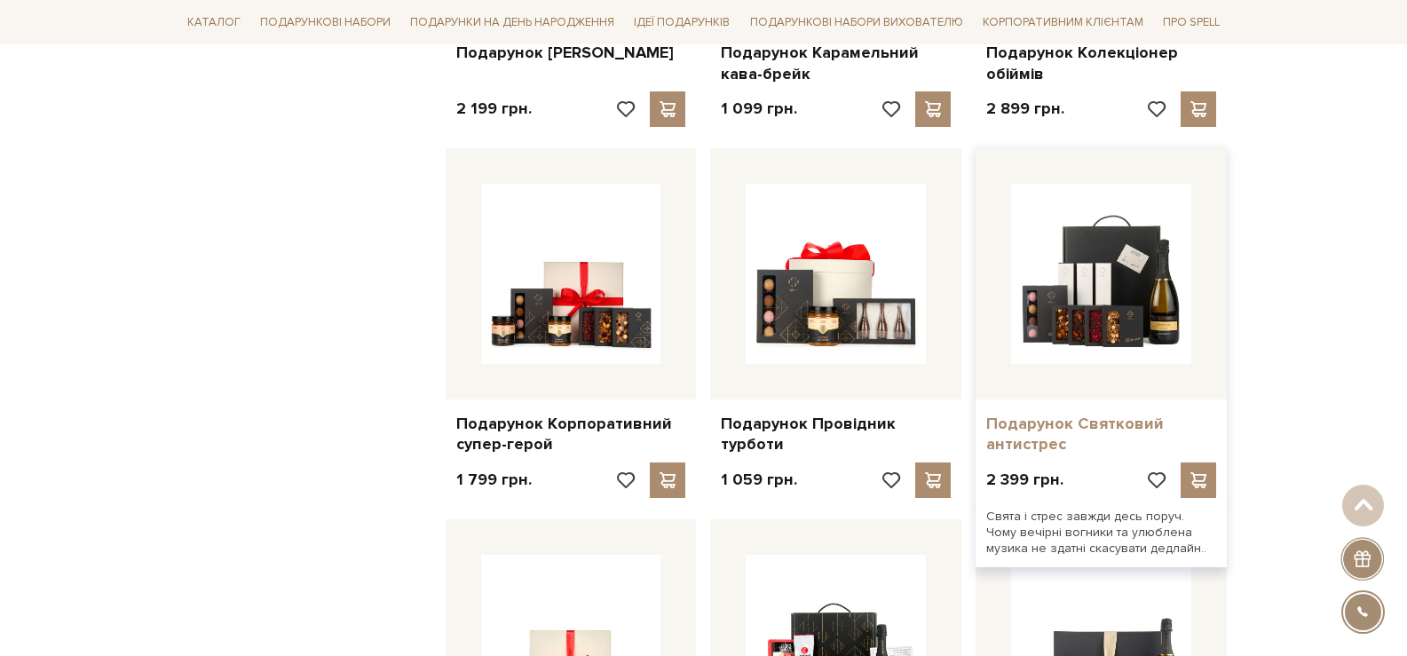
click at [1042, 424] on link "Подарунок Святковий антистрес" at bounding box center [1101, 435] width 230 height 42
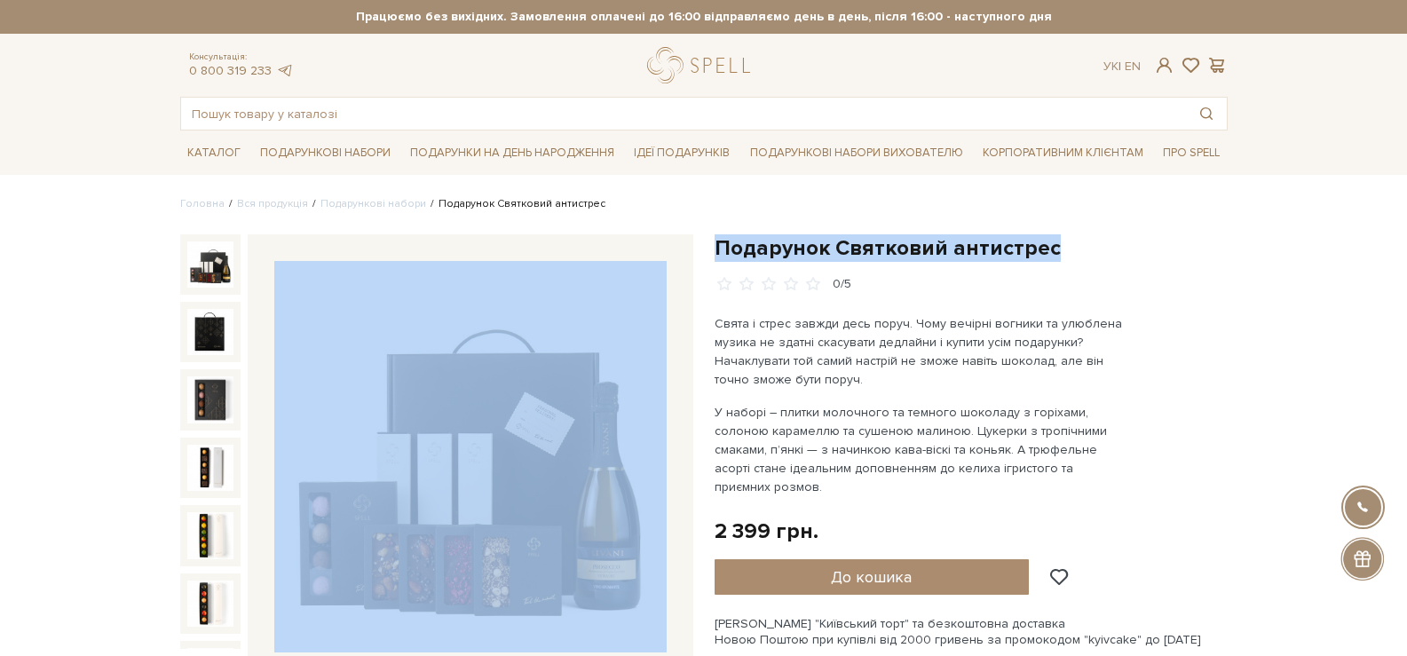
drag, startPoint x: 974, startPoint y: 236, endPoint x: 733, endPoint y: 249, distance: 240.9
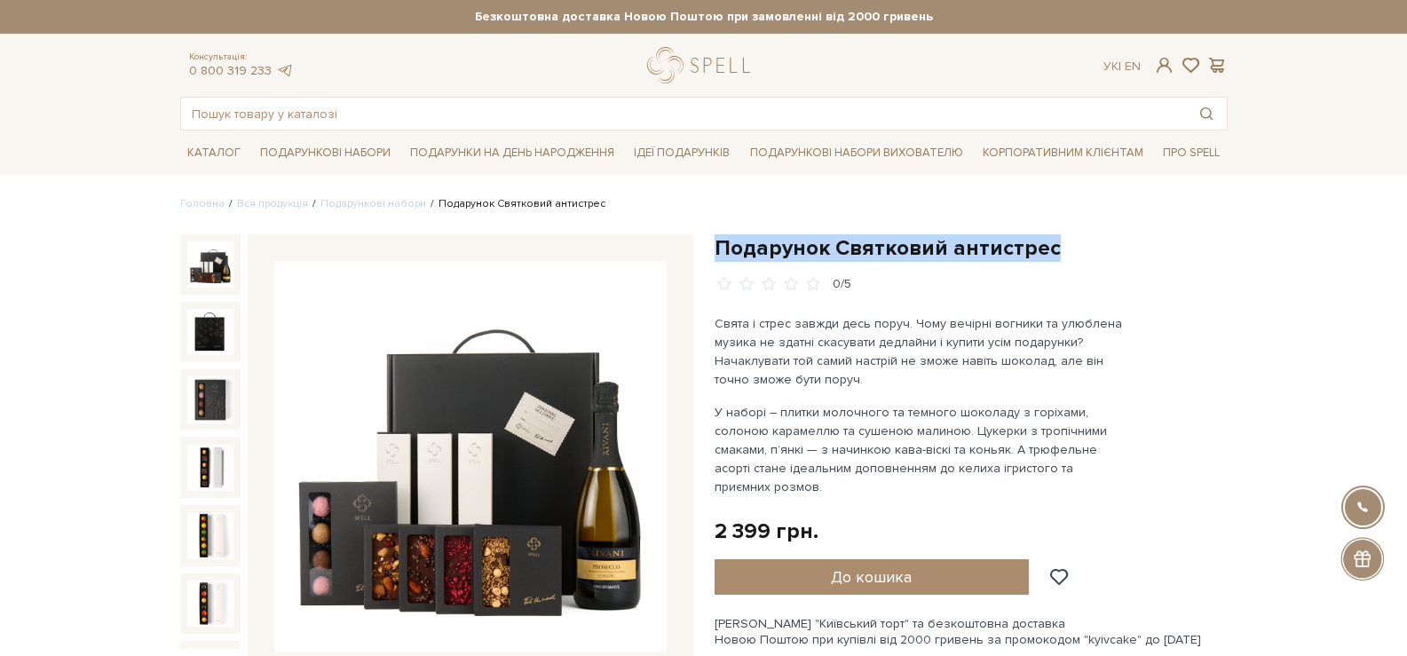
click at [437, 385] on img at bounding box center [470, 457] width 392 height 392
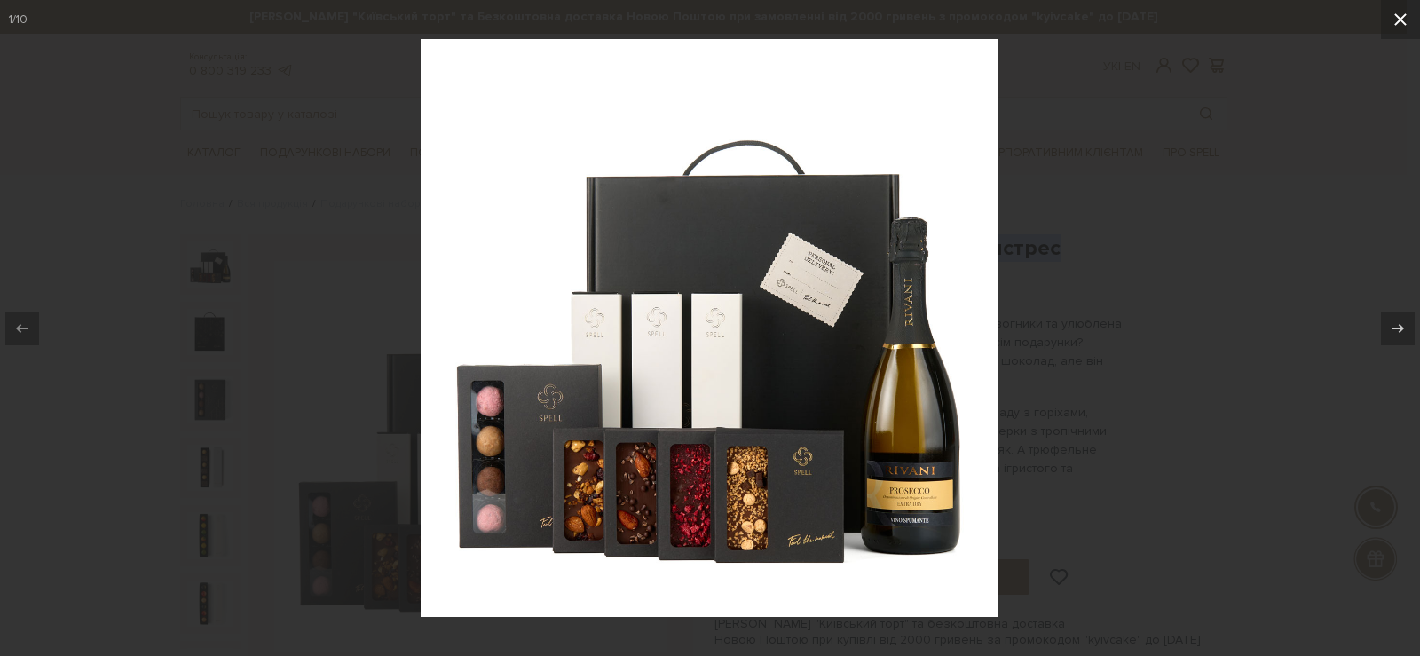
click at [1401, 15] on icon at bounding box center [1400, 19] width 21 height 21
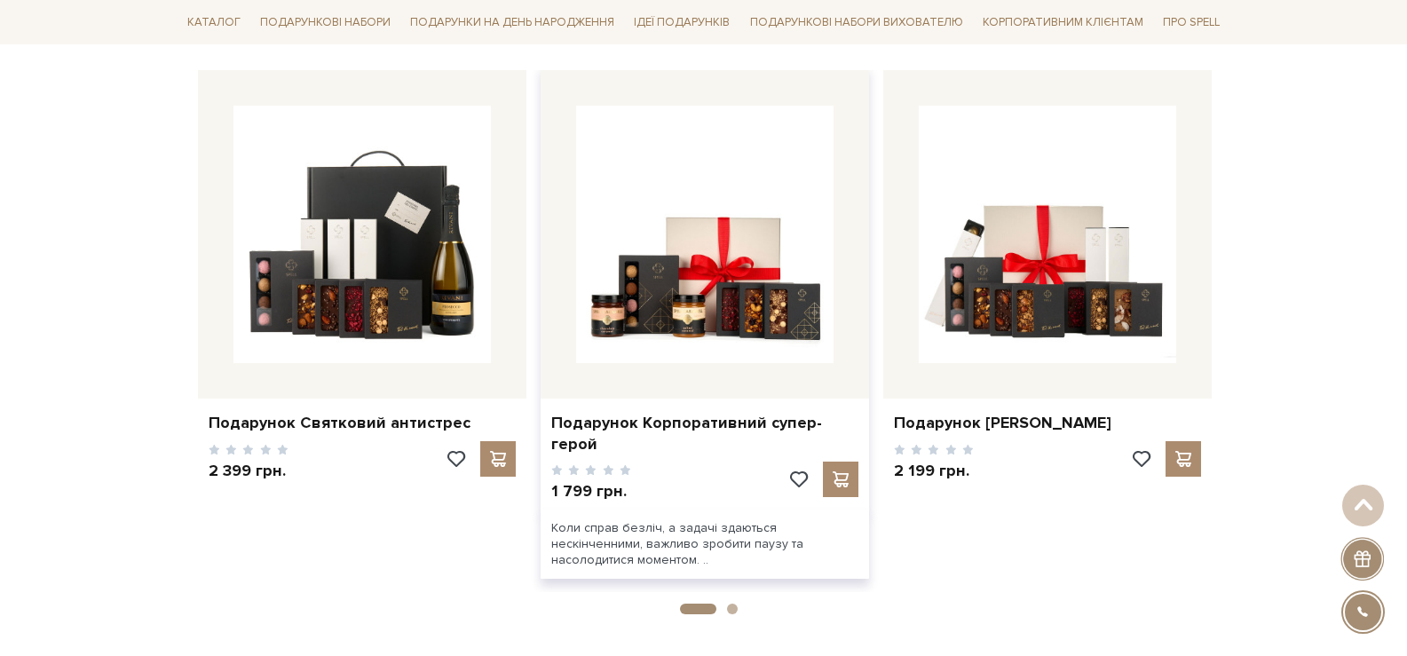
scroll to position [2431, 0]
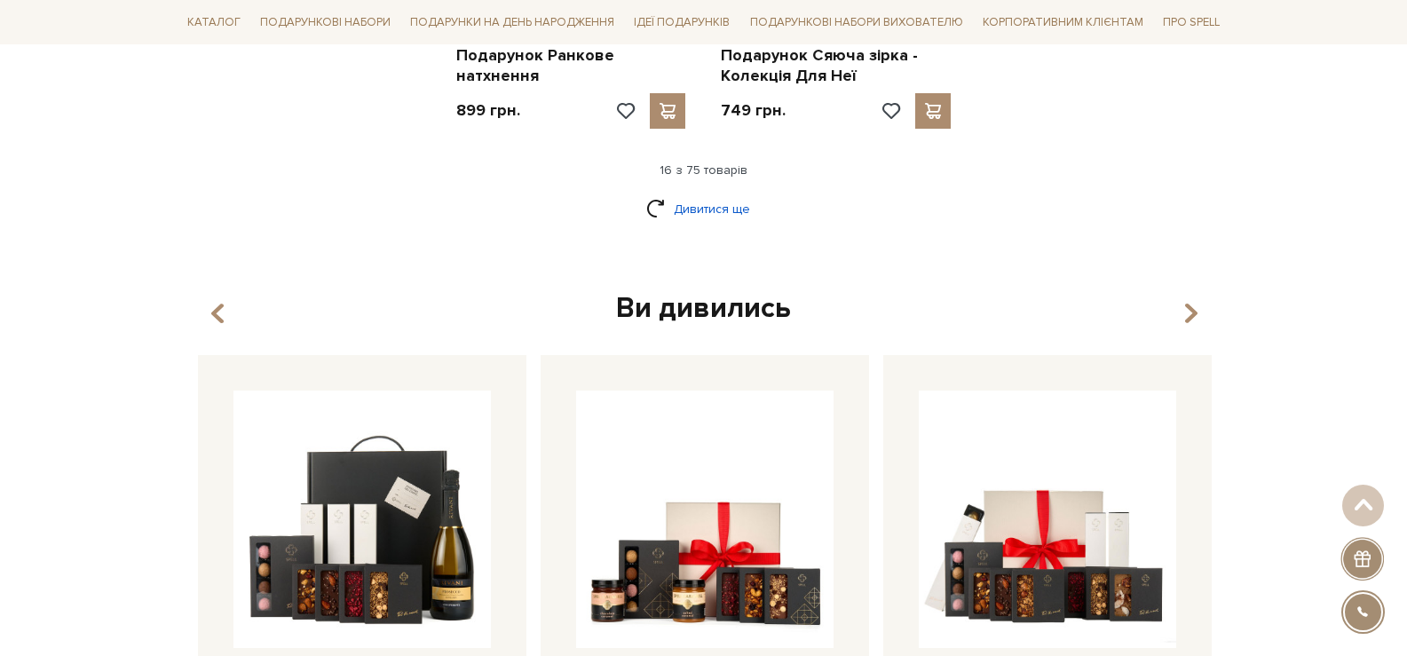
click at [719, 194] on link "Дивитися ще" at bounding box center [703, 209] width 115 height 31
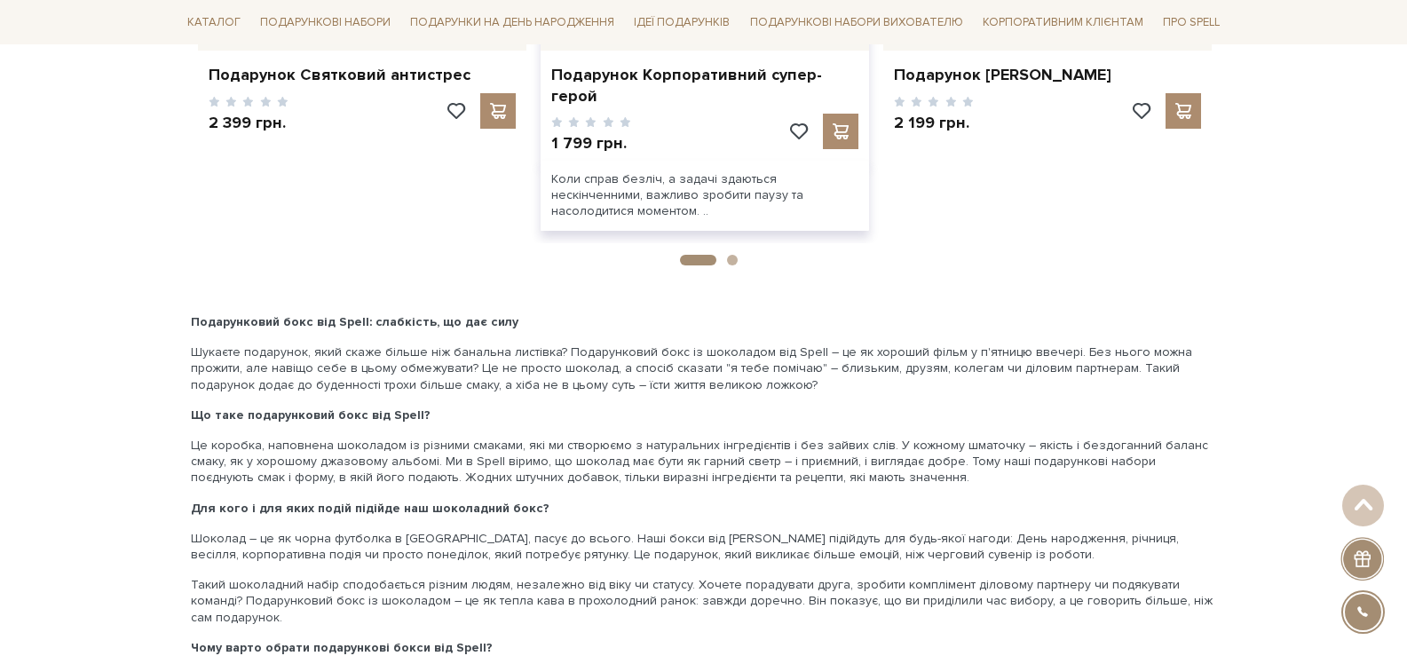
scroll to position [4378, 0]
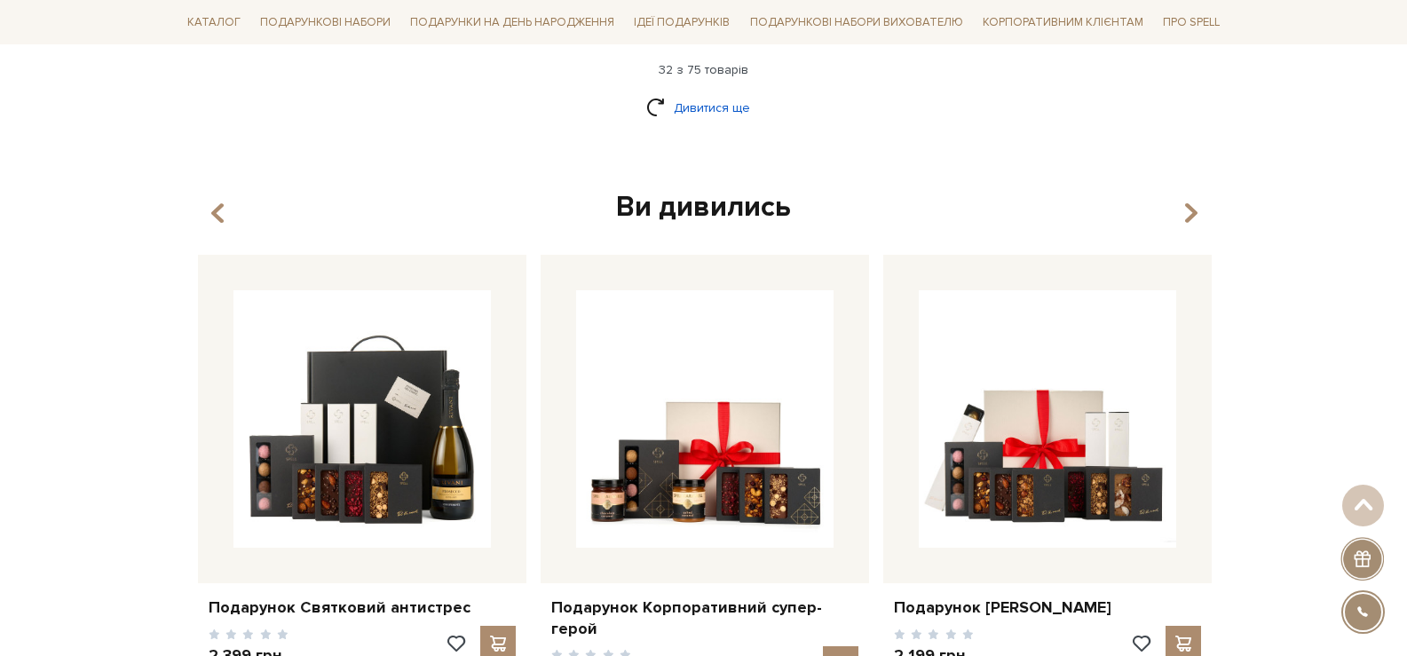
click at [709, 113] on link "Дивитися ще" at bounding box center [703, 107] width 115 height 31
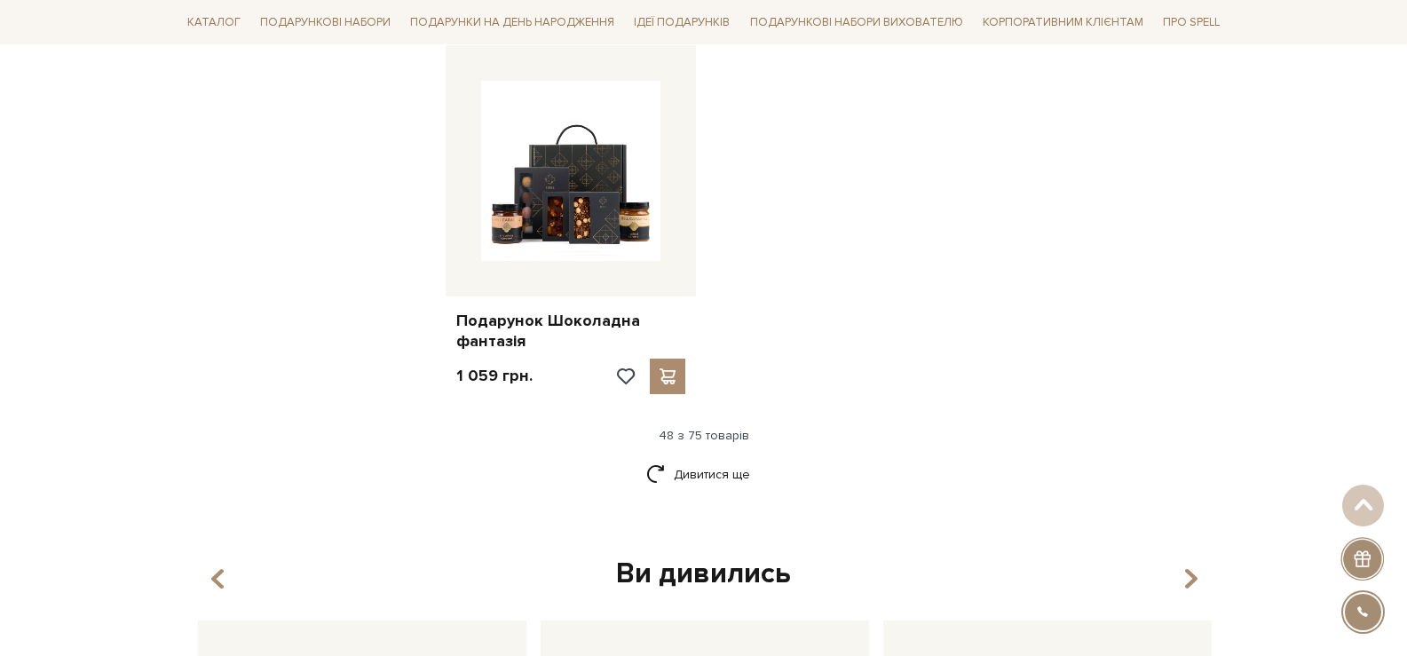
scroll to position [6257, 0]
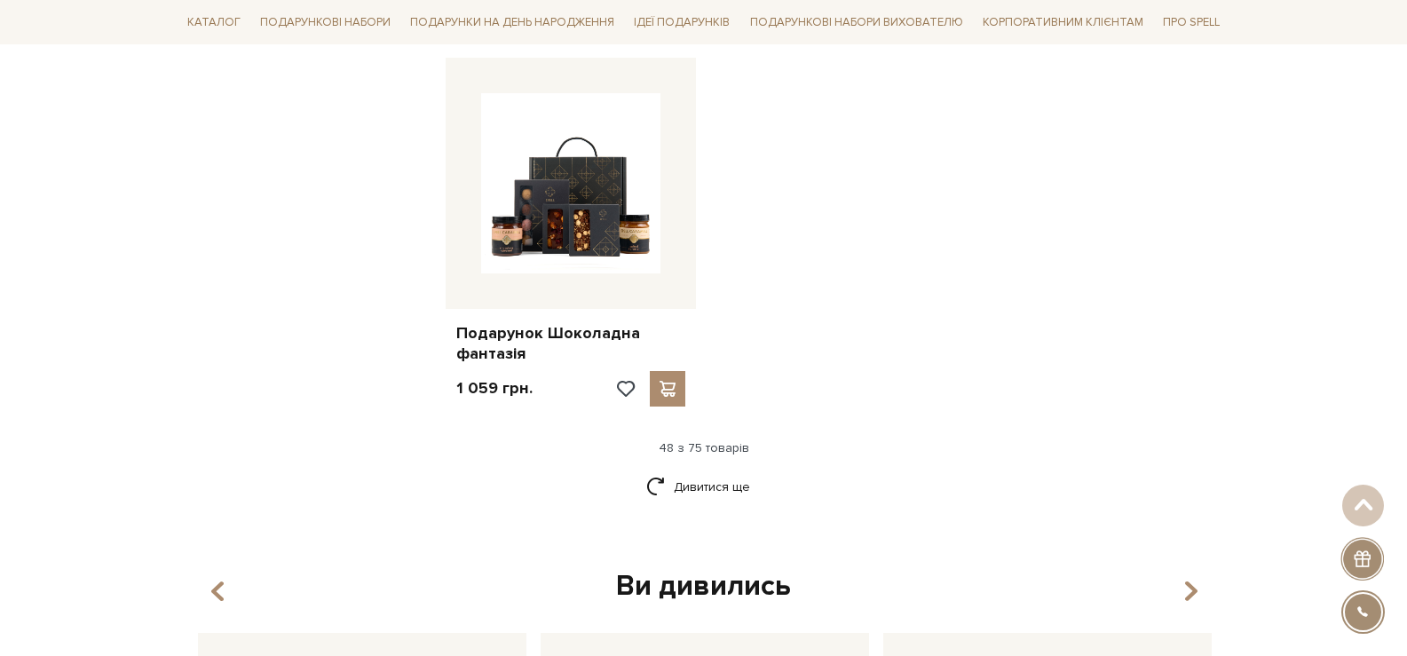
click at [695, 471] on link "Дивитися ще" at bounding box center [703, 486] width 115 height 31
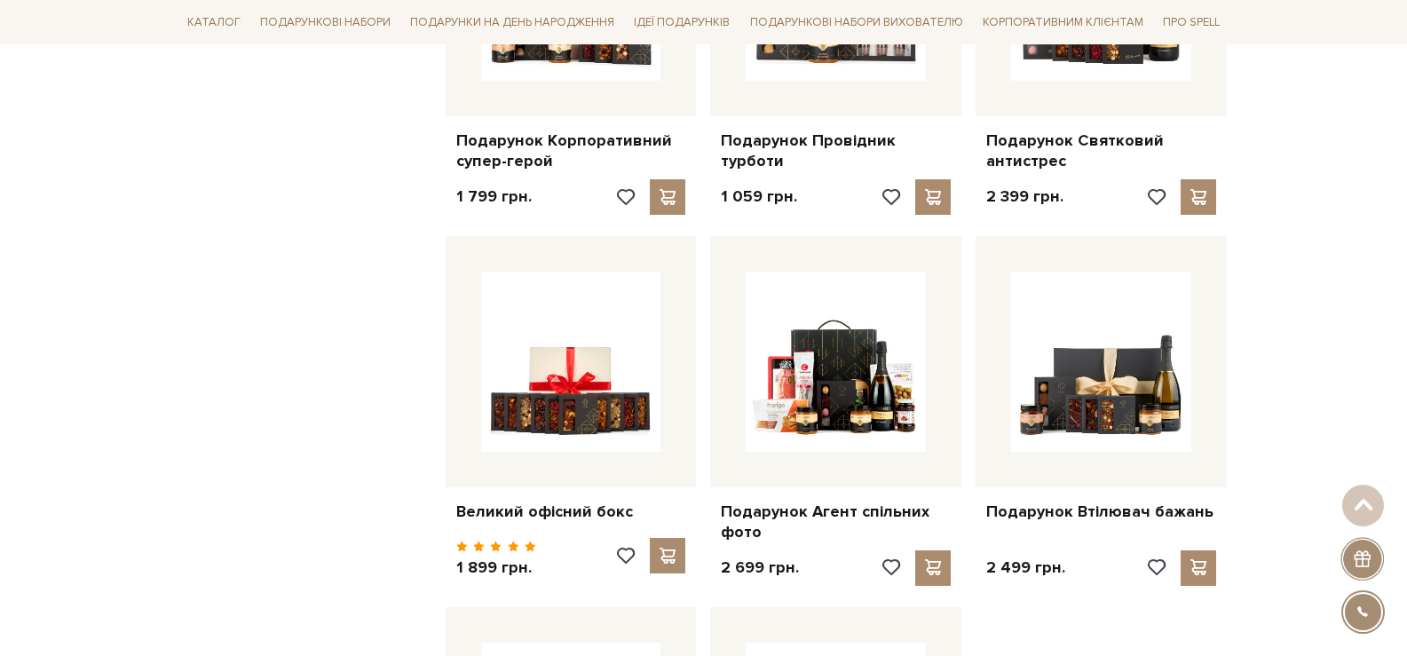
scroll to position [7589, 0]
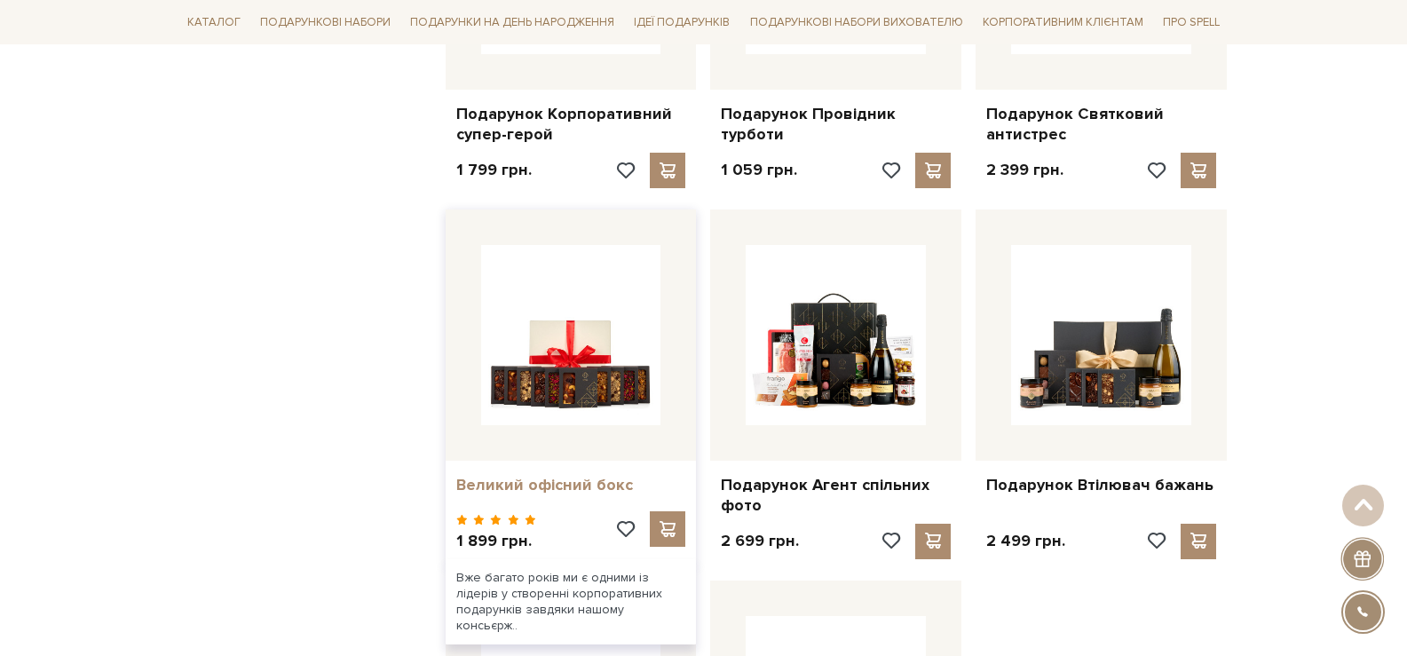
click at [533, 475] on link "Великий офісний бокс" at bounding box center [571, 485] width 230 height 20
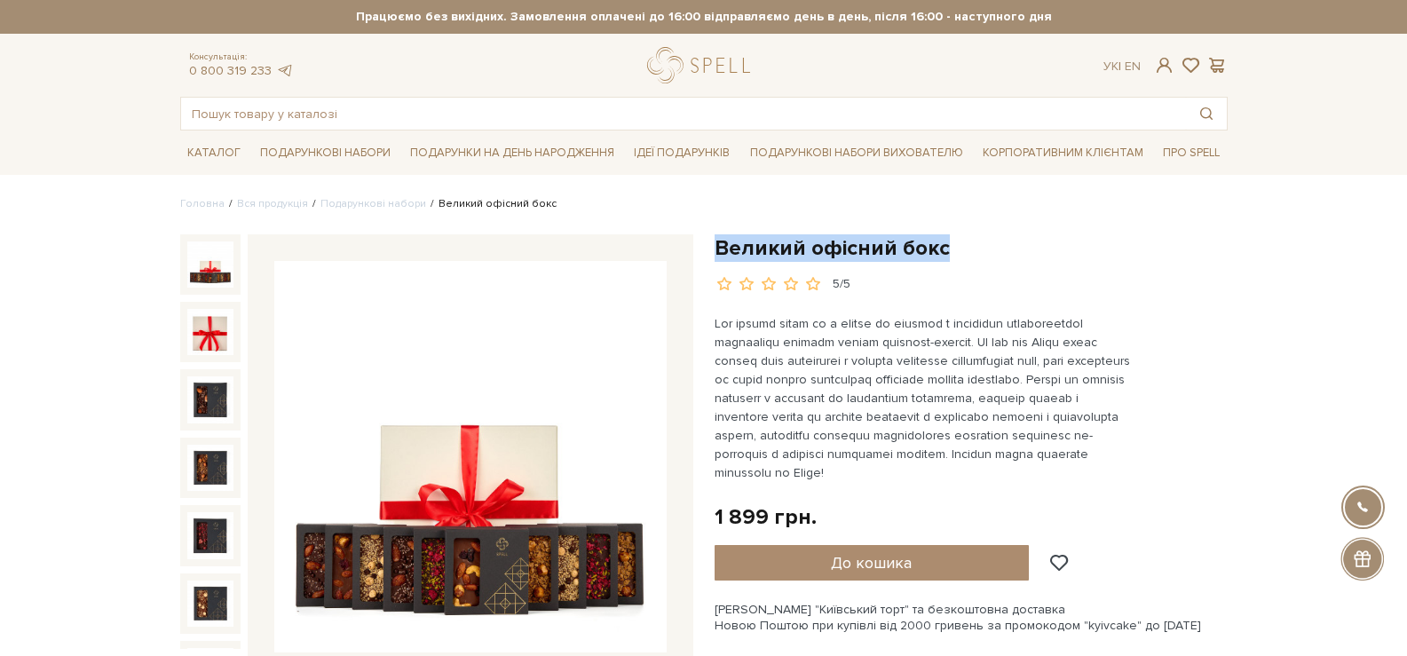
drag, startPoint x: 925, startPoint y: 239, endPoint x: 730, endPoint y: 240, distance: 195.3
click at [716, 241] on h1 "Великий офісний бокс" at bounding box center [971, 248] width 513 height 28
click at [471, 446] on img at bounding box center [470, 457] width 392 height 392
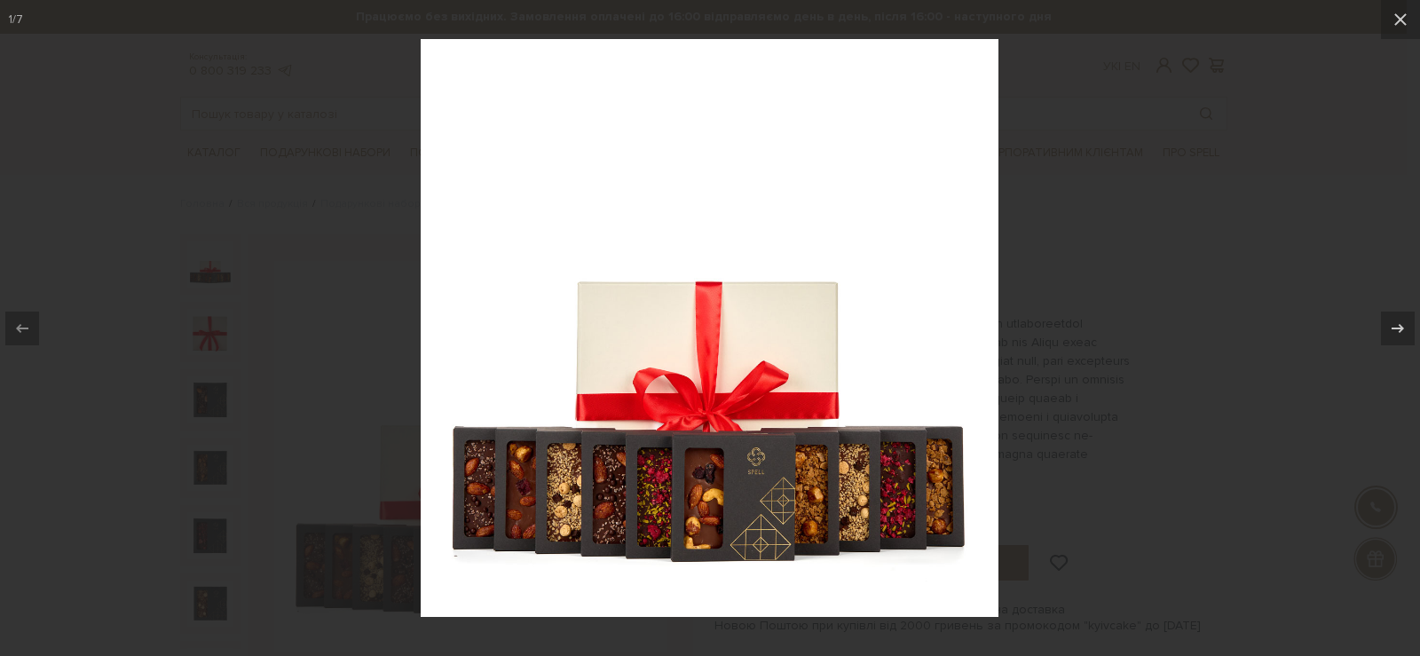
click at [1118, 360] on div at bounding box center [710, 328] width 1420 height 656
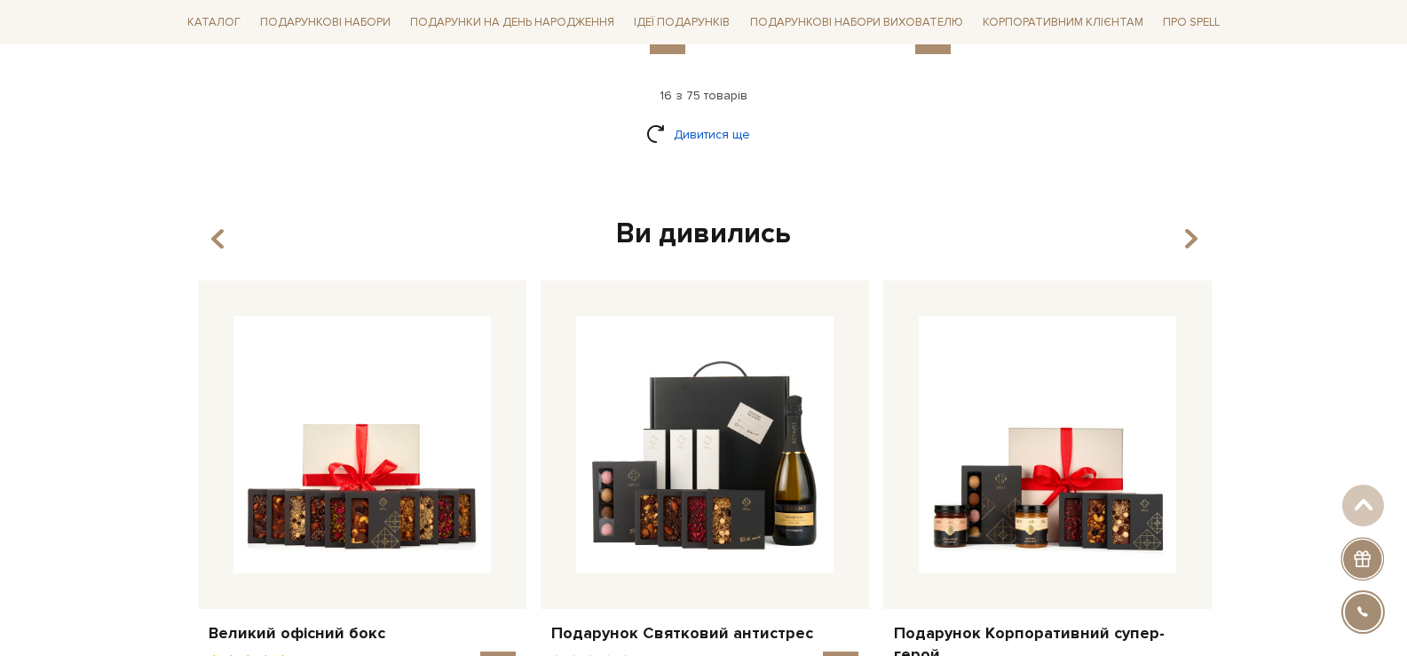
scroll to position [2254, 0]
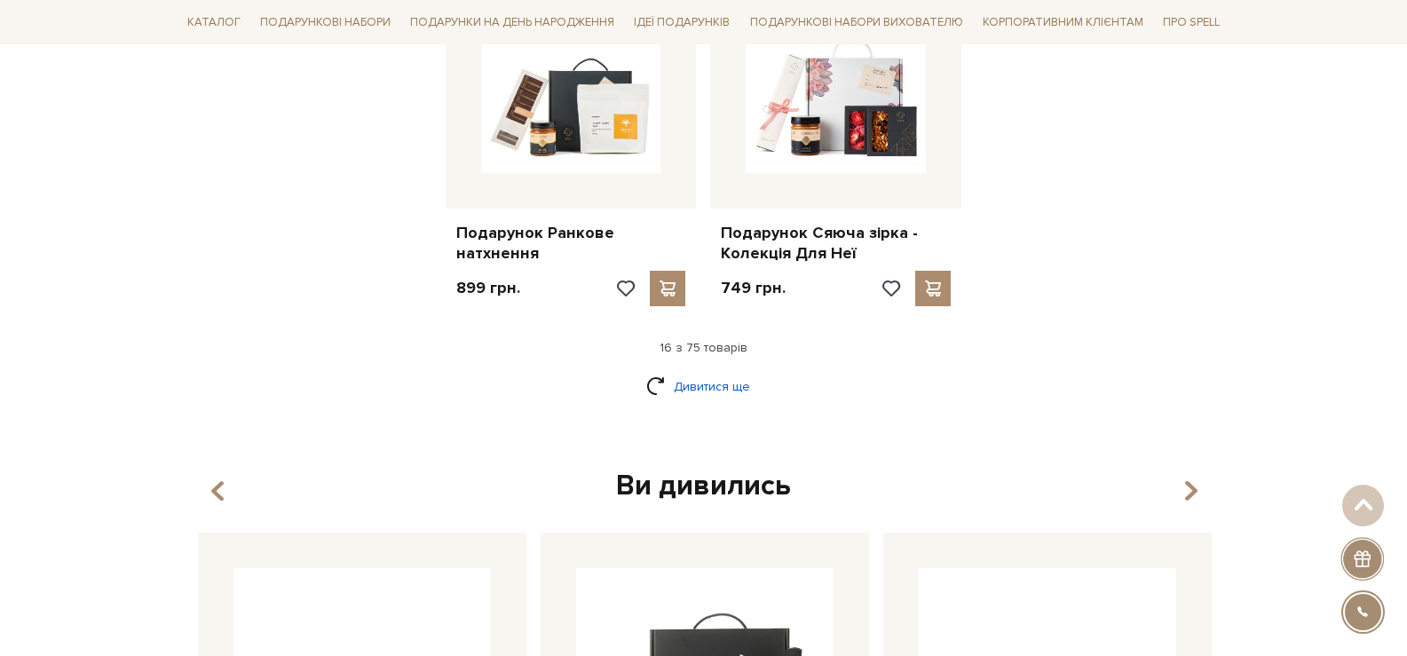
click at [717, 371] on link "Дивитися ще" at bounding box center [703, 386] width 115 height 31
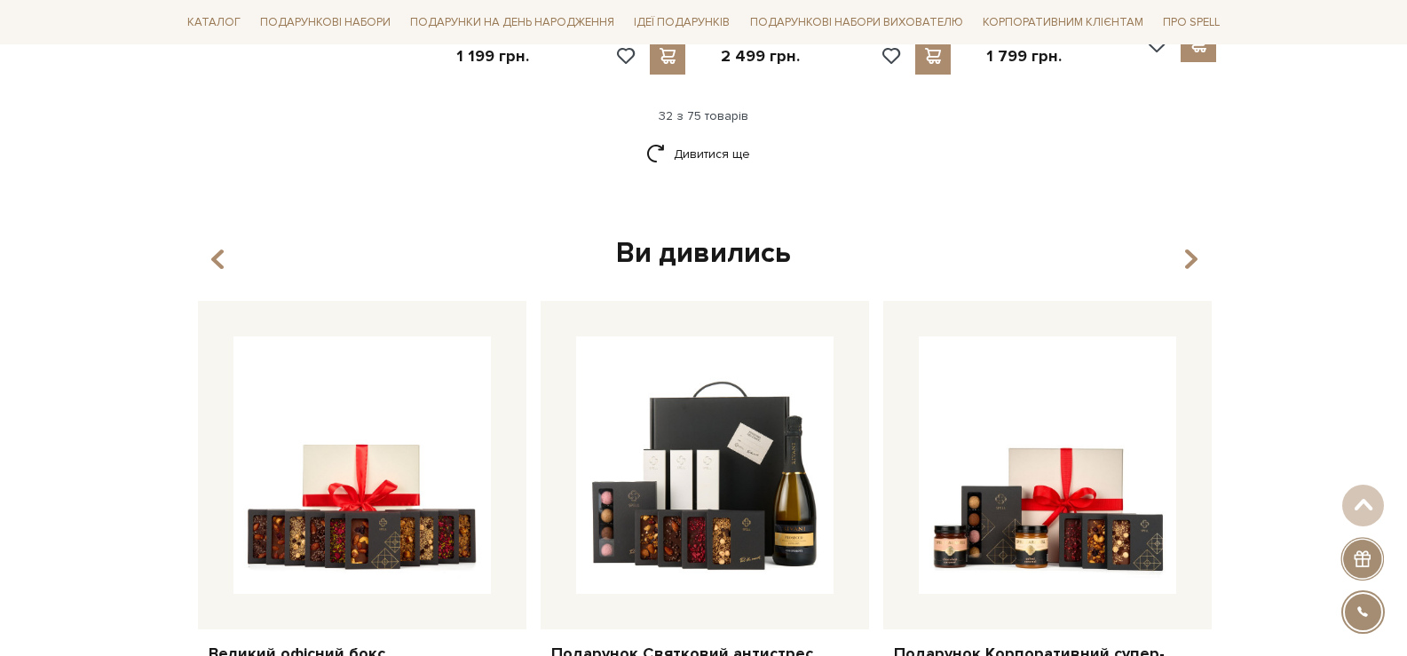
scroll to position [4200, 0]
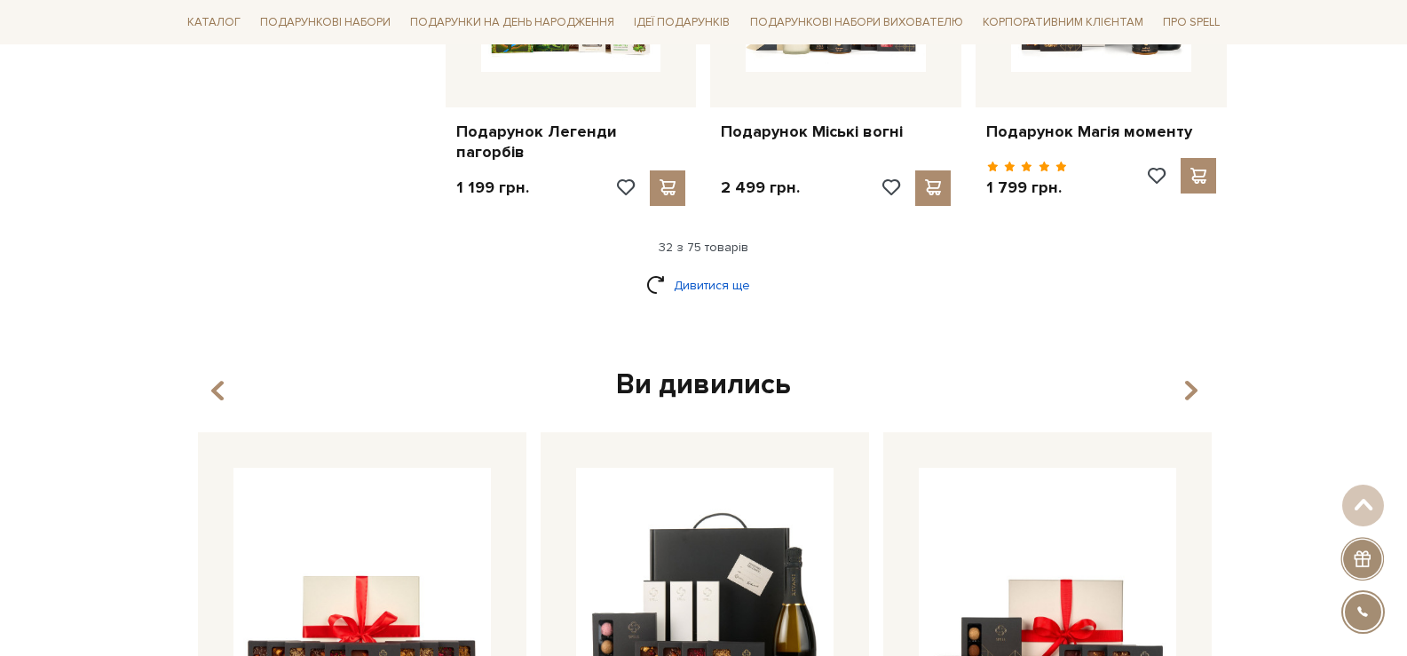
click at [700, 282] on link "Дивитися ще" at bounding box center [703, 285] width 115 height 31
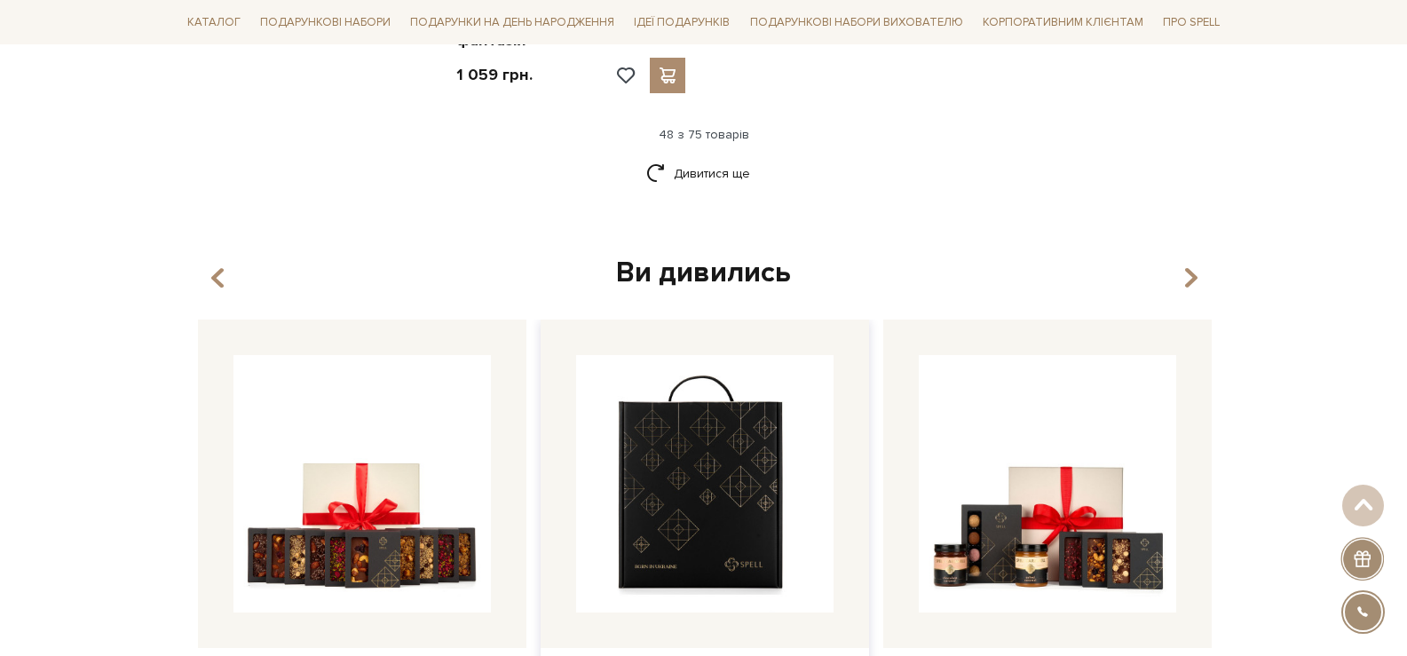
scroll to position [6339, 0]
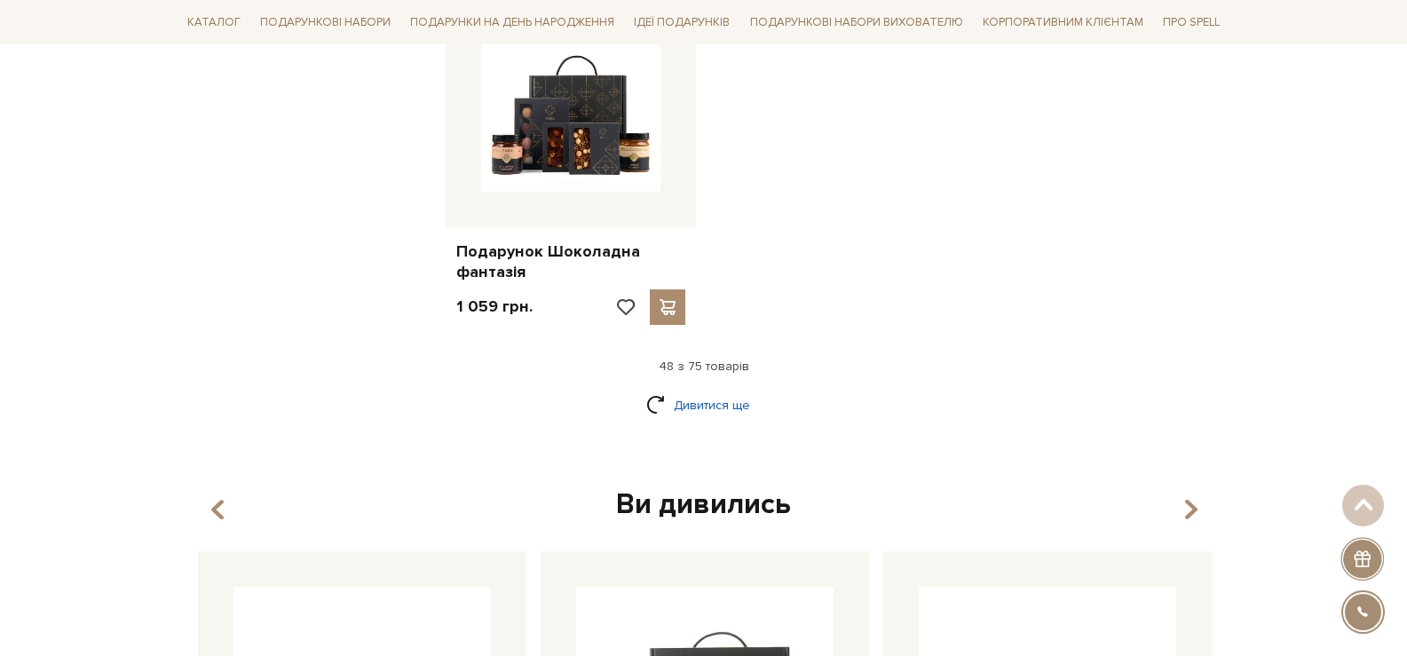
drag, startPoint x: 721, startPoint y: 404, endPoint x: 718, endPoint y: 390, distance: 14.5
click at [719, 400] on div "Дивитися ще" at bounding box center [704, 416] width 1062 height 52
click at [718, 390] on link "Дивитися ще" at bounding box center [703, 405] width 115 height 31
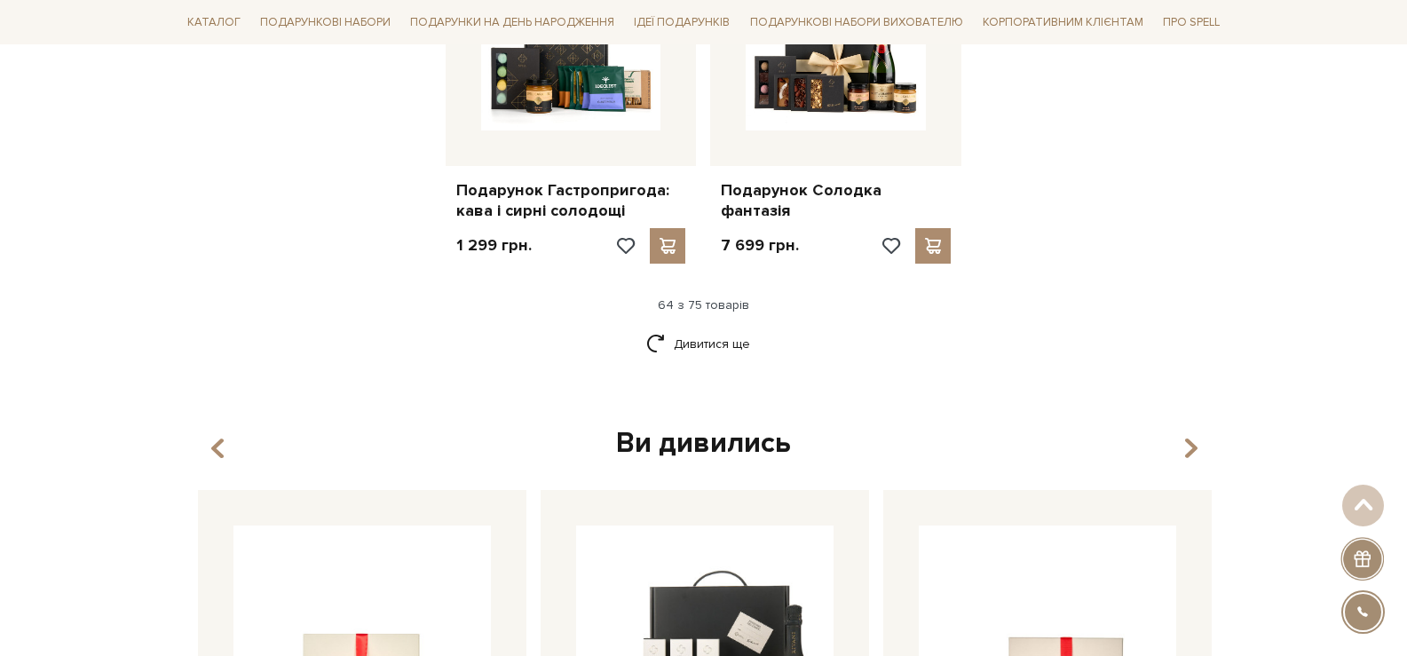
scroll to position [8161, 0]
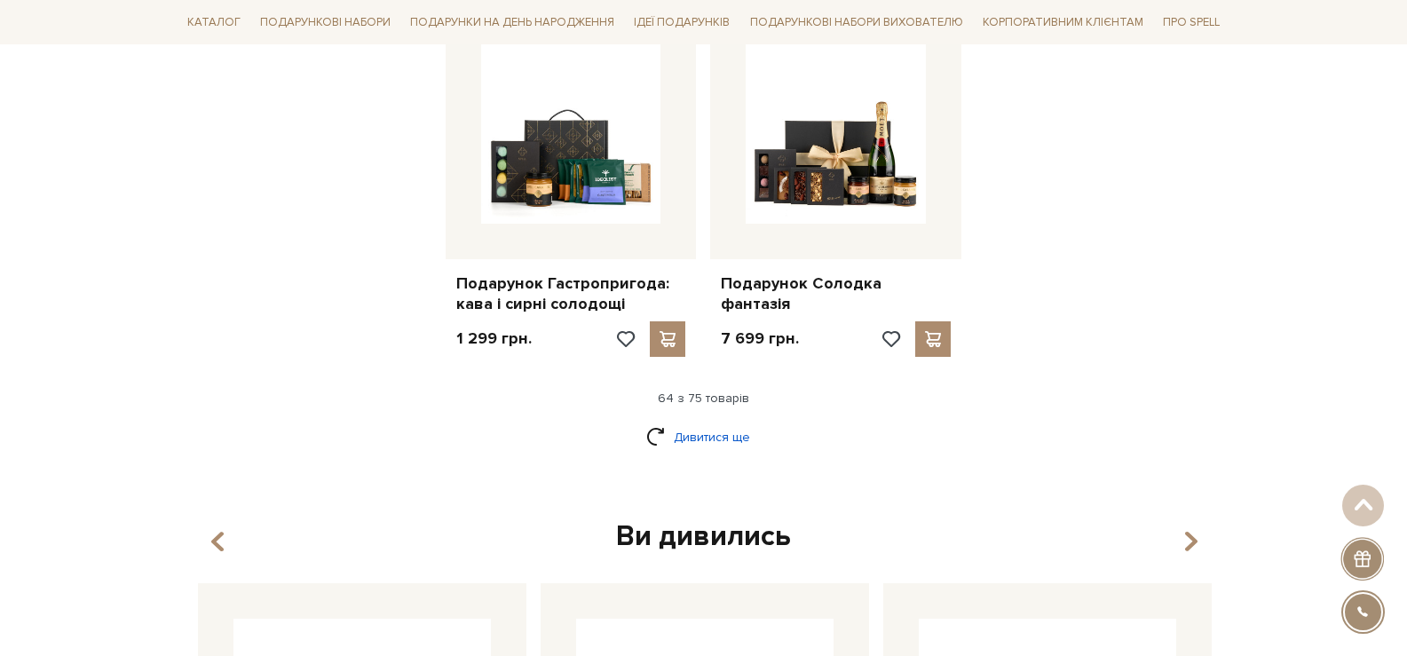
click at [700, 422] on link "Дивитися ще" at bounding box center [703, 437] width 115 height 31
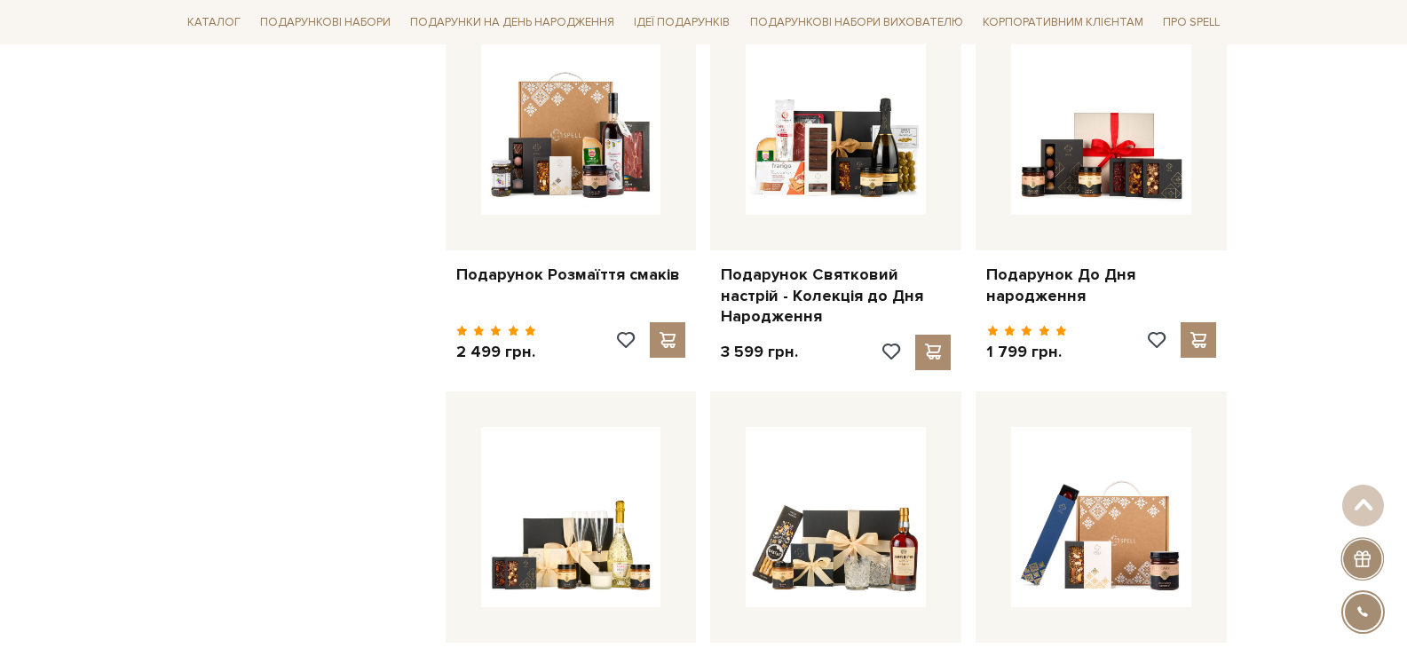
scroll to position [8605, 0]
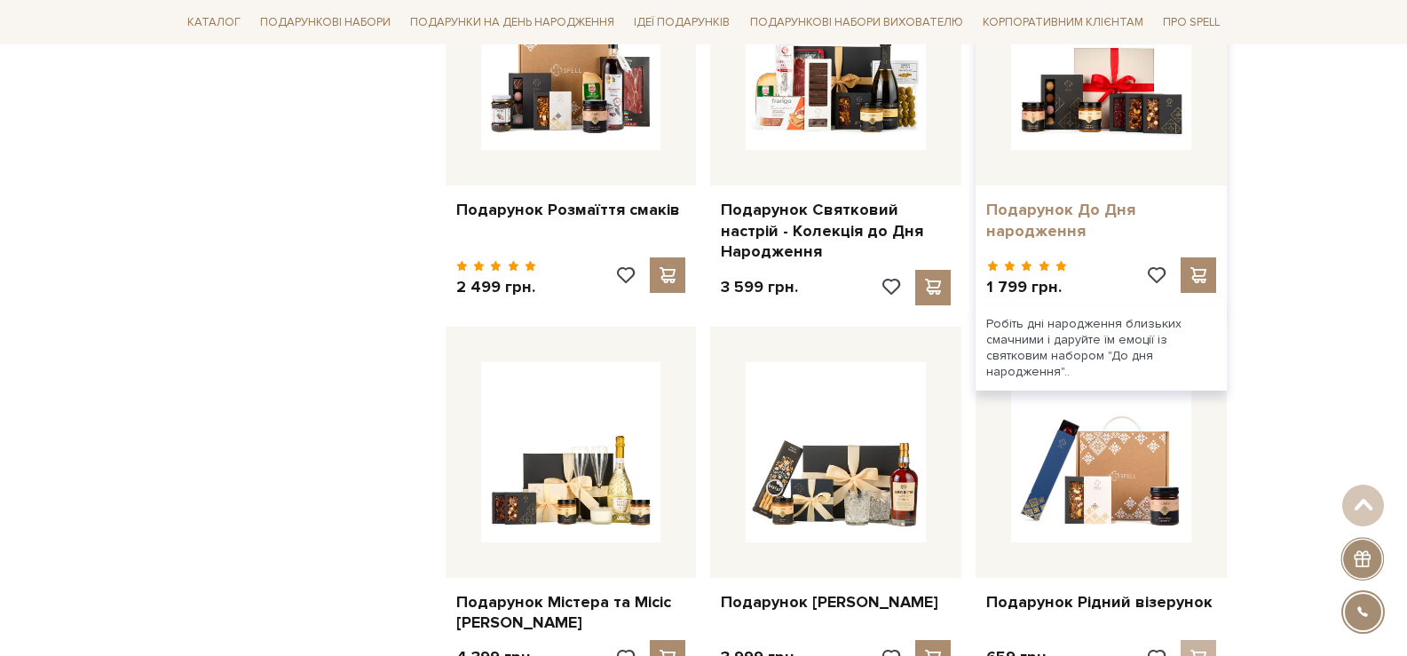
click at [1057, 208] on link "Подарунок До Дня народження" at bounding box center [1101, 221] width 230 height 42
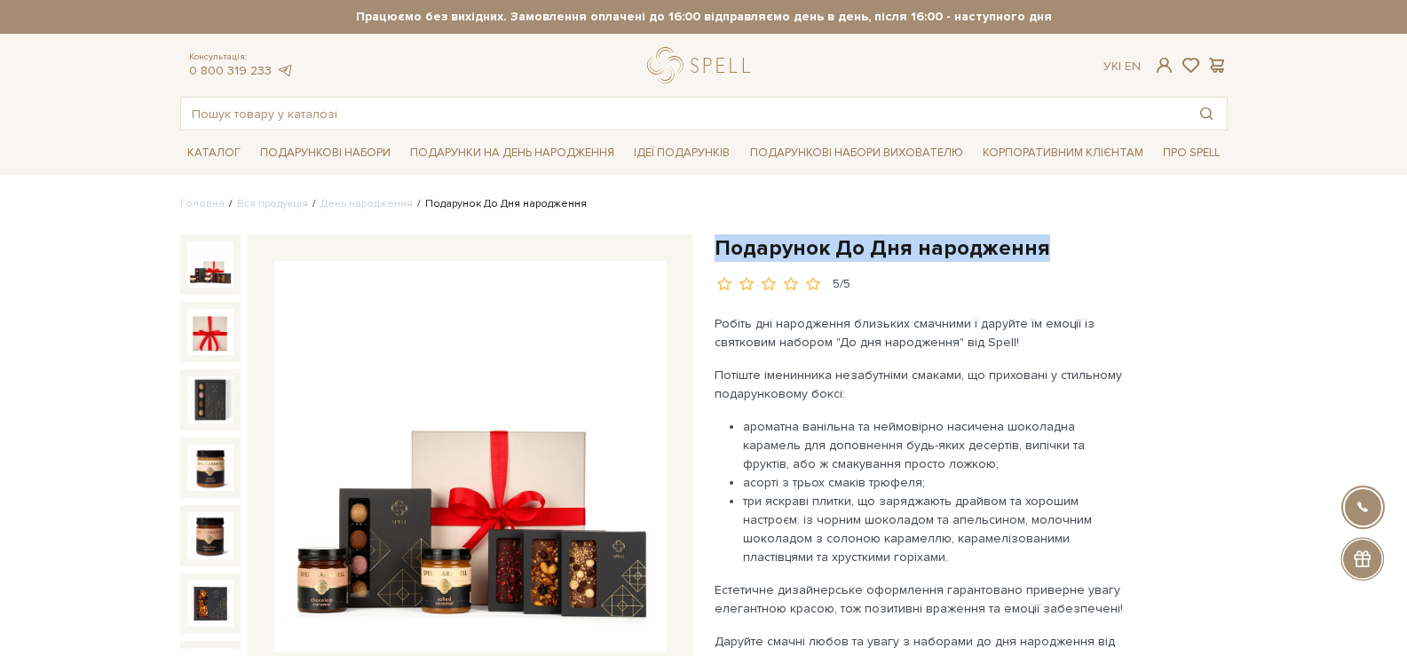
drag, startPoint x: 1036, startPoint y: 230, endPoint x: 717, endPoint y: 235, distance: 318.7
copy h1 "Подарунок До Дня народження"
click at [347, 344] on img at bounding box center [470, 457] width 392 height 392
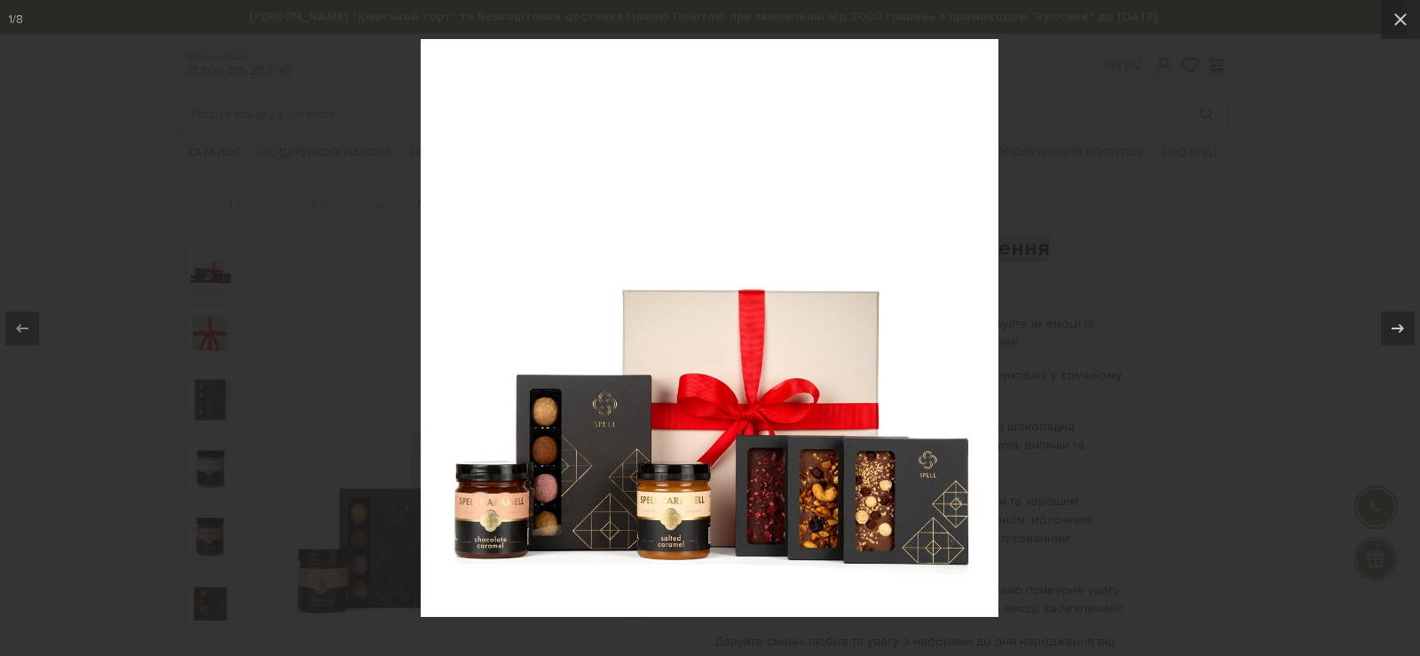
click at [1229, 186] on div at bounding box center [710, 328] width 1420 height 656
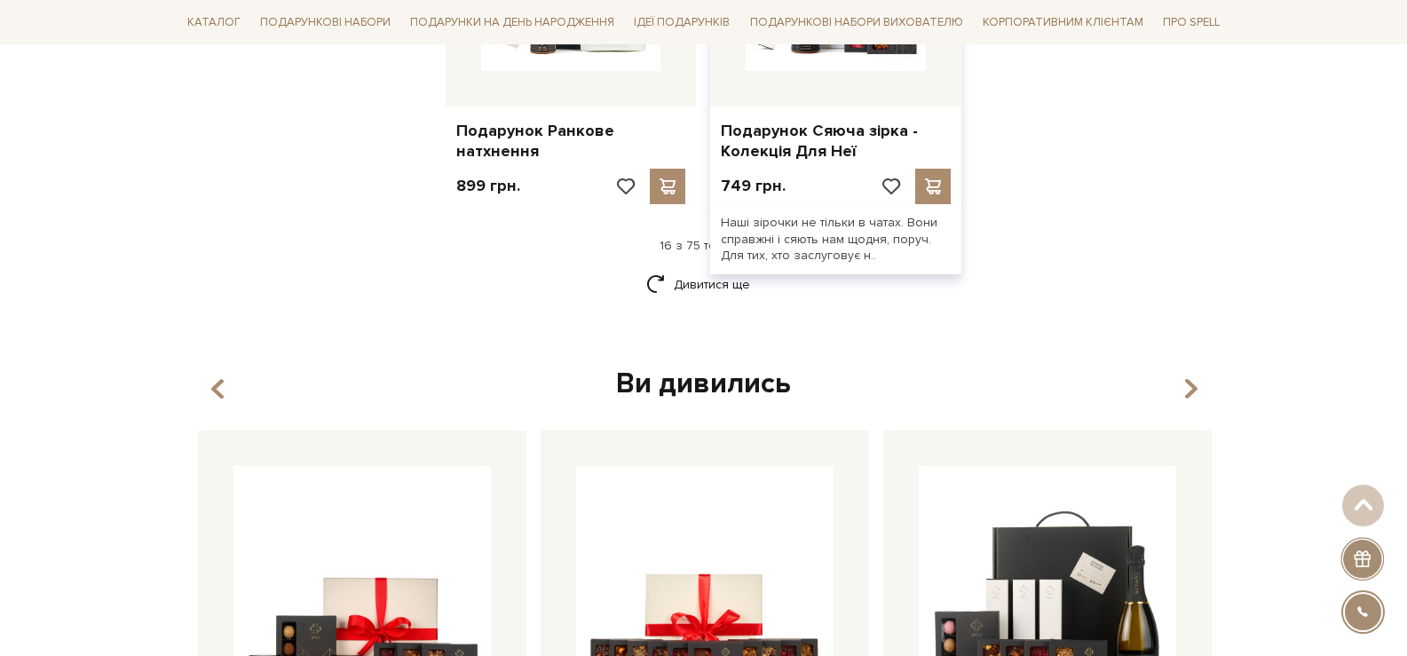
scroll to position [2227, 0]
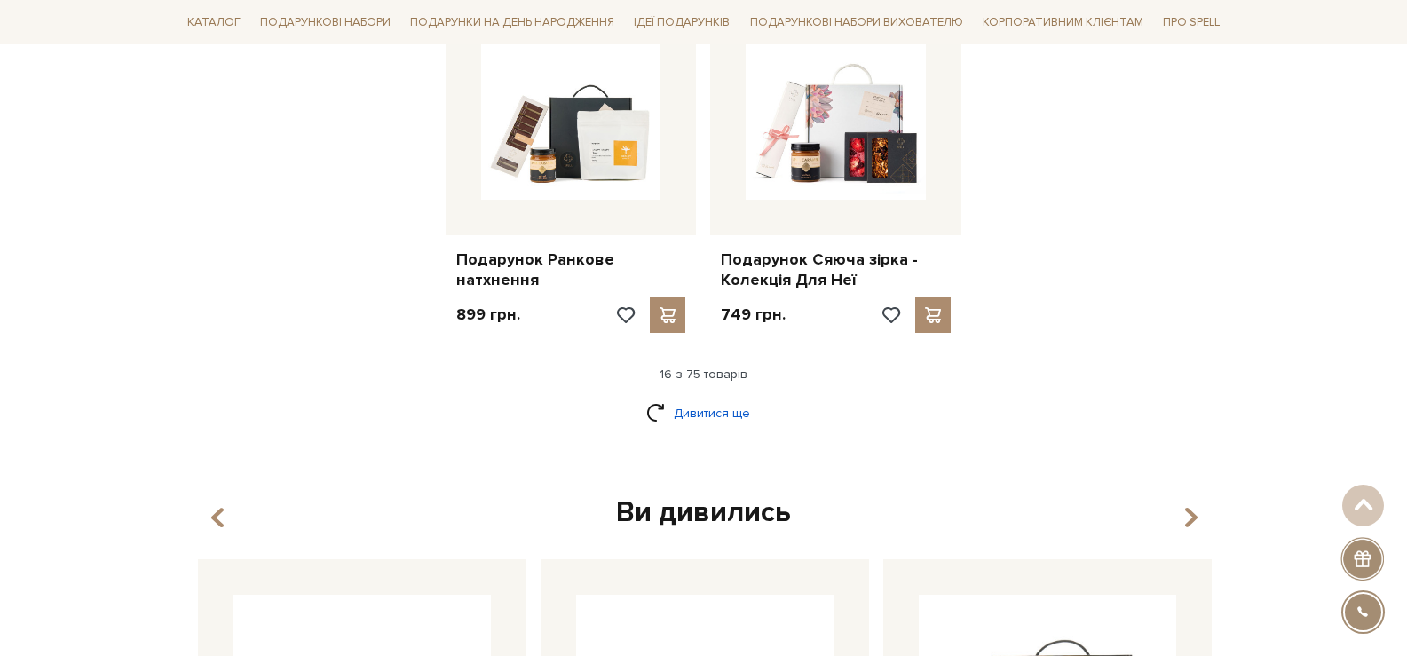
click at [706, 399] on link "Дивитися ще" at bounding box center [703, 413] width 115 height 31
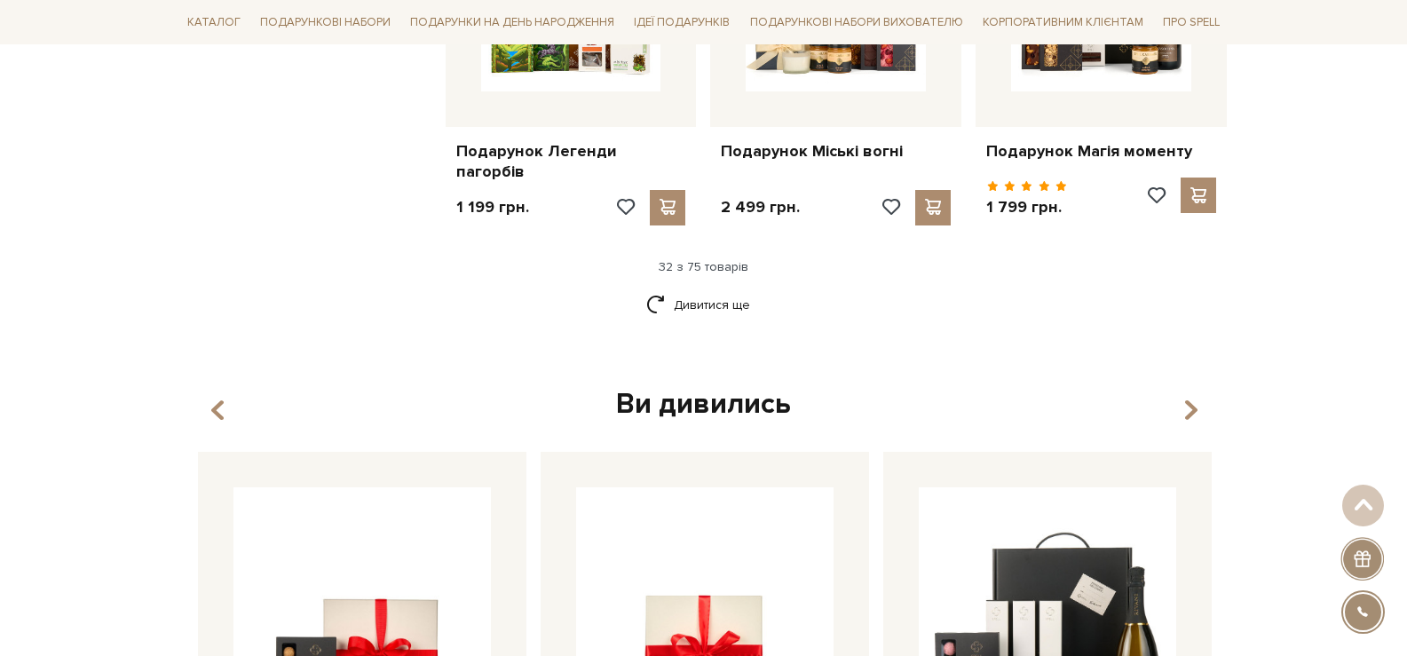
scroll to position [4180, 0]
click at [706, 304] on link "Дивитися ще" at bounding box center [703, 305] width 115 height 31
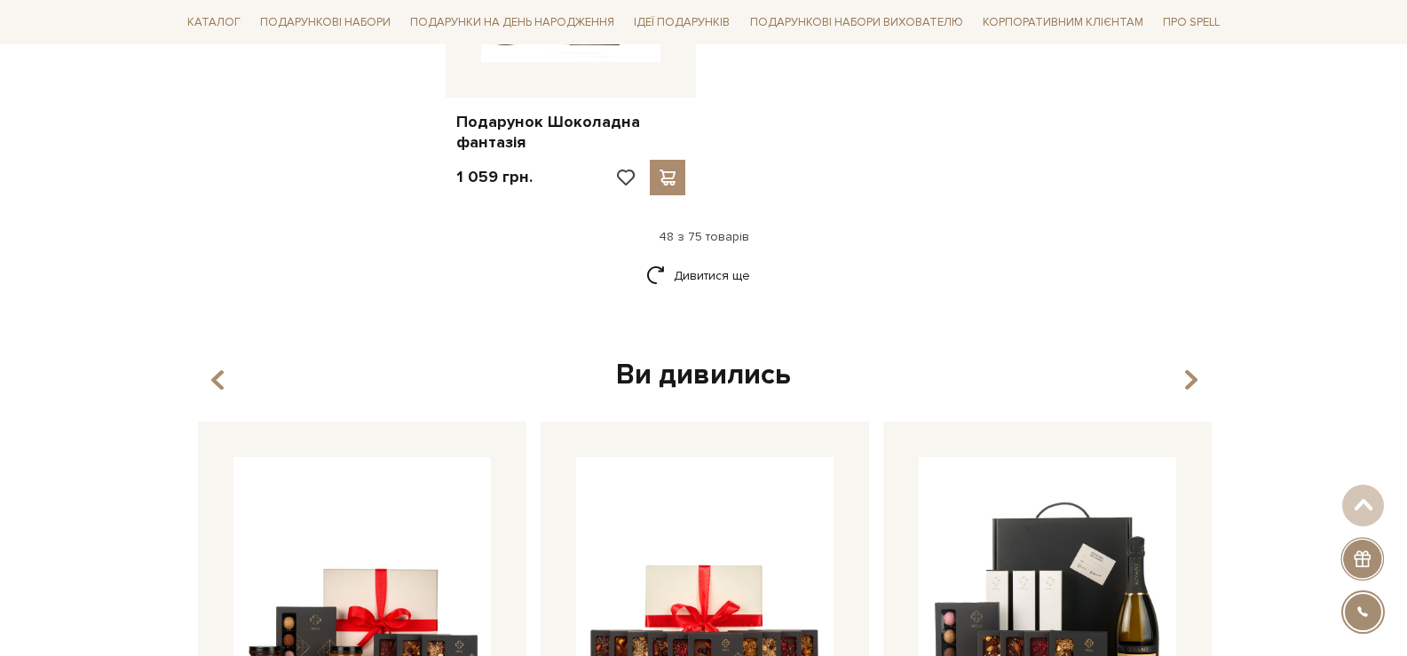
scroll to position [6488, 0]
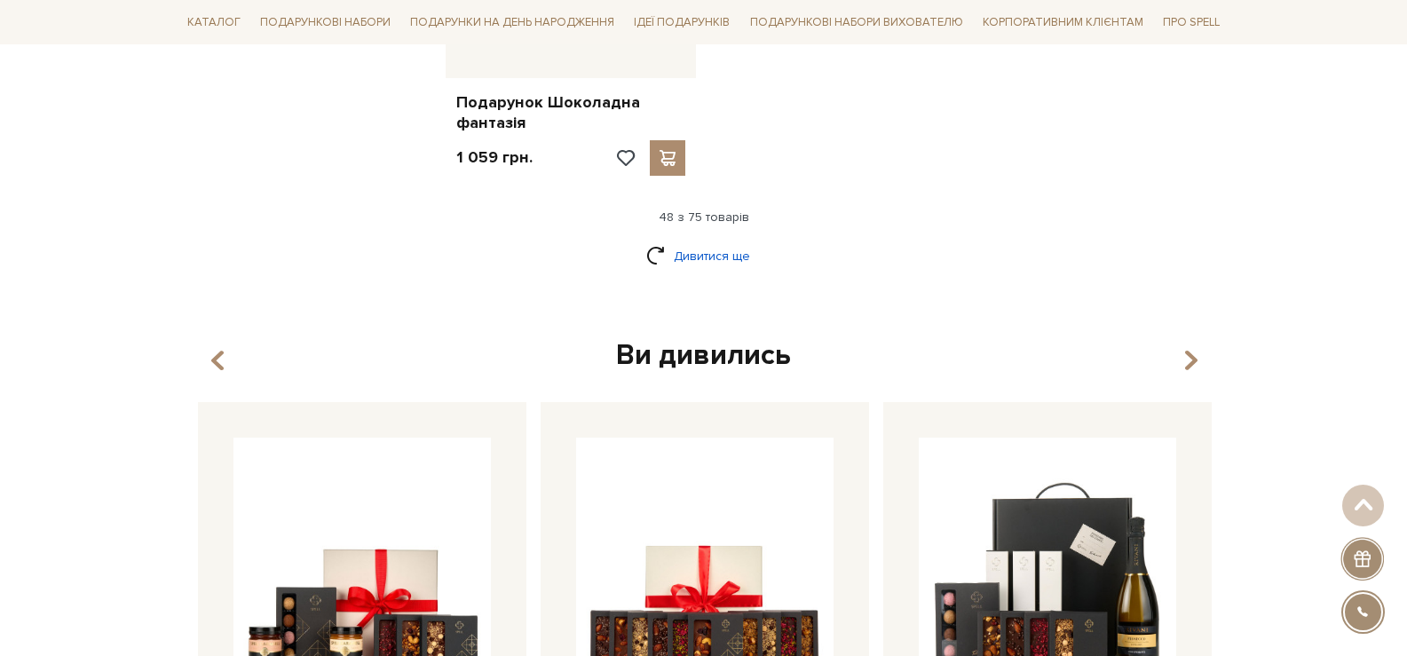
click at [725, 241] on link "Дивитися ще" at bounding box center [703, 256] width 115 height 31
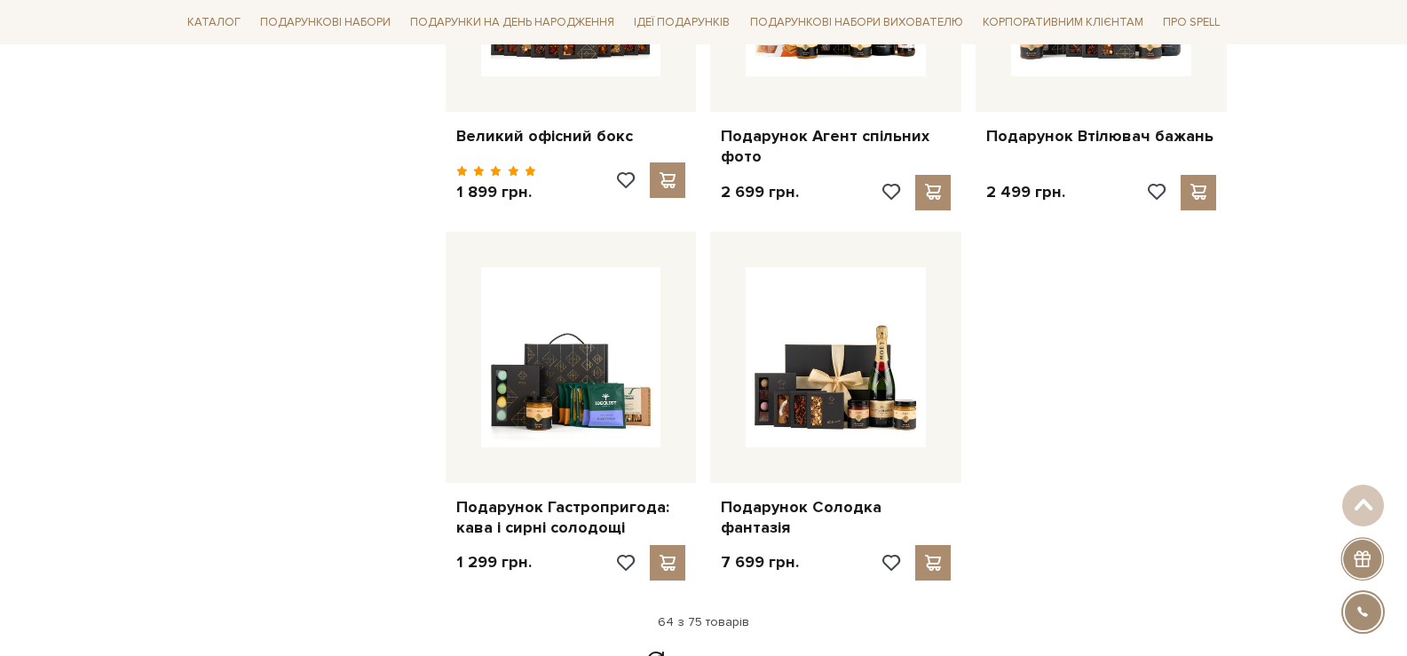
scroll to position [7997, 0]
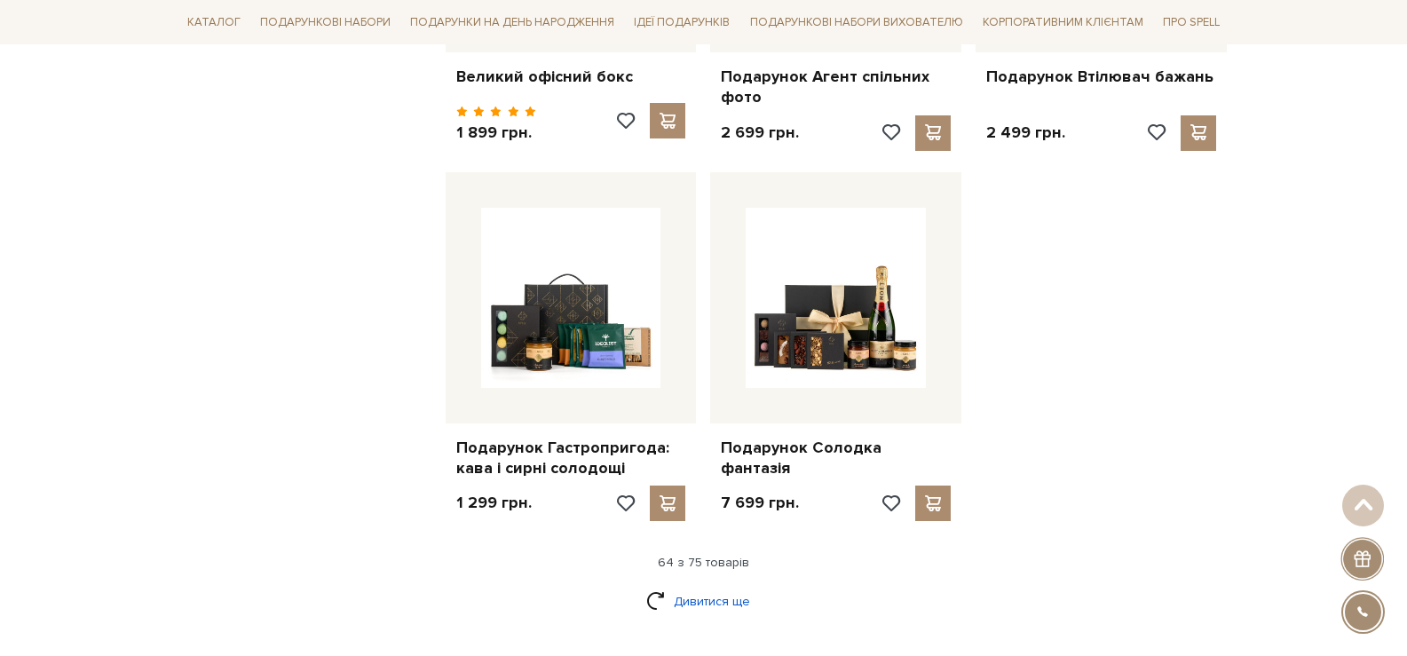
click at [689, 586] on link "Дивитися ще" at bounding box center [703, 601] width 115 height 31
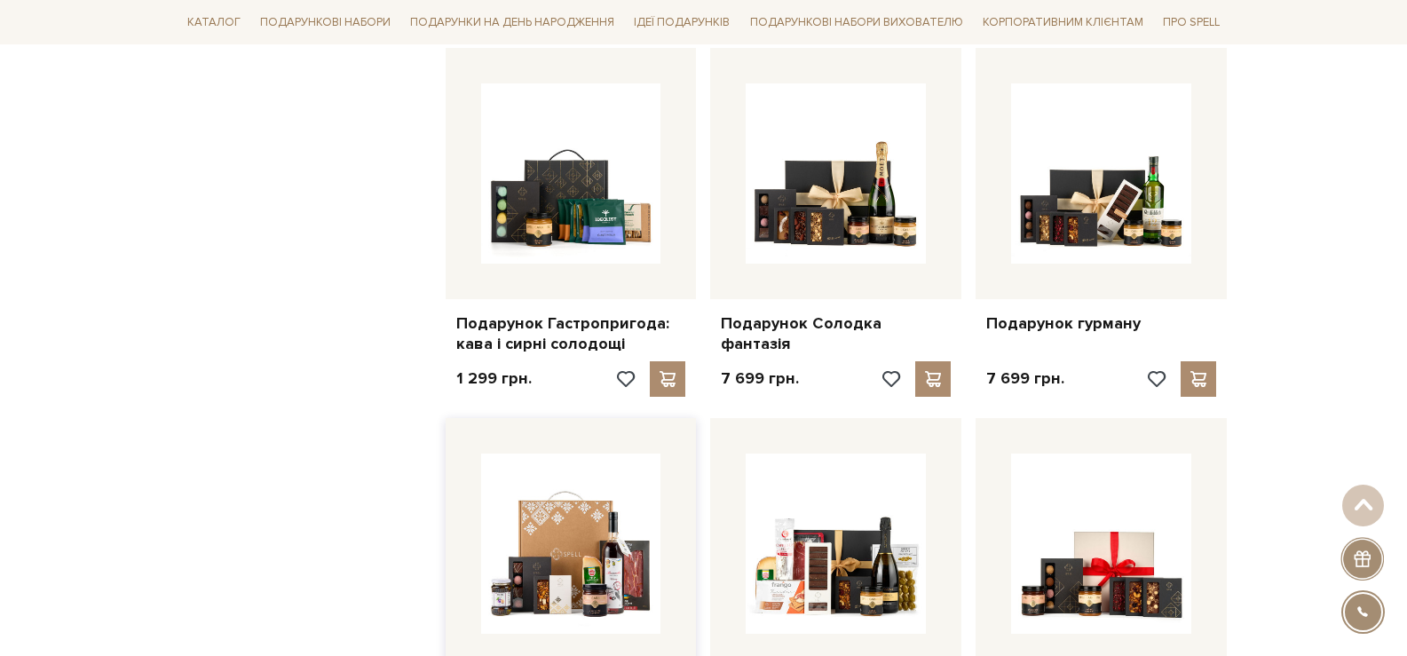
scroll to position [8263, 0]
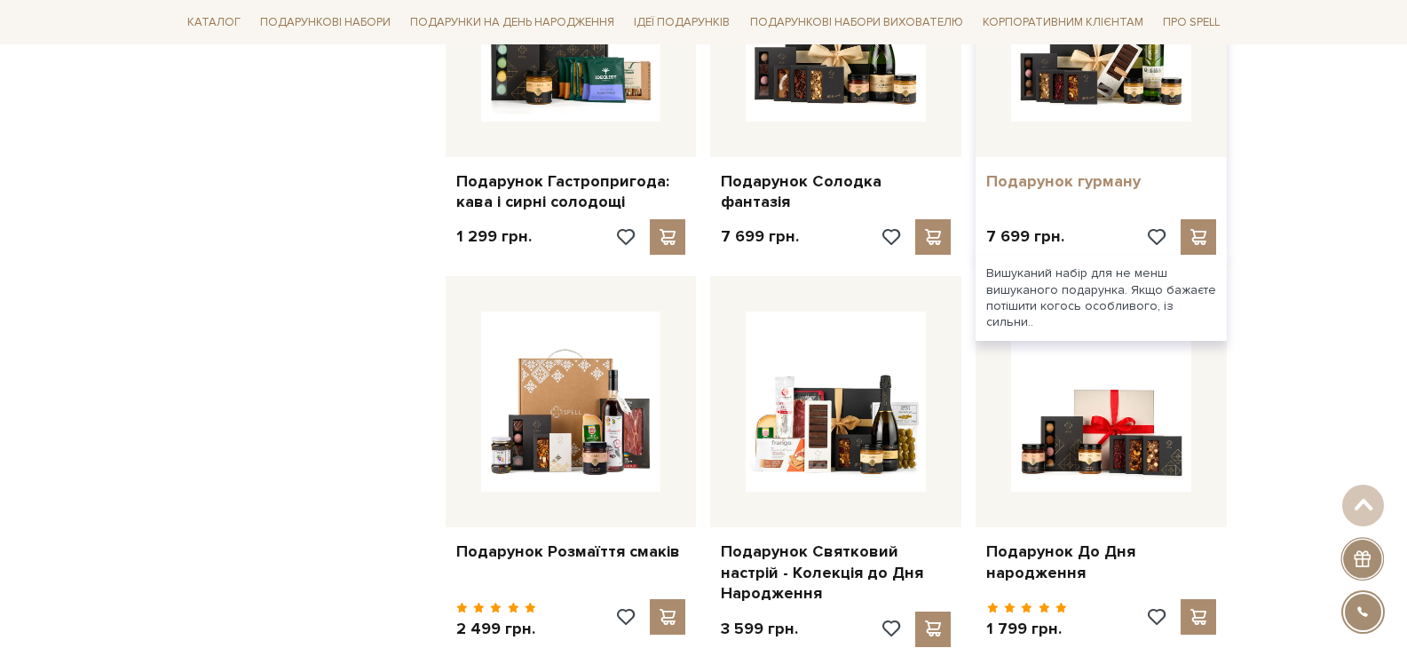
click at [1063, 171] on link "Подарунок гурману" at bounding box center [1101, 181] width 230 height 20
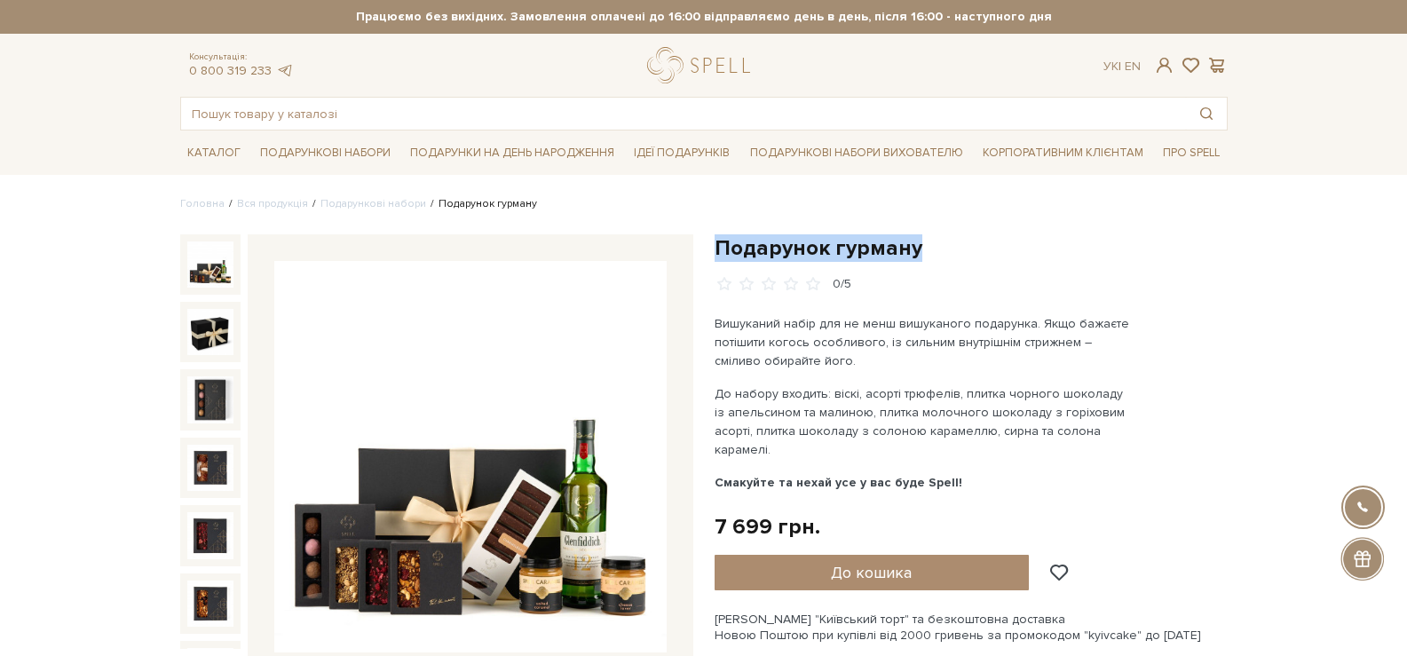
drag, startPoint x: 810, startPoint y: 227, endPoint x: 714, endPoint y: 231, distance: 96.8
click at [385, 393] on img at bounding box center [470, 457] width 392 height 392
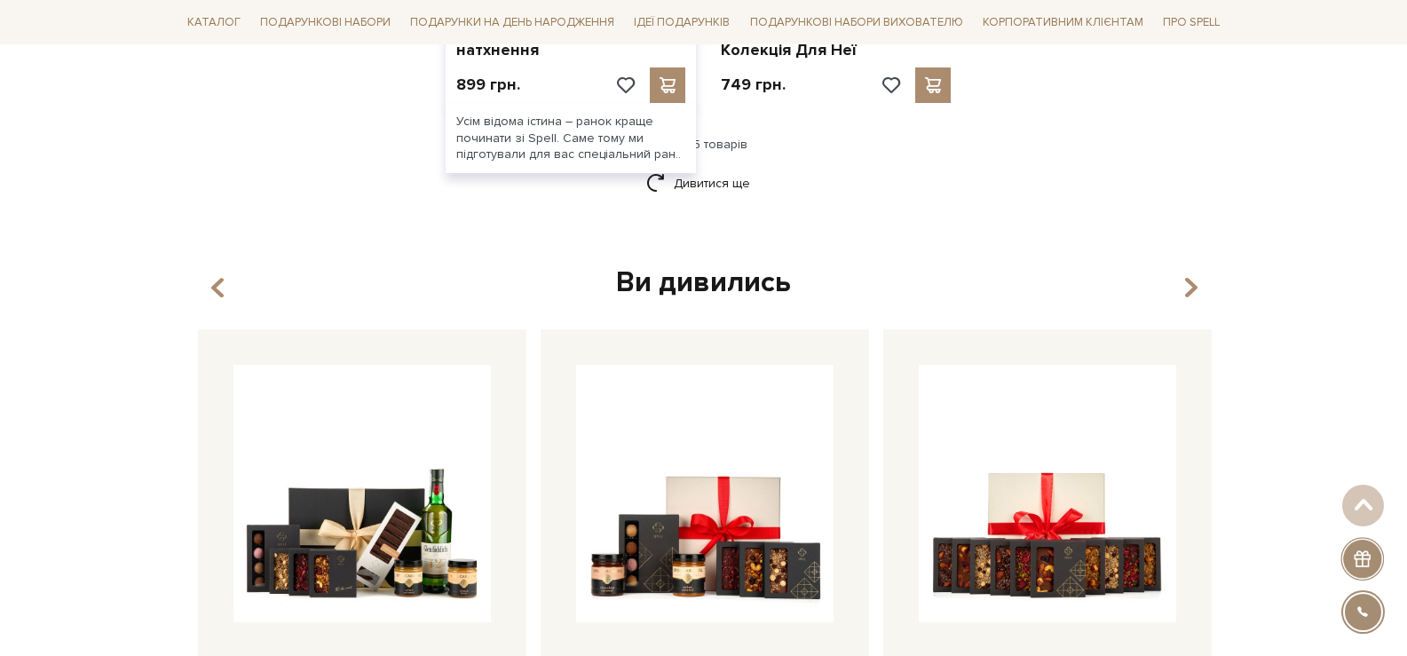
scroll to position [2223, 0]
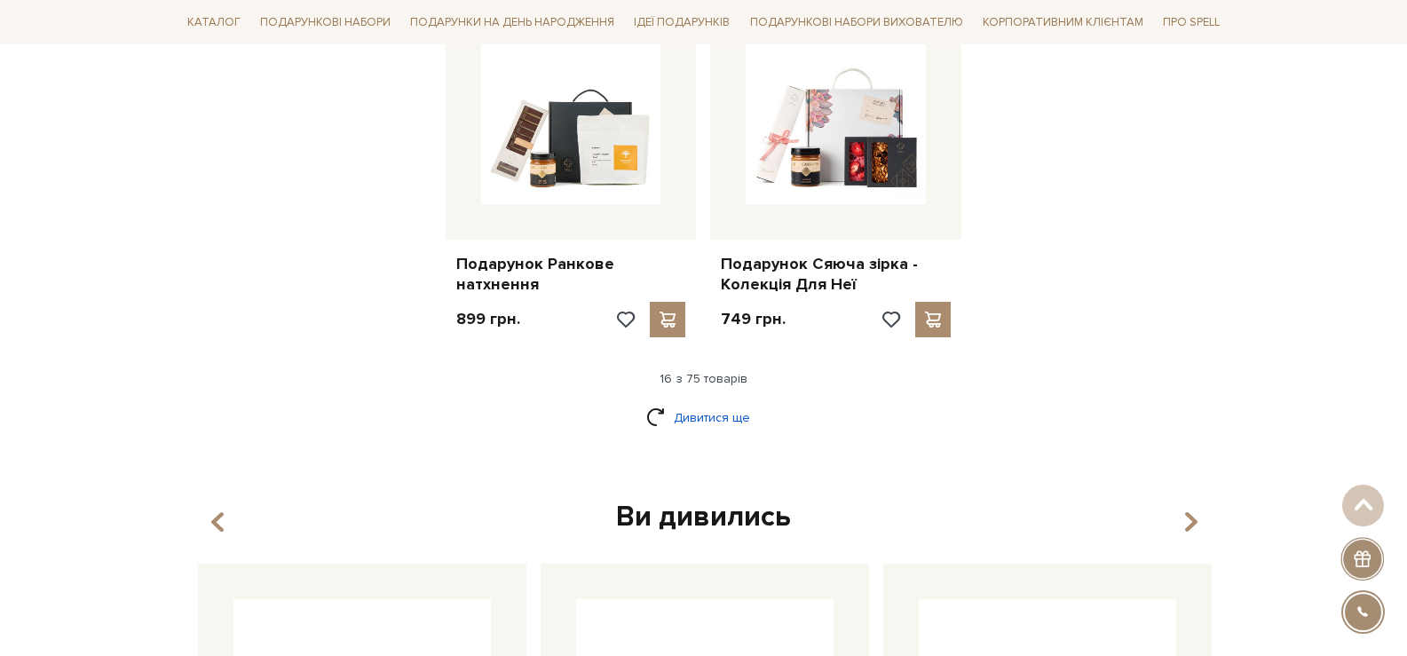
click at [730, 403] on link "Дивитися ще" at bounding box center [703, 417] width 115 height 31
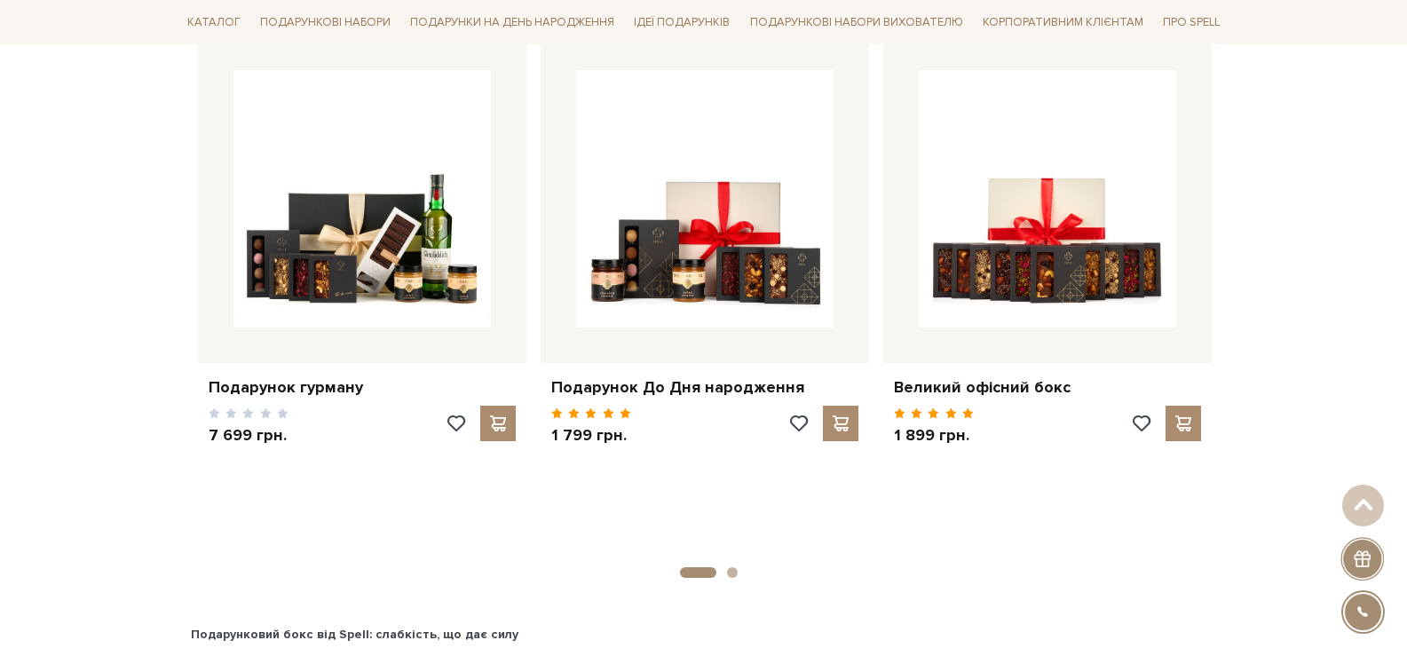
scroll to position [4204, 0]
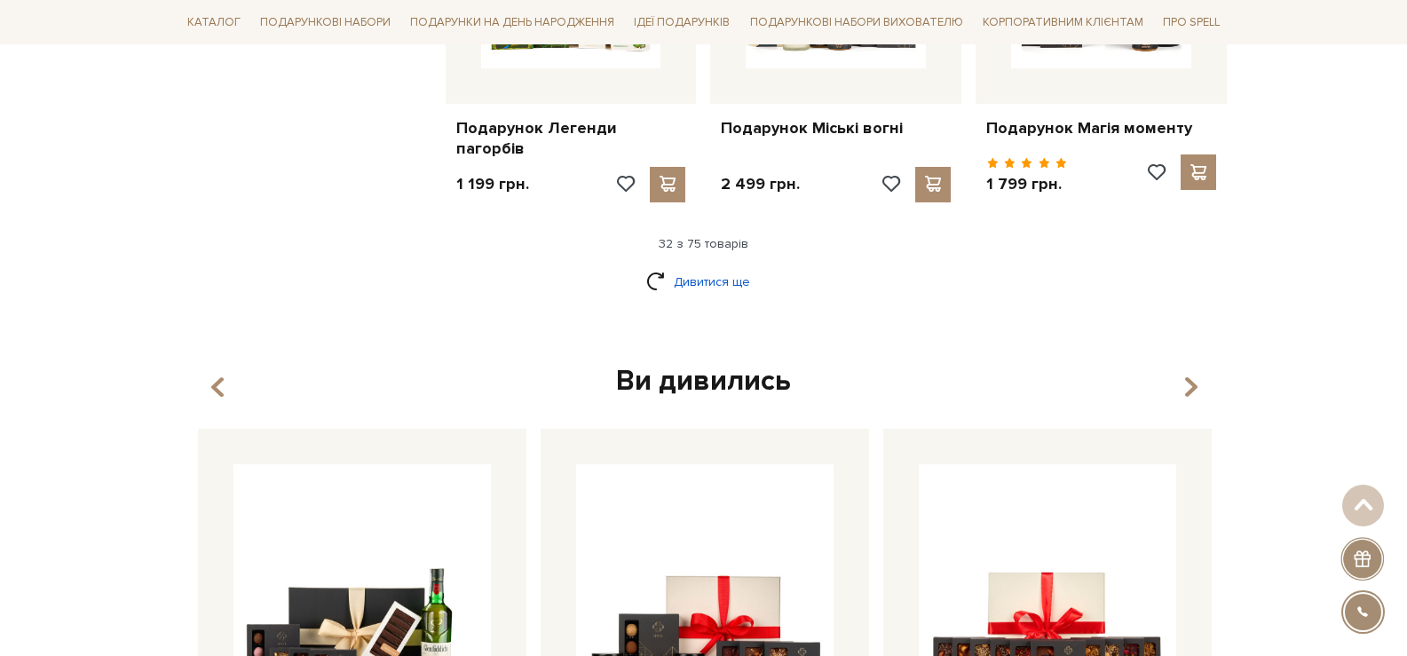
click at [723, 273] on link "Дивитися ще" at bounding box center [703, 281] width 115 height 31
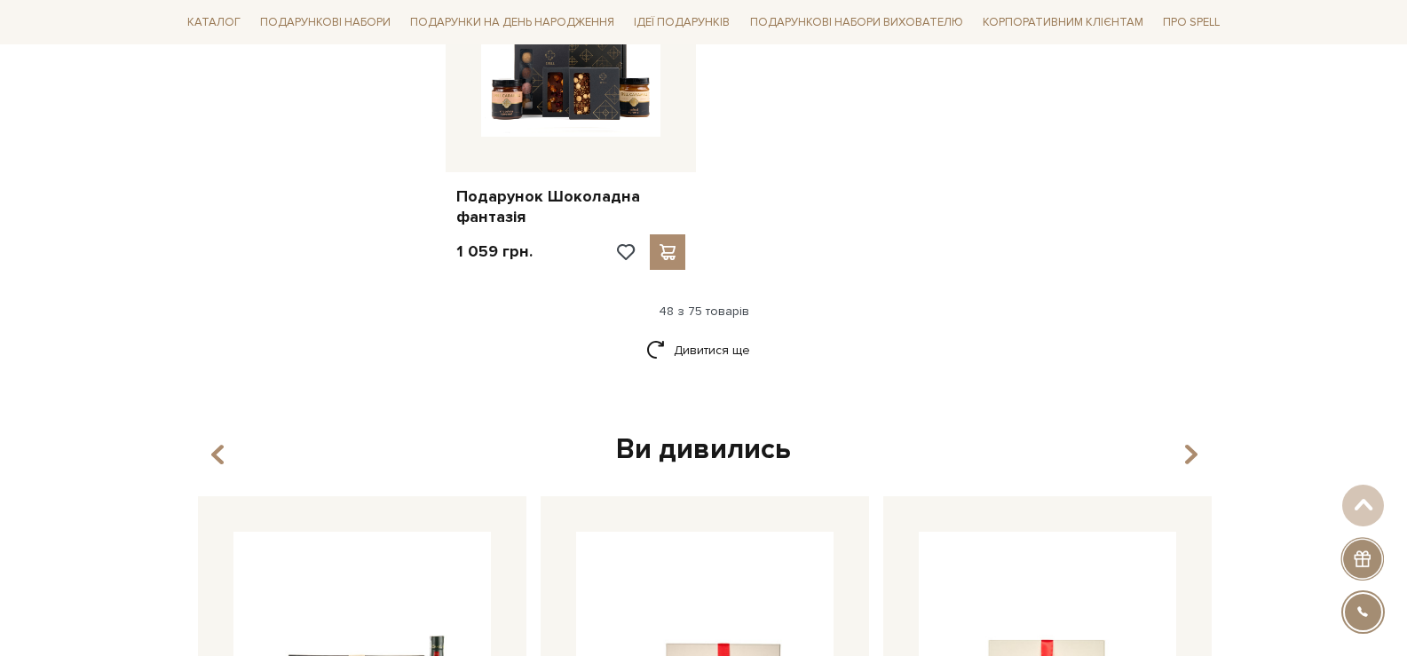
scroll to position [6302, 0]
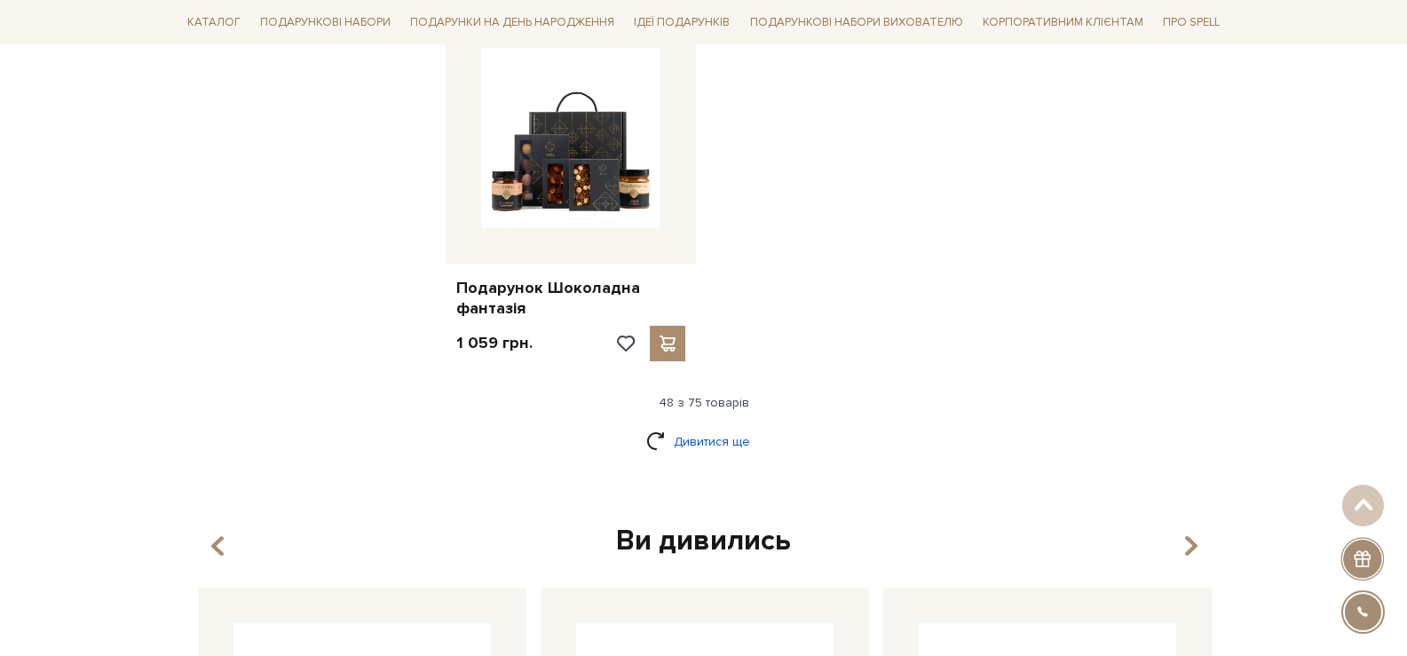
click at [730, 426] on link "Дивитися ще" at bounding box center [703, 441] width 115 height 31
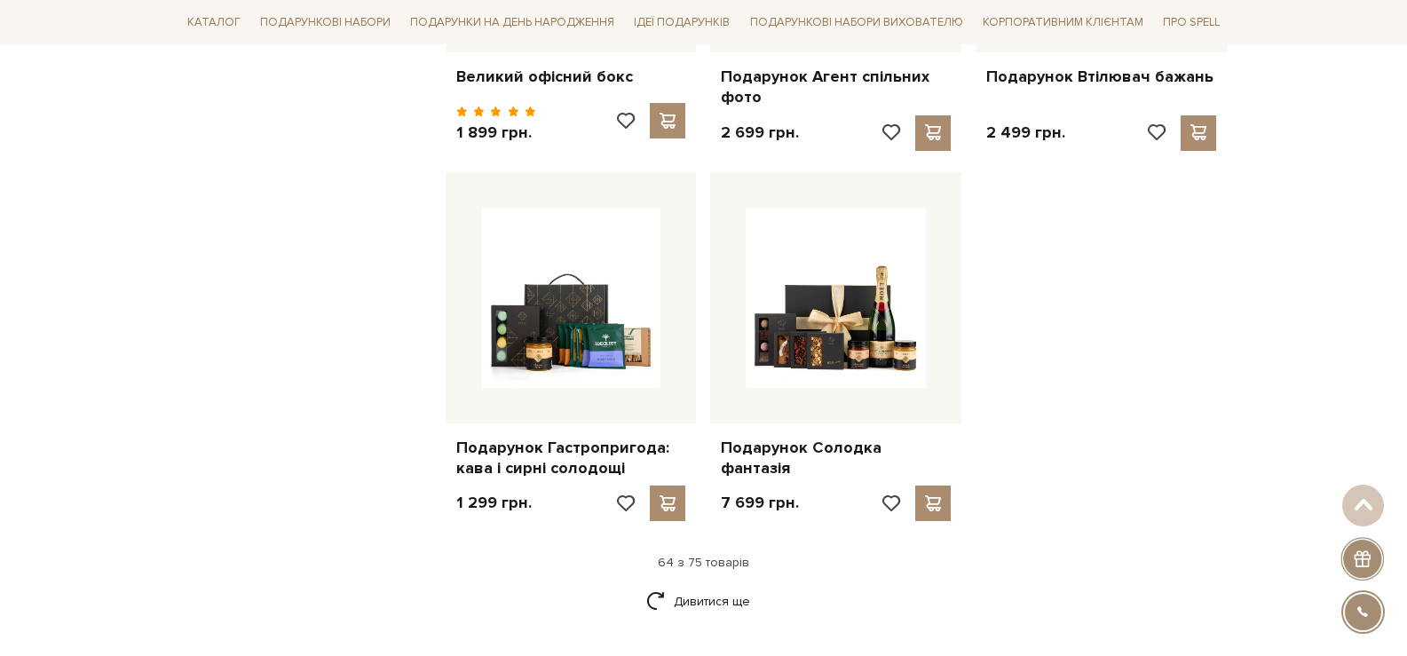
scroll to position [8344, 0]
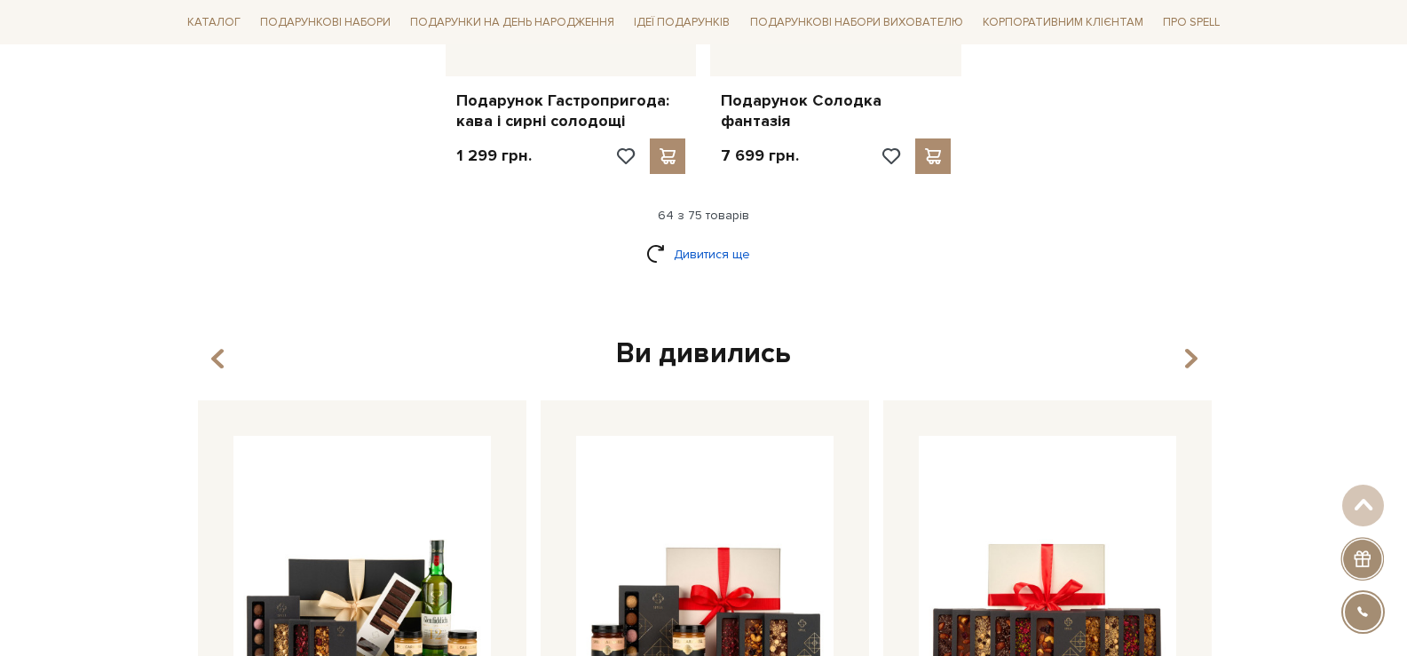
click at [702, 239] on link "Дивитися ще" at bounding box center [703, 254] width 115 height 31
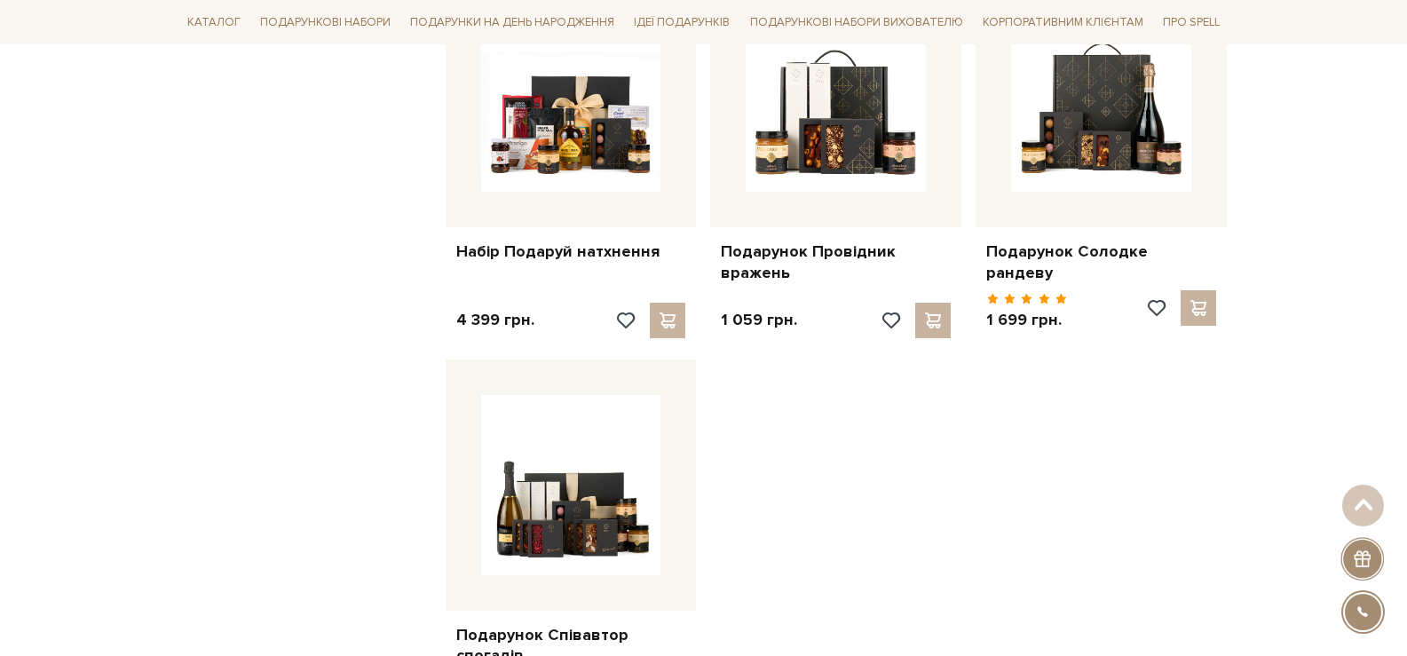
scroll to position [9676, 0]
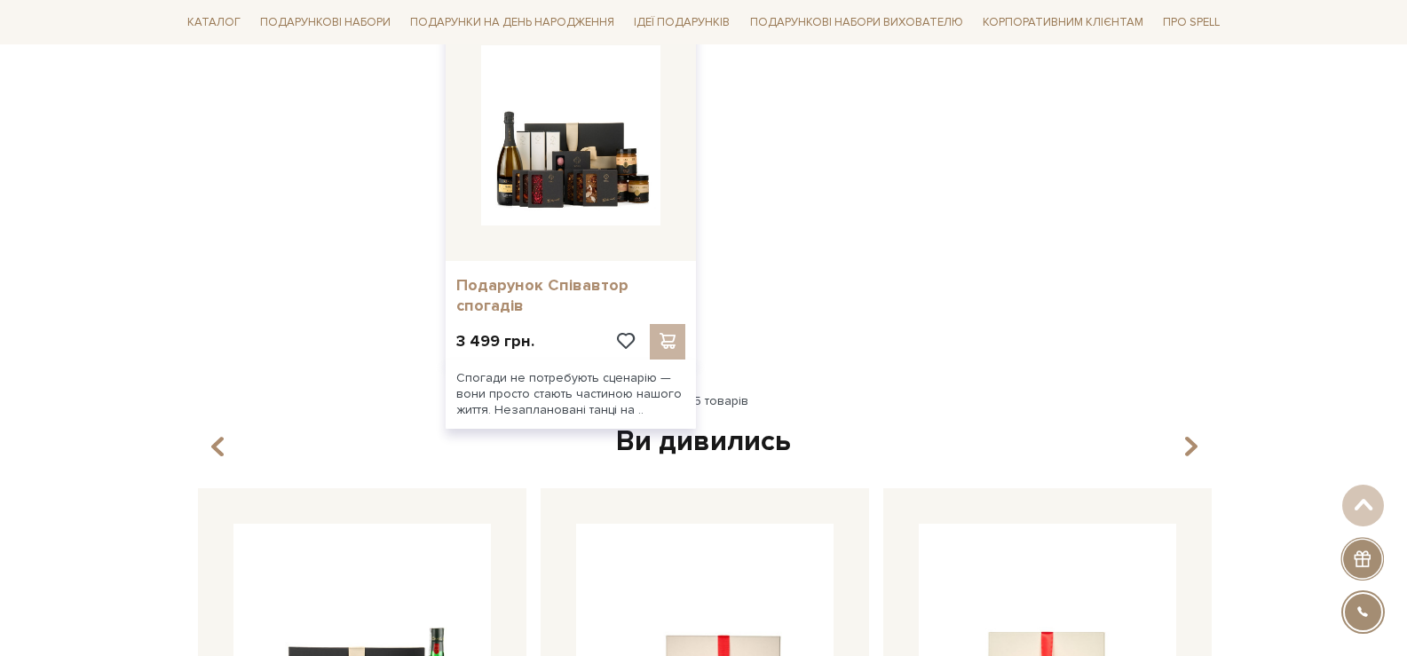
click at [564, 275] on link "Подарунок Співавтор спогадів" at bounding box center [571, 296] width 230 height 42
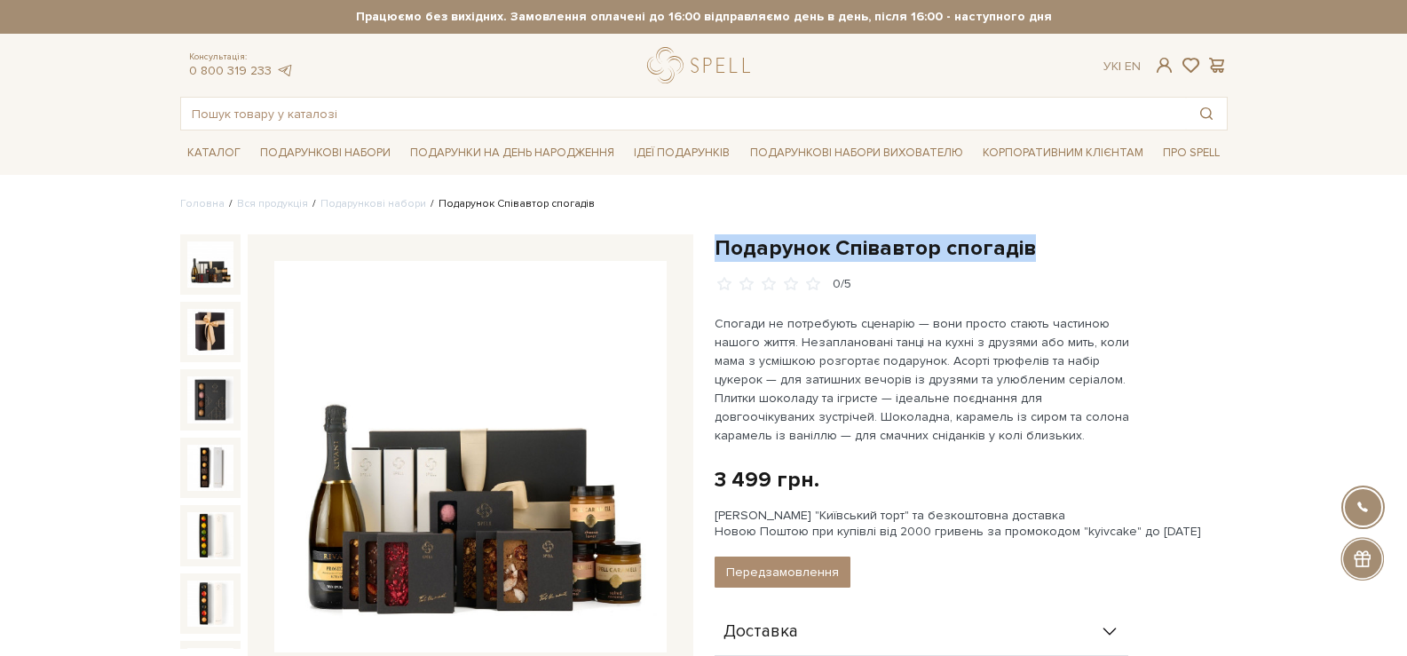
drag, startPoint x: 989, startPoint y: 249, endPoint x: 717, endPoint y: 251, distance: 271.6
click at [463, 426] on img at bounding box center [470, 457] width 392 height 392
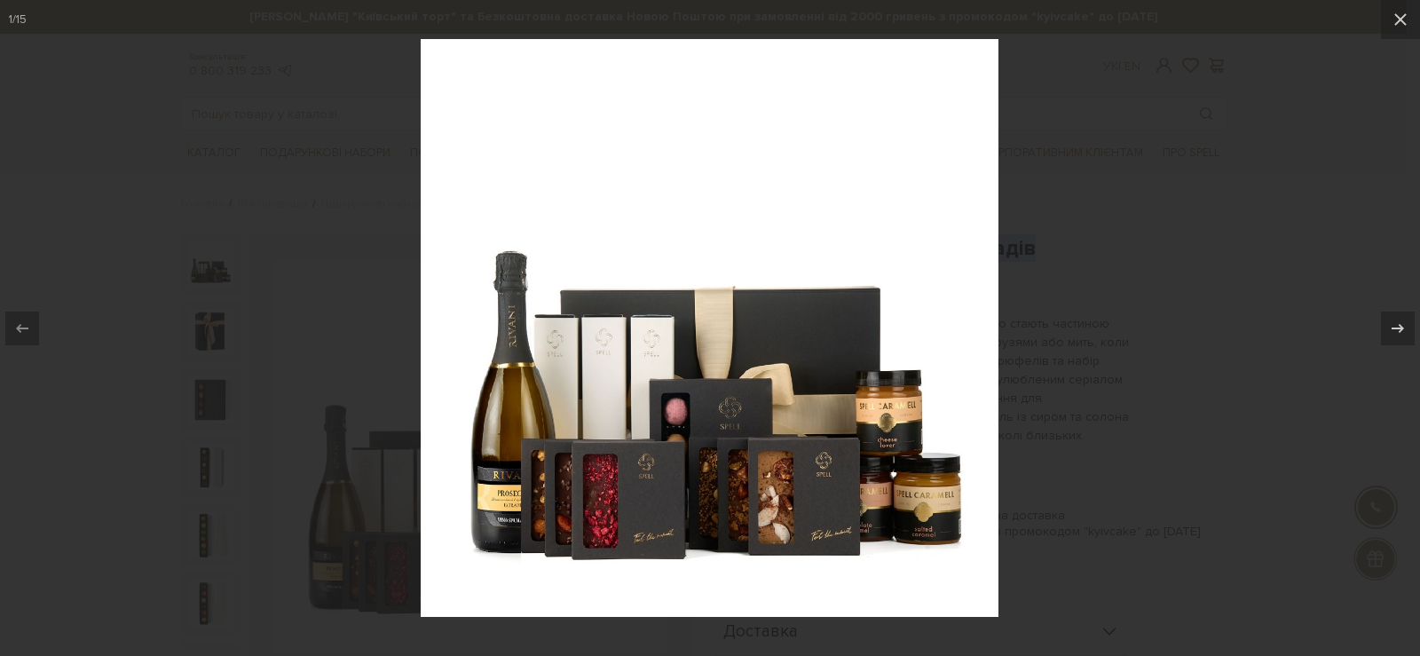
click at [1345, 367] on div at bounding box center [710, 328] width 1420 height 656
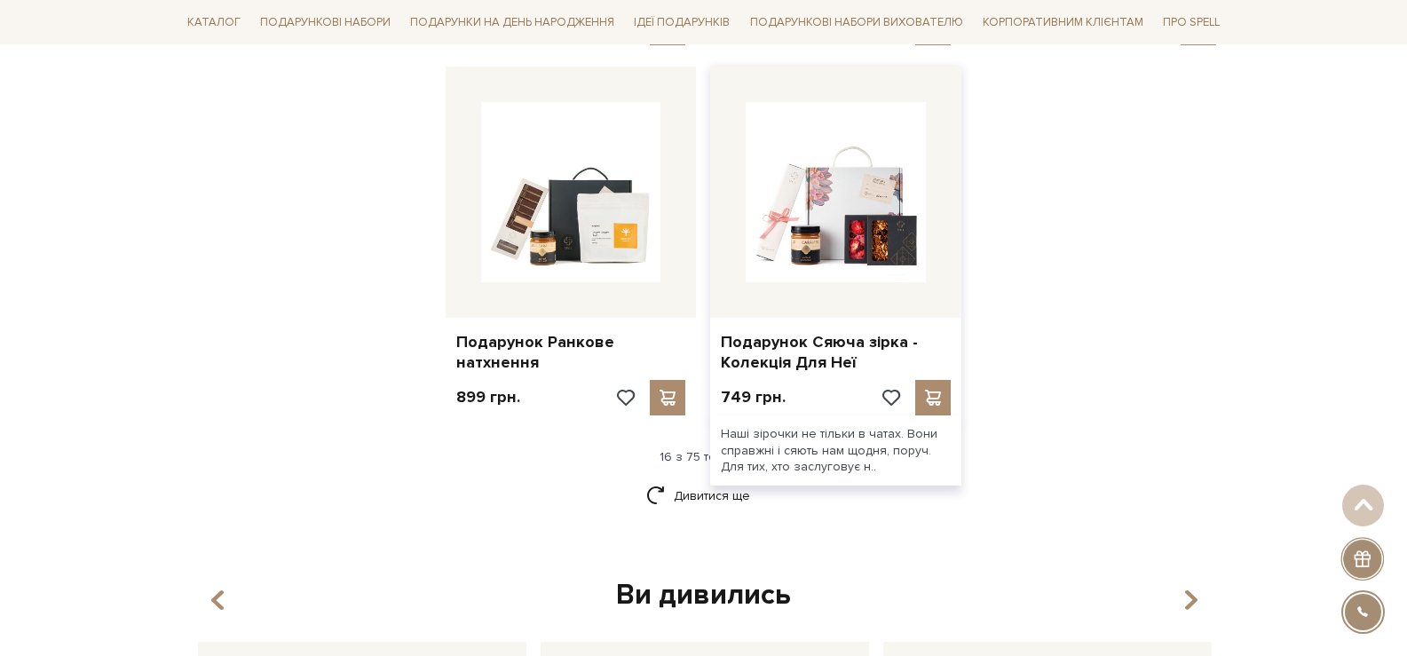
scroll to position [2165, 0]
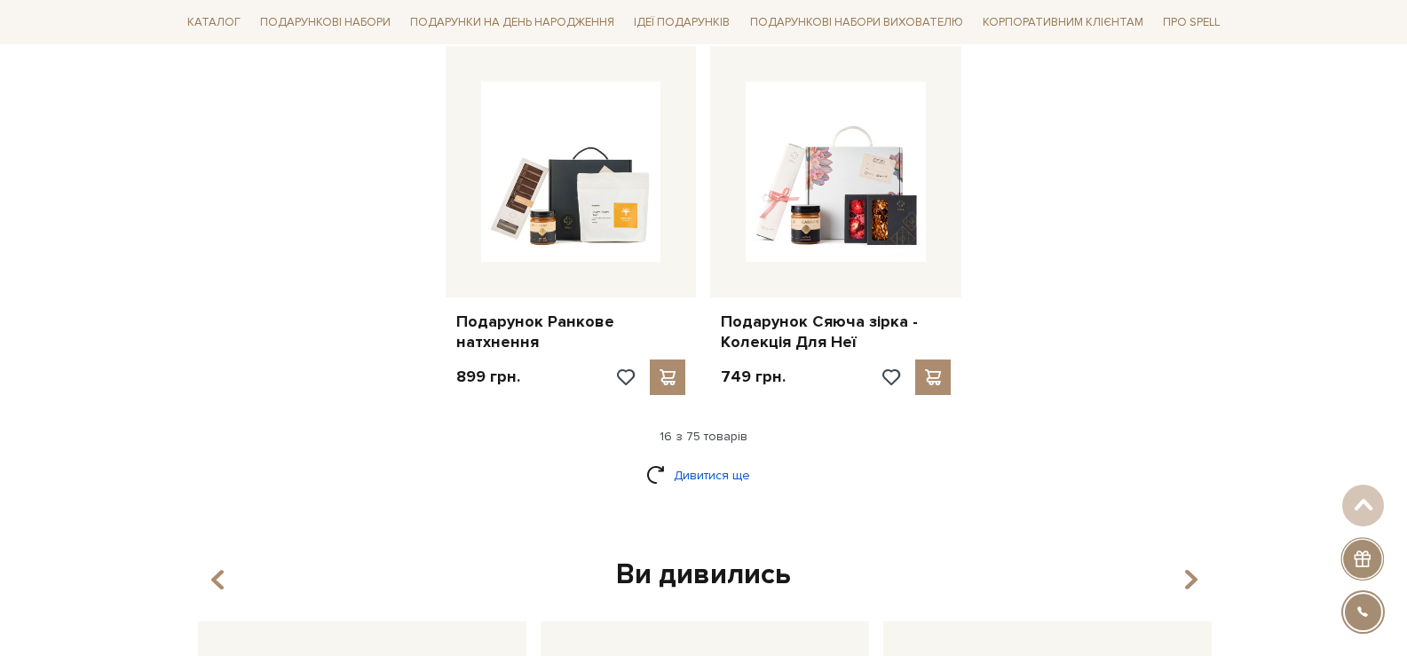
click at [723, 464] on link "Дивитися ще" at bounding box center [703, 475] width 115 height 31
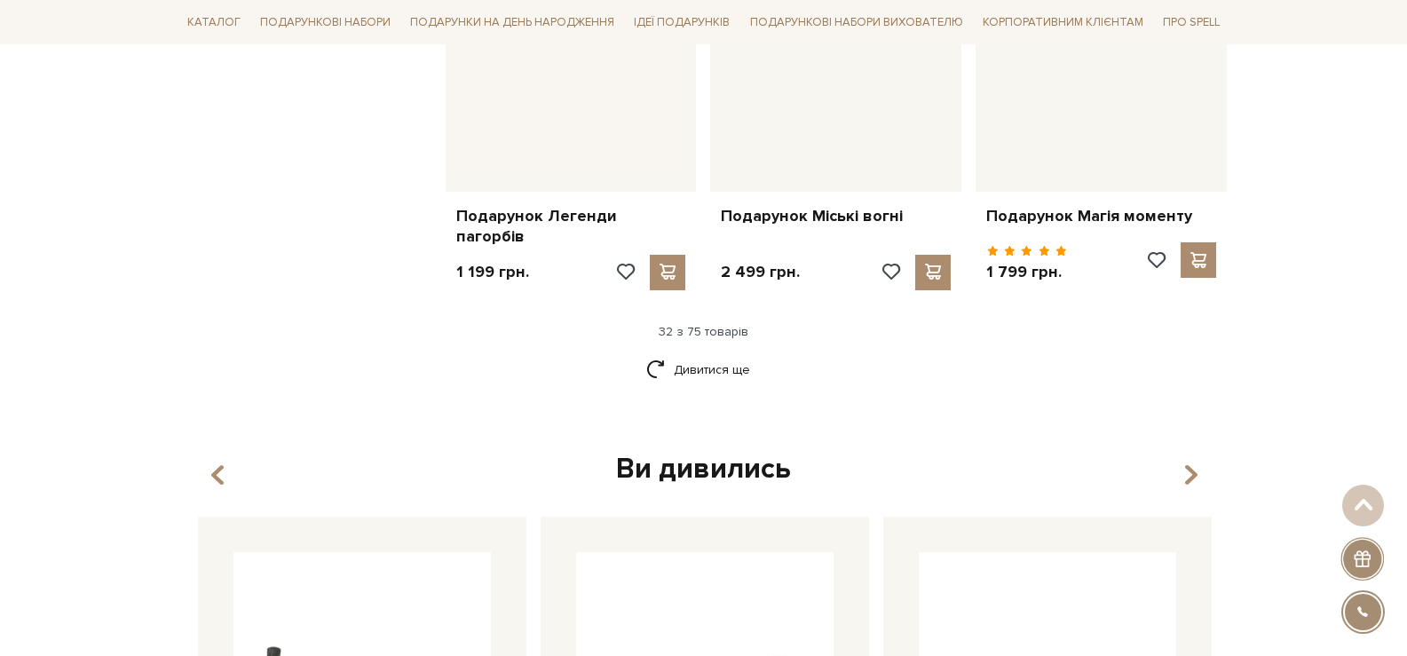
scroll to position [4118, 0]
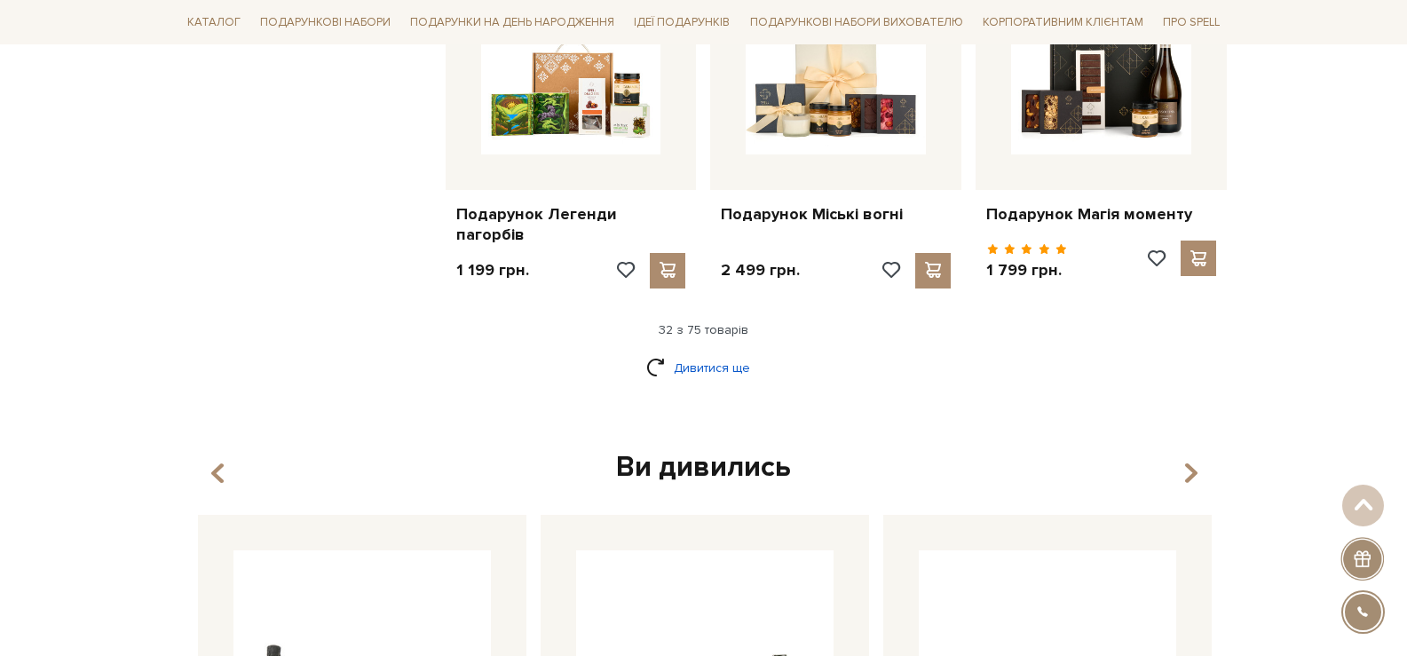
click at [690, 365] on link "Дивитися ще" at bounding box center [703, 367] width 115 height 31
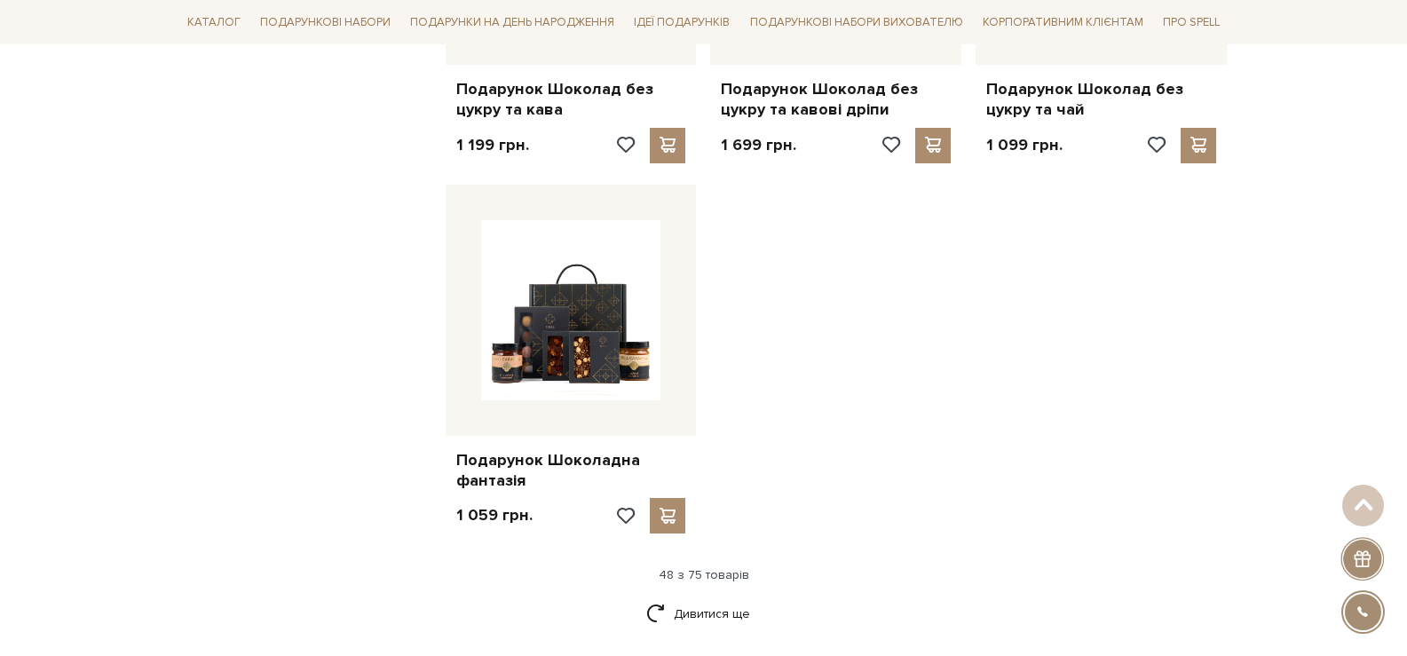
scroll to position [6160, 0]
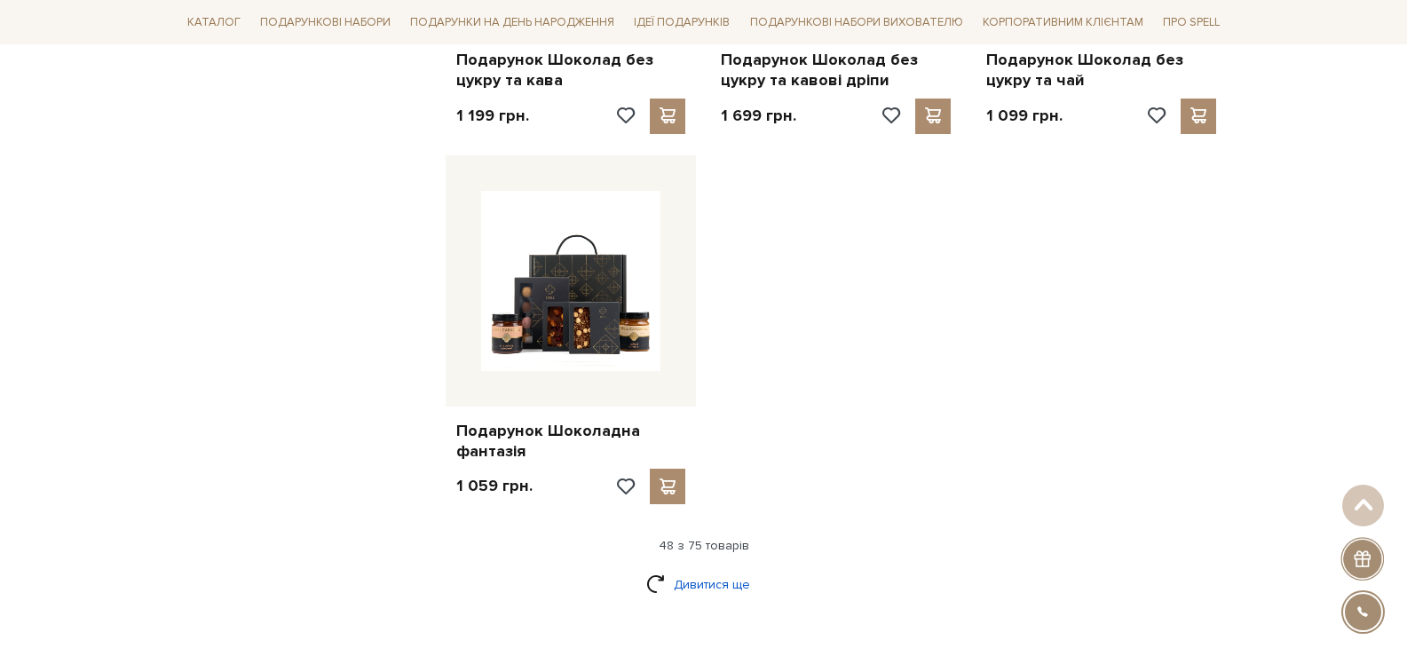
click at [743, 569] on link "Дивитися ще" at bounding box center [703, 584] width 115 height 31
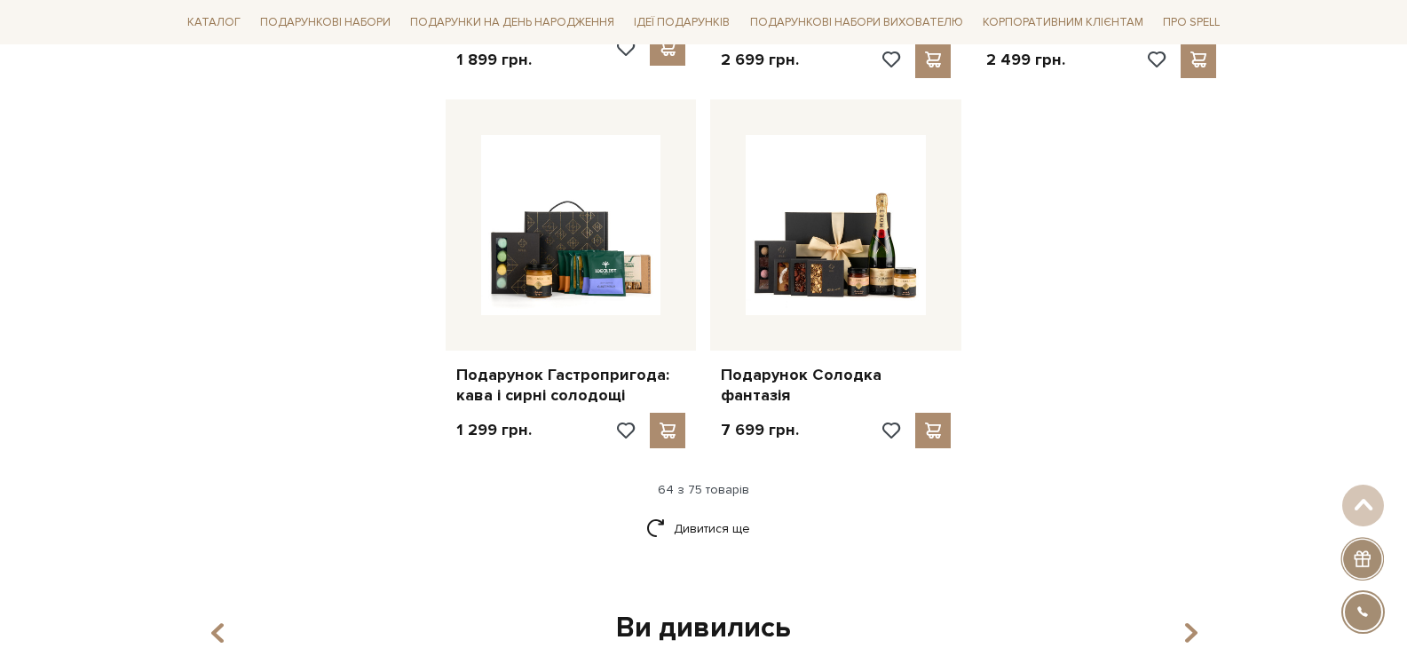
scroll to position [8072, 0]
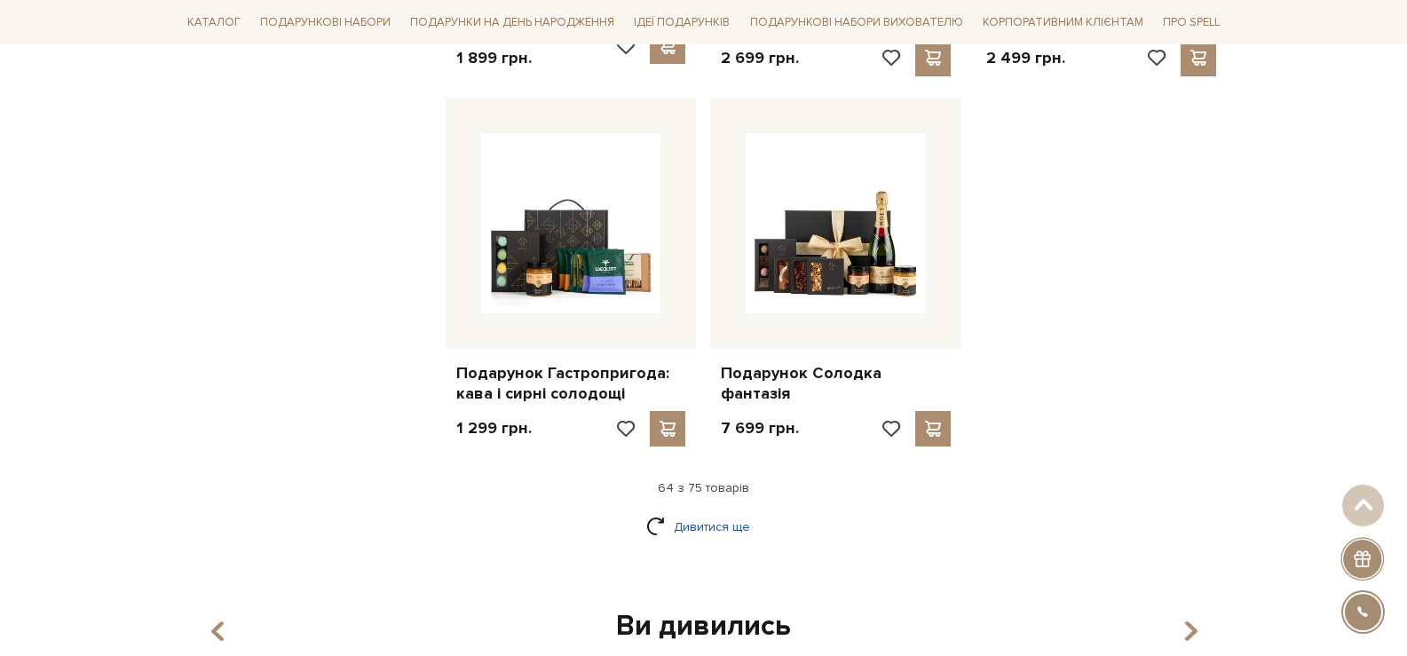
click at [707, 511] on link "Дивитися ще" at bounding box center [703, 526] width 115 height 31
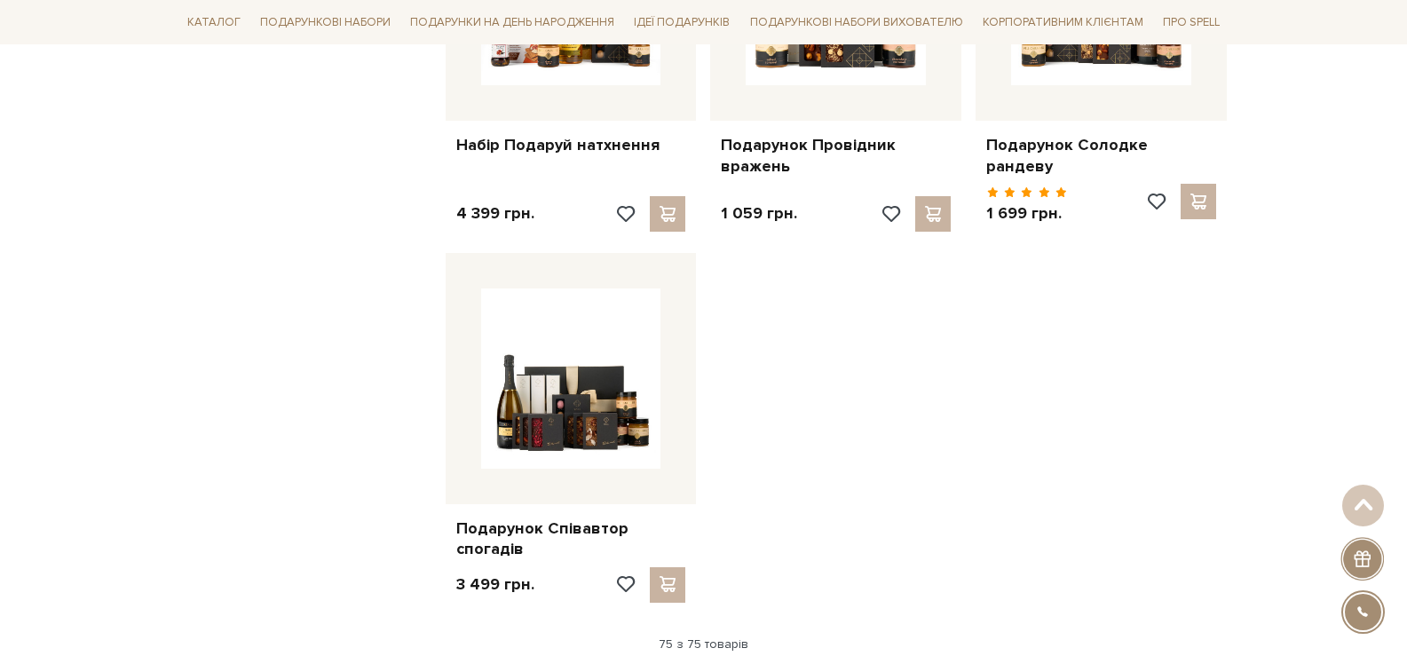
scroll to position [9403, 0]
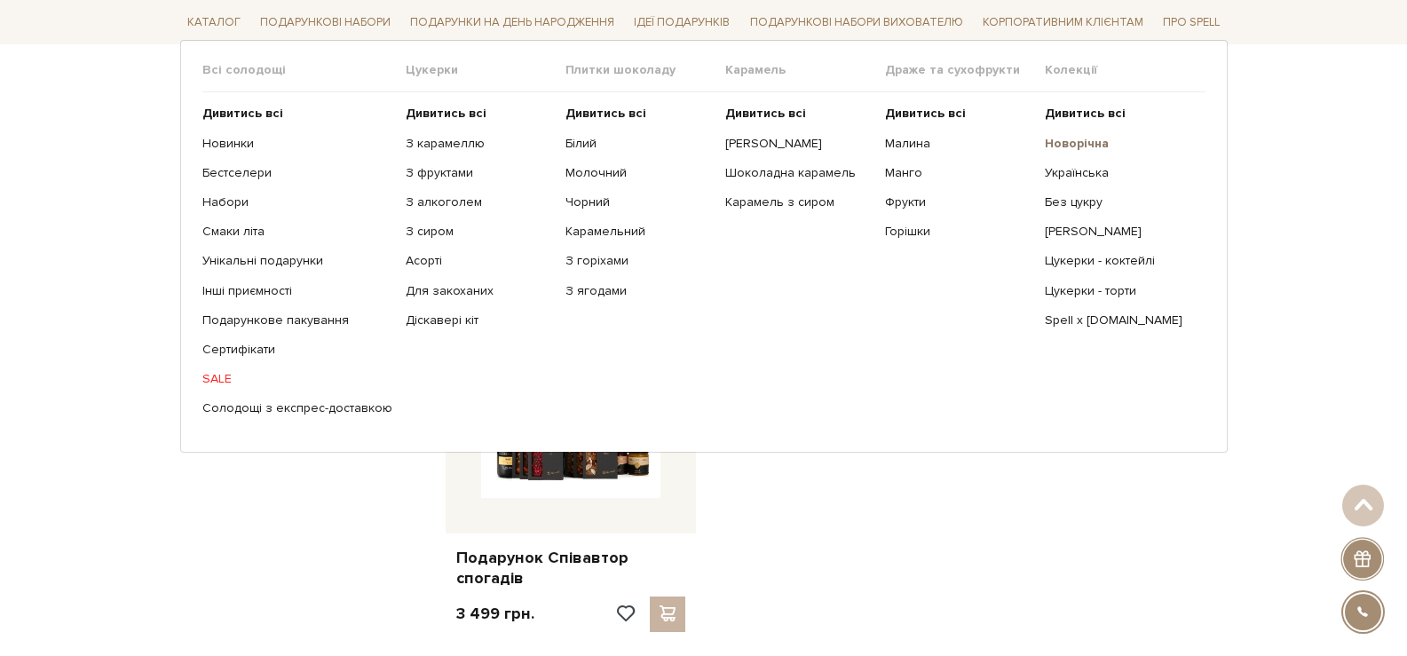
click at [1087, 139] on b "Новорічна" at bounding box center [1077, 142] width 64 height 15
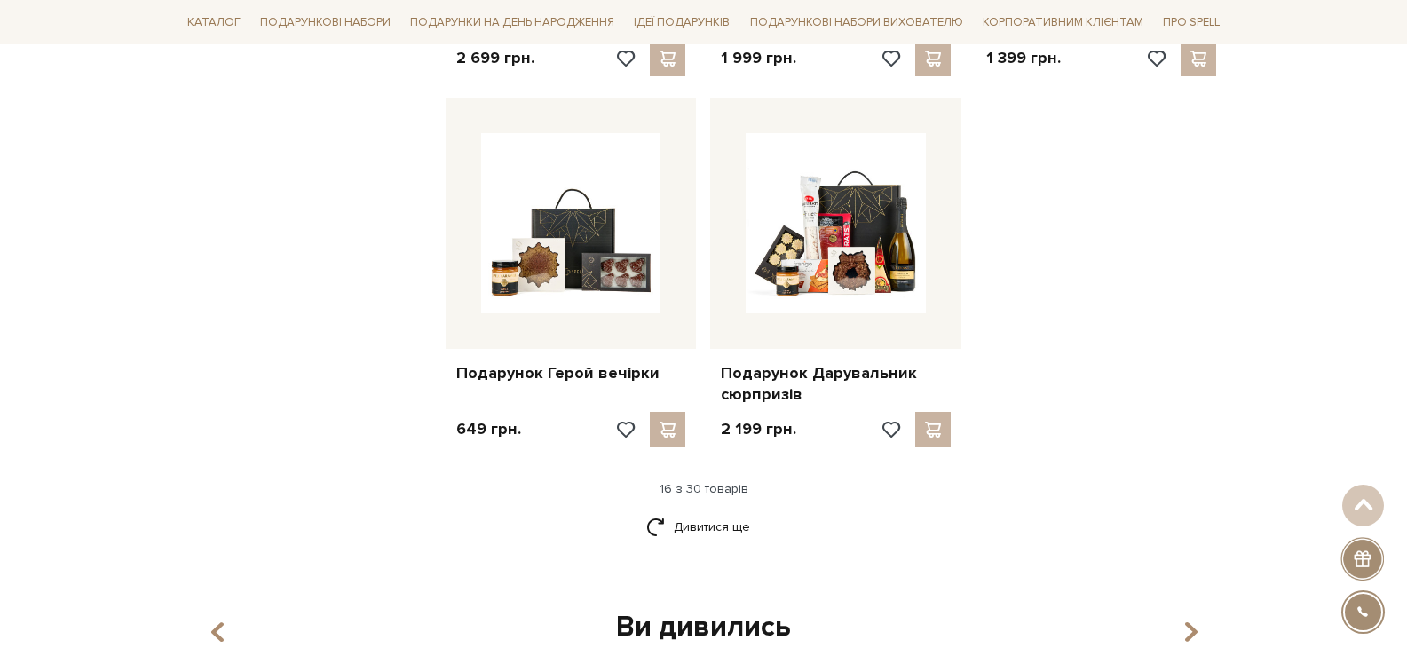
scroll to position [2130, 0]
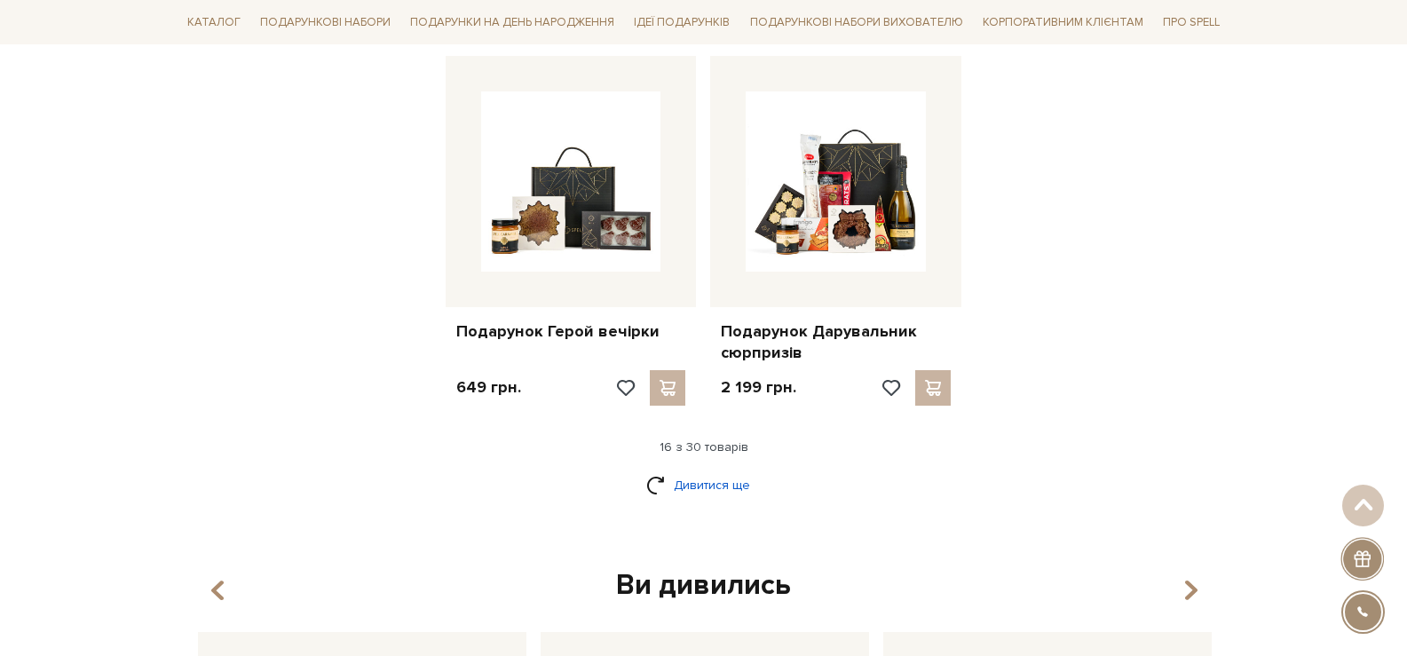
click at [702, 493] on link "Дивитися ще" at bounding box center [703, 485] width 115 height 31
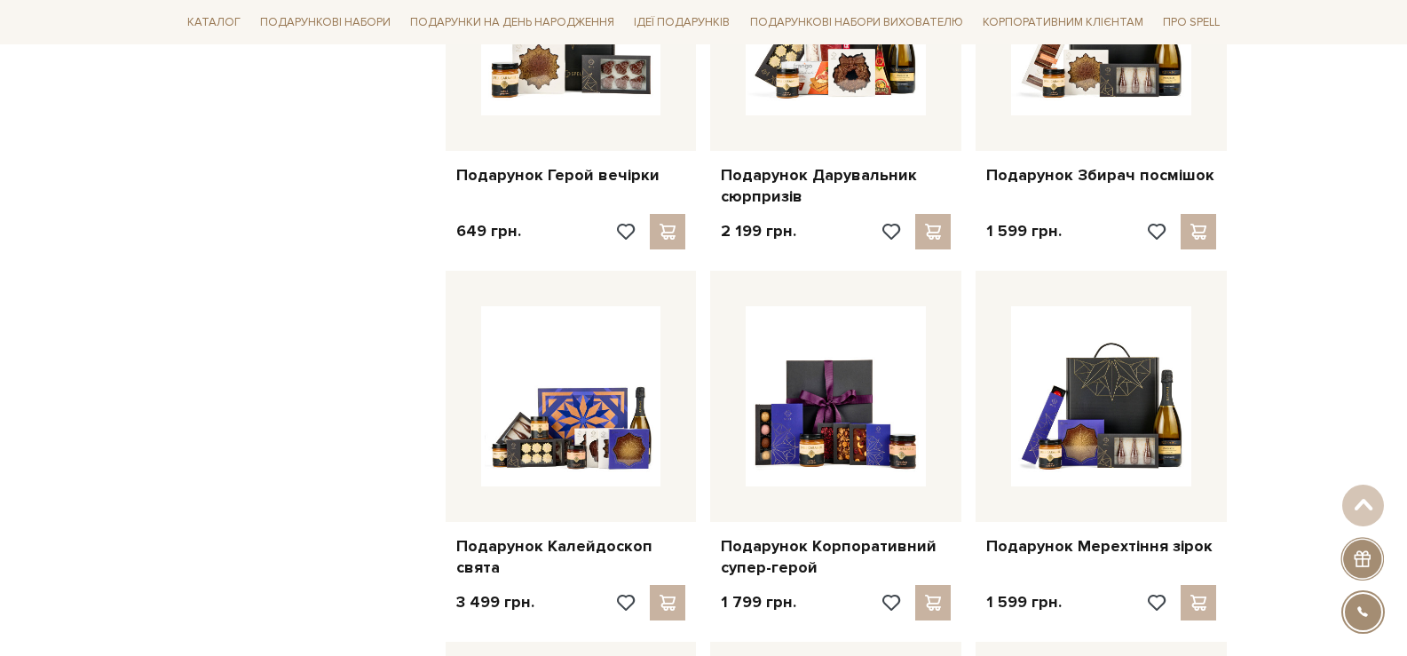
scroll to position [2397, 0]
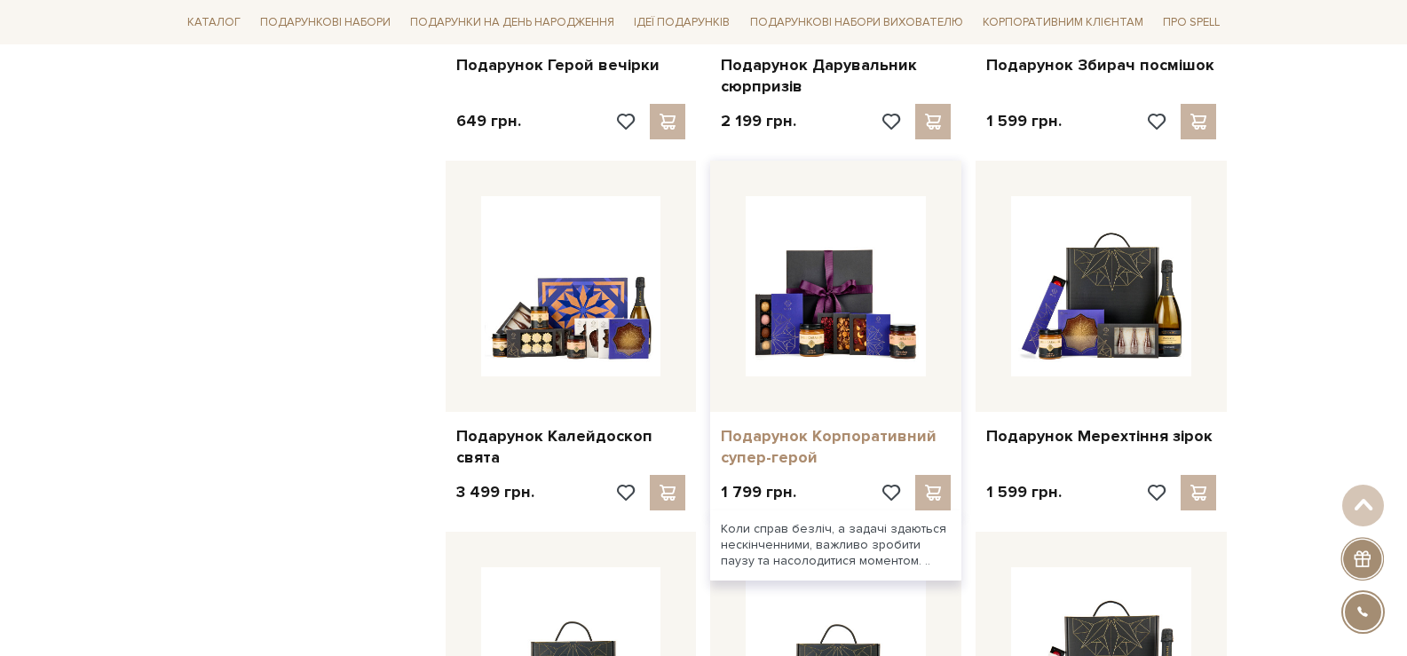
click at [802, 438] on link "Подарунок Корпоративний супер-герой" at bounding box center [836, 447] width 230 height 42
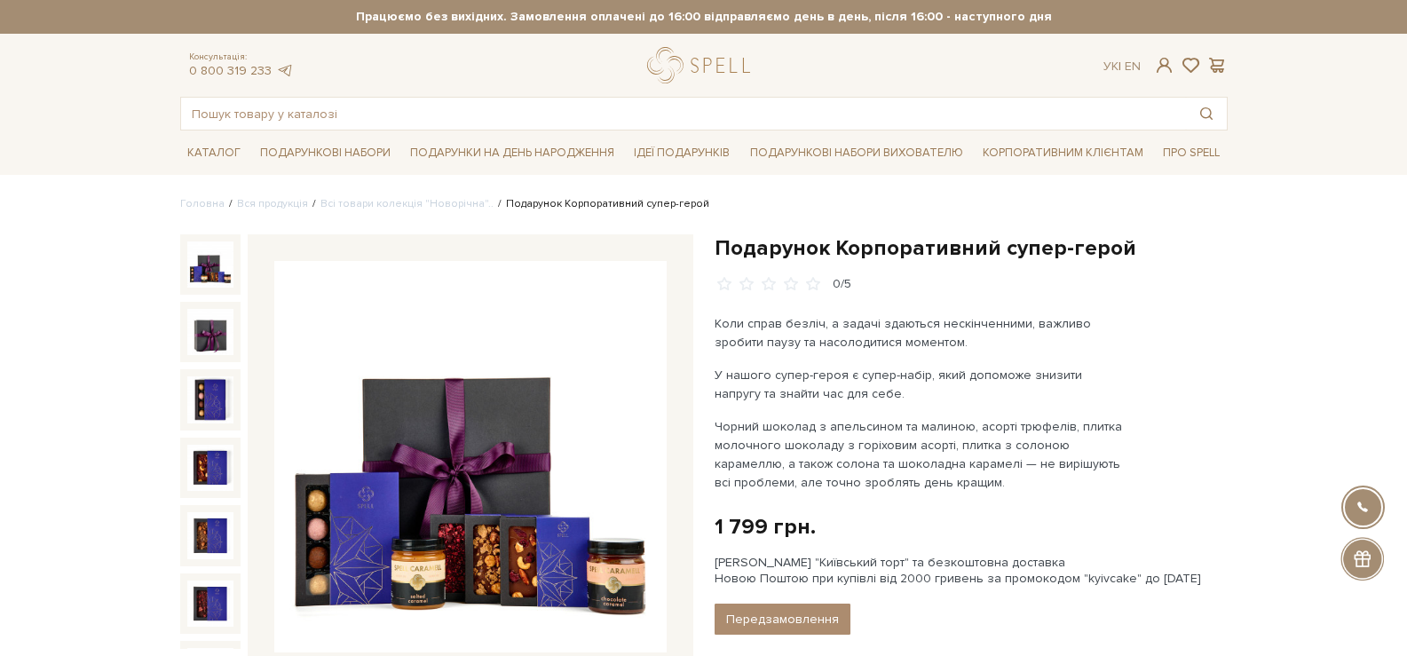
click at [526, 350] on img at bounding box center [470, 457] width 392 height 392
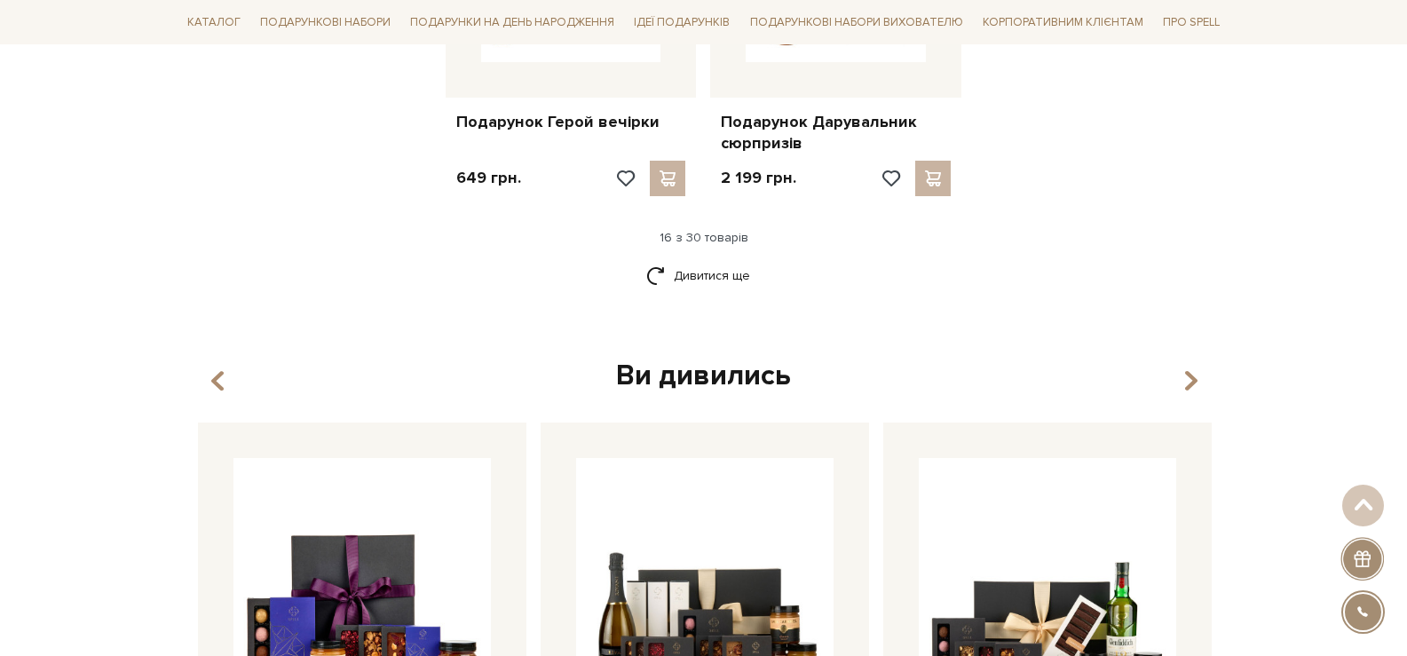
scroll to position [2308, 0]
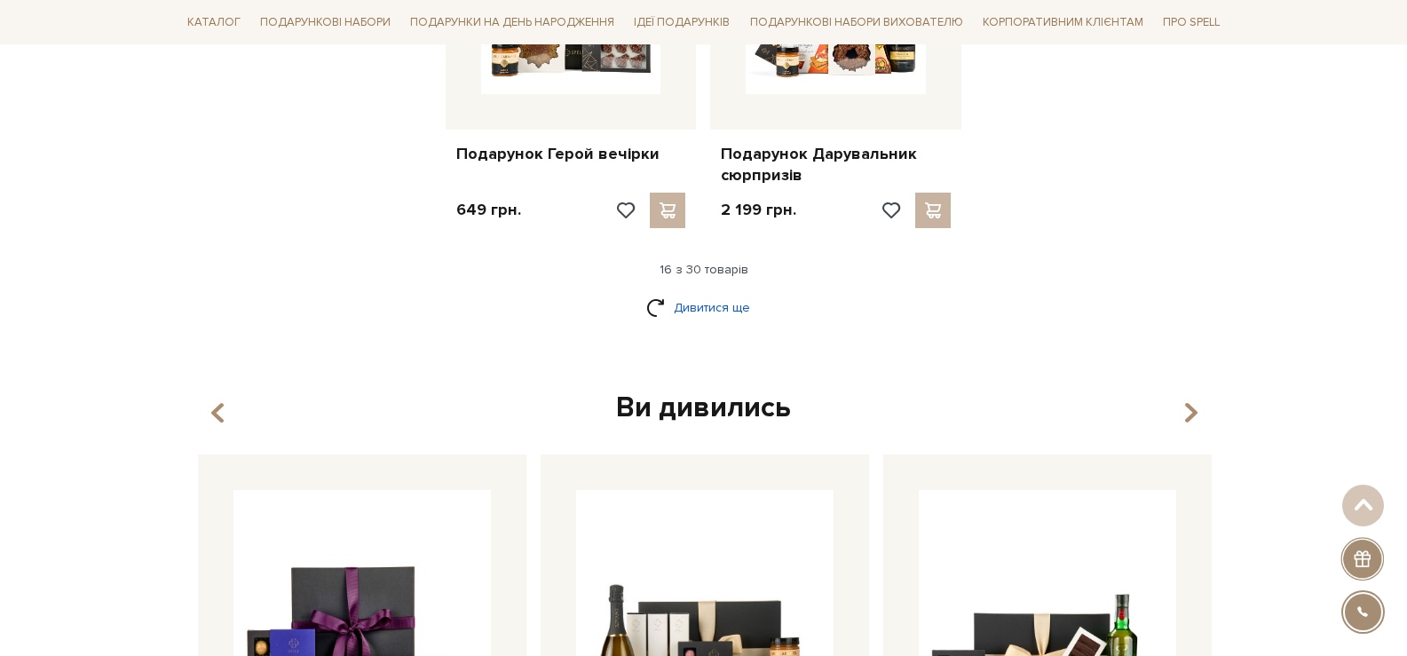
click at [723, 305] on link "Дивитися ще" at bounding box center [703, 307] width 115 height 31
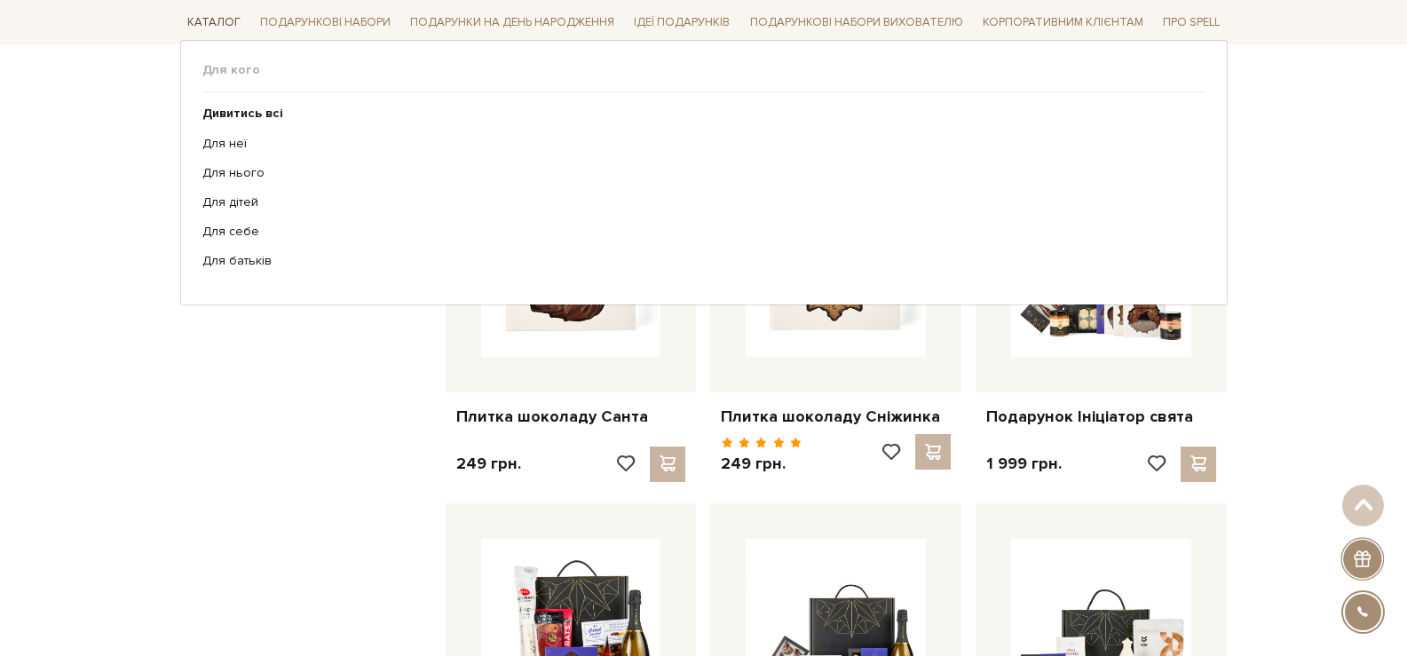
scroll to position [1154, 0]
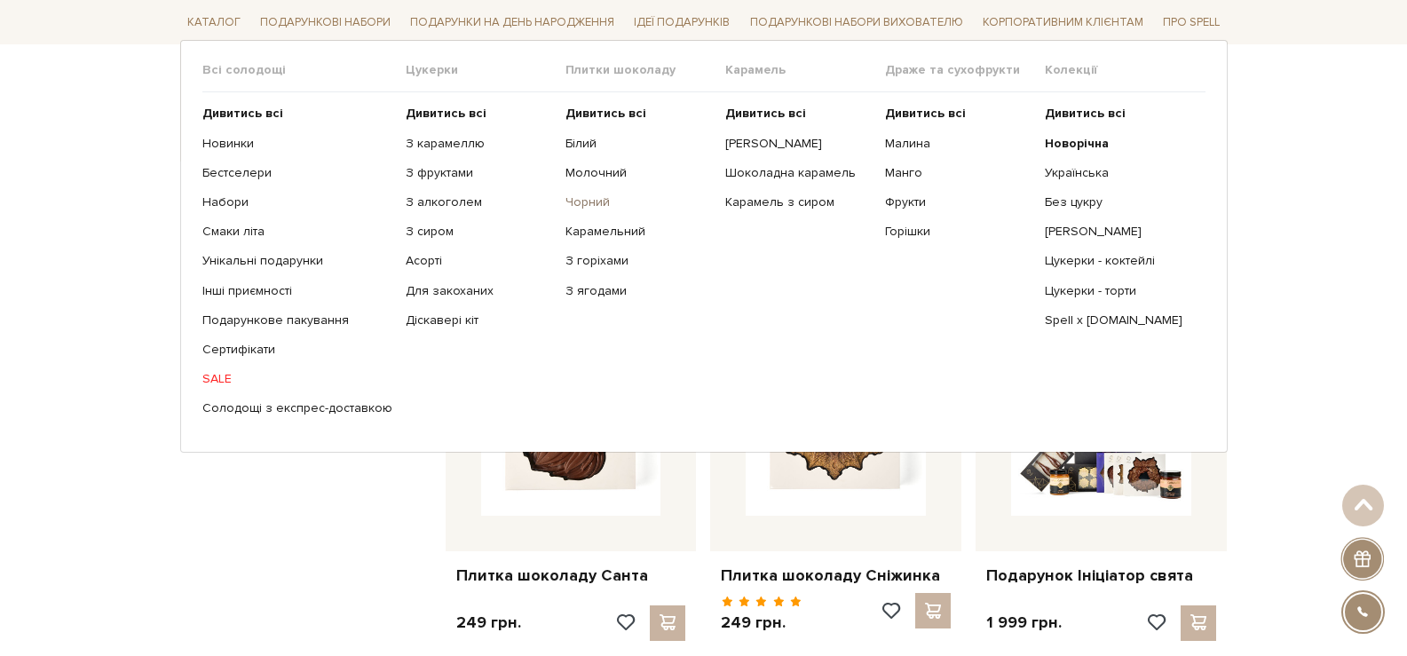
click at [586, 203] on link "Чорний" at bounding box center [638, 202] width 146 height 16
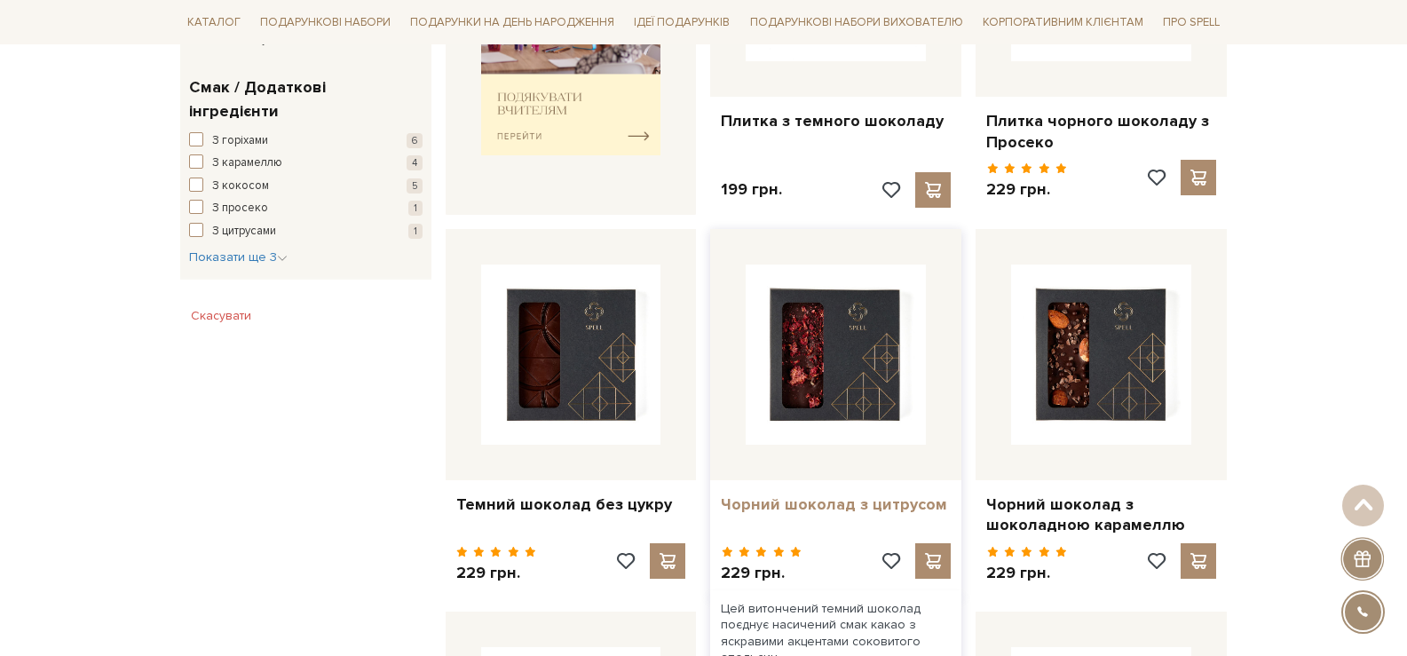
scroll to position [888, 0]
click at [832, 511] on link "Чорний шоколад з цитрусом" at bounding box center [836, 504] width 230 height 20
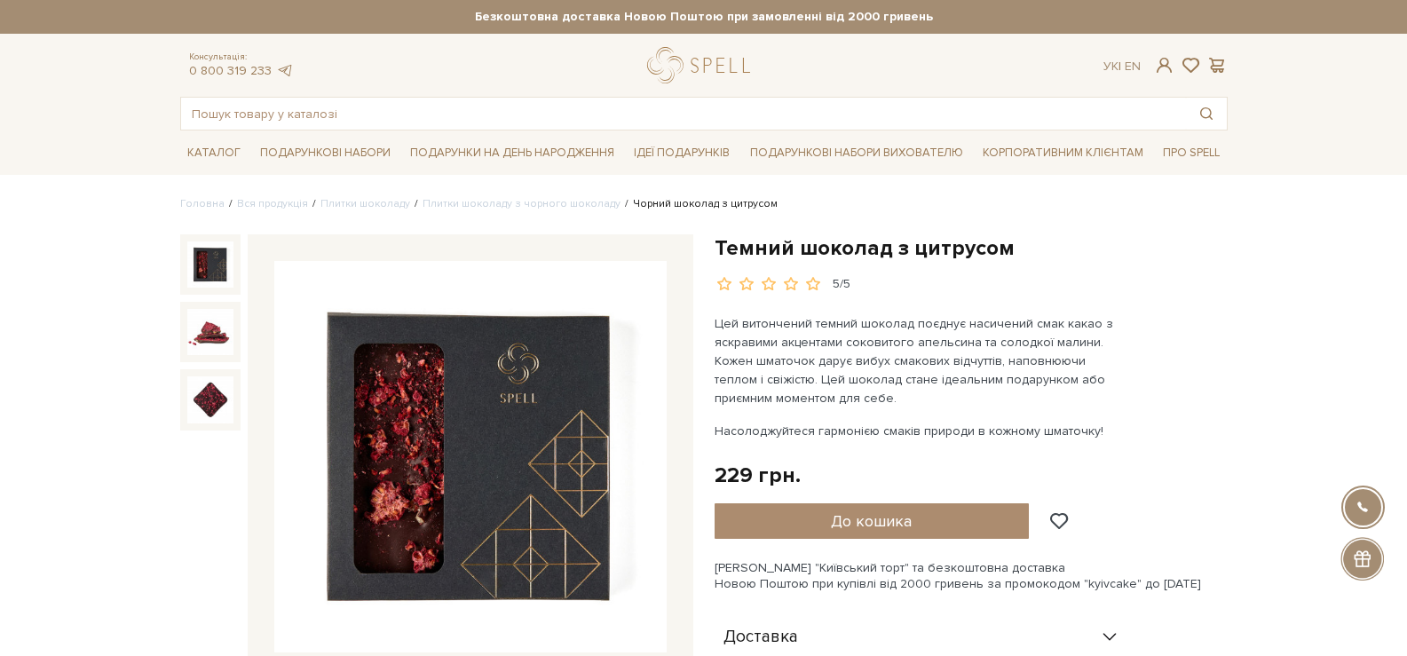
click at [457, 395] on img at bounding box center [470, 457] width 392 height 392
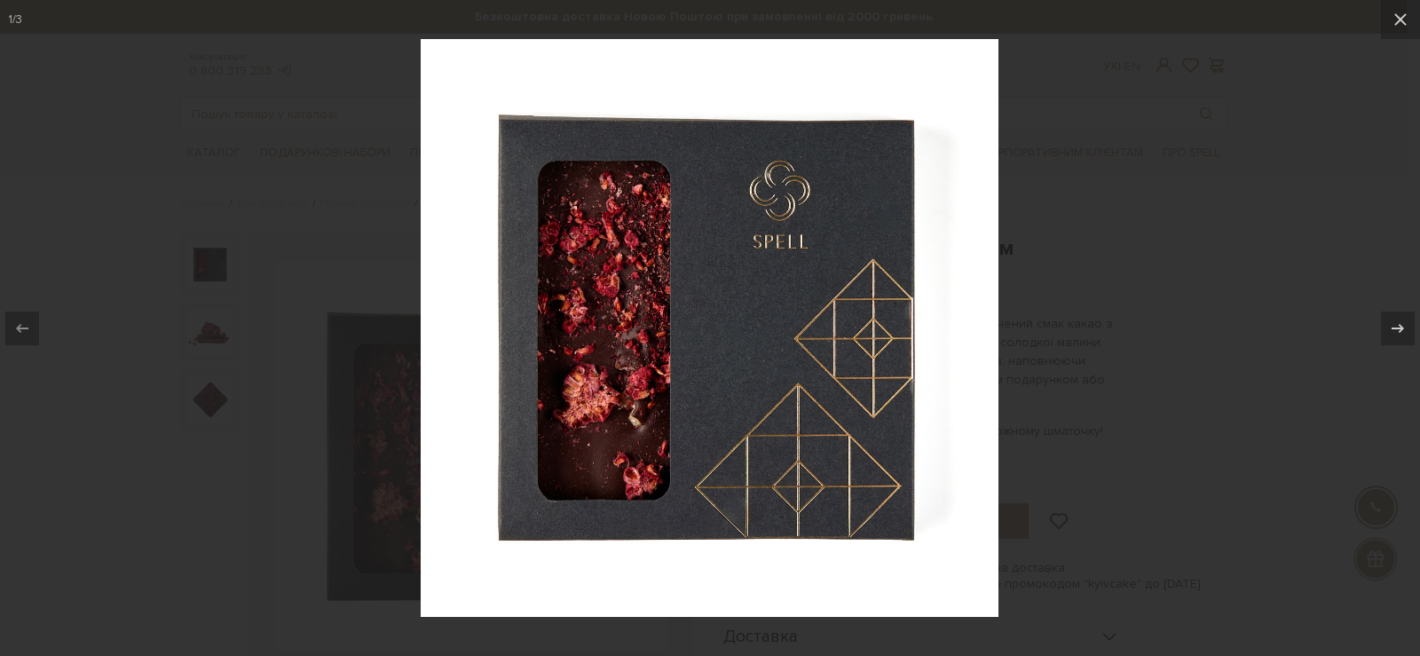
click at [1093, 117] on div at bounding box center [710, 328] width 1420 height 656
click at [259, 121] on div at bounding box center [710, 328] width 1420 height 656
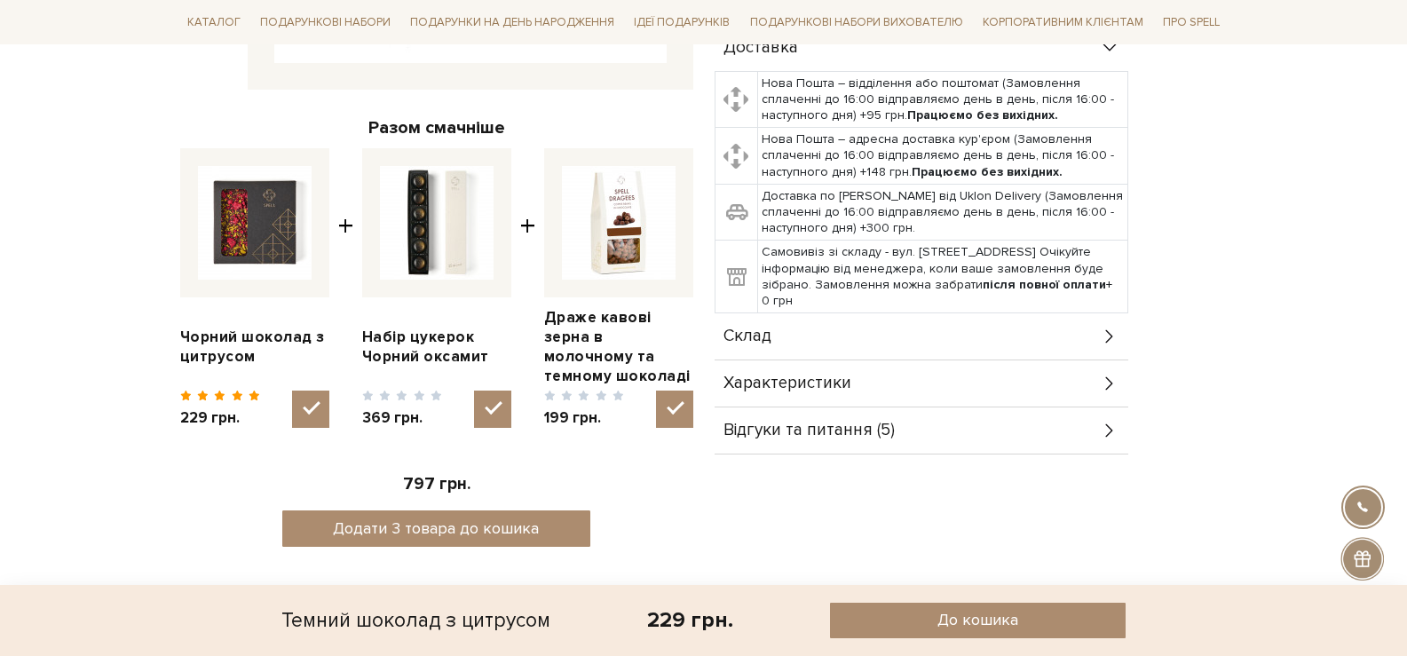
scroll to position [621, 0]
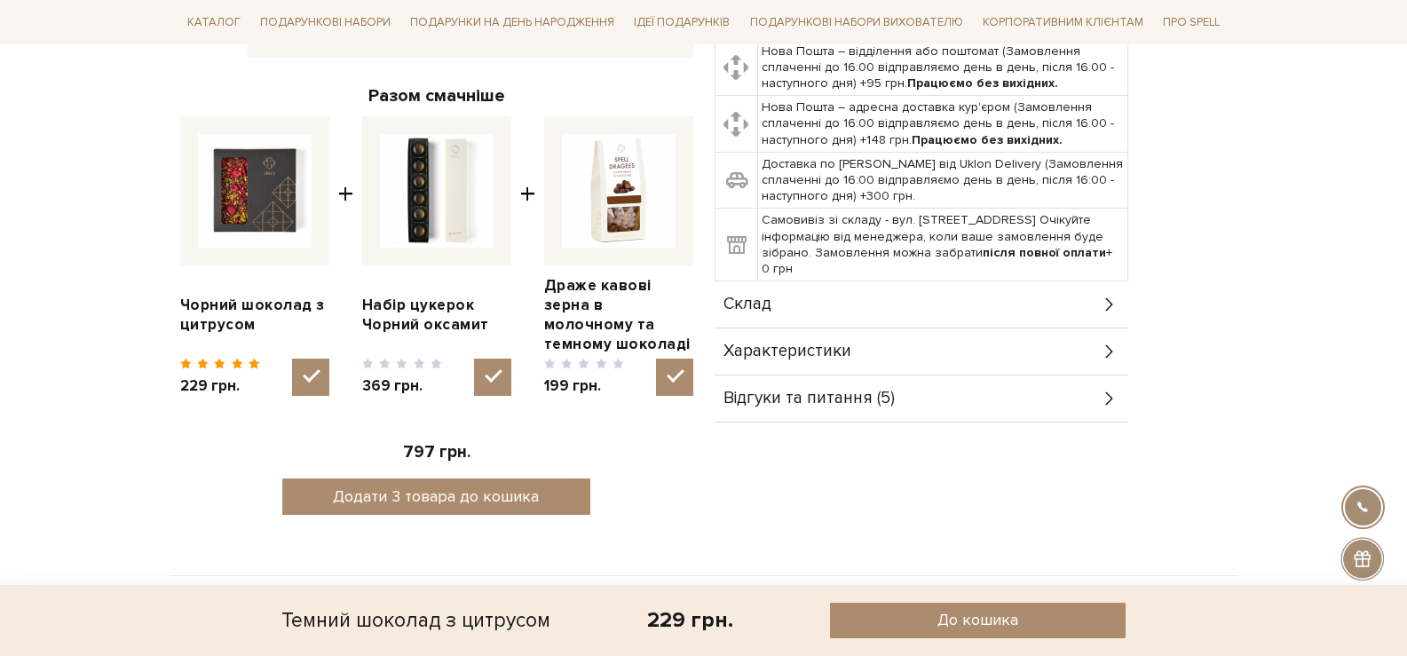
click at [808, 315] on div "Склад" at bounding box center [922, 304] width 414 height 46
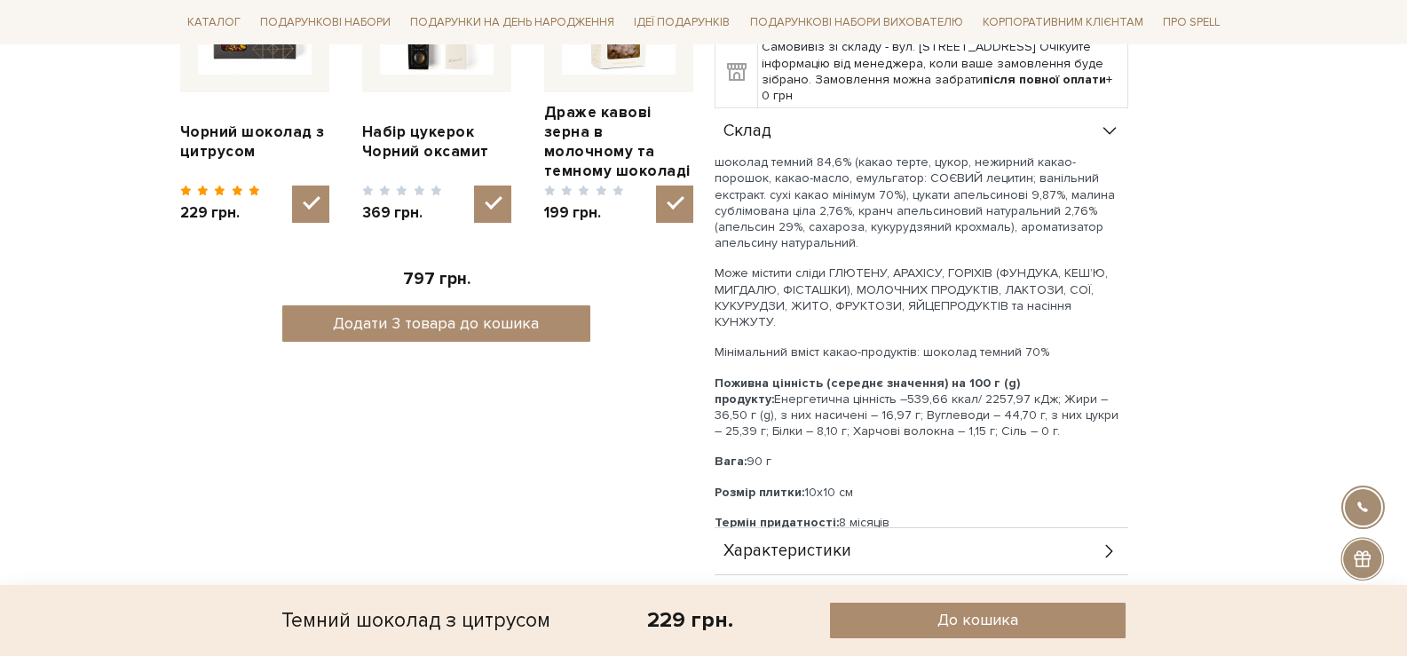
scroll to position [888, 0]
